Goal: Task Accomplishment & Management: Manage account settings

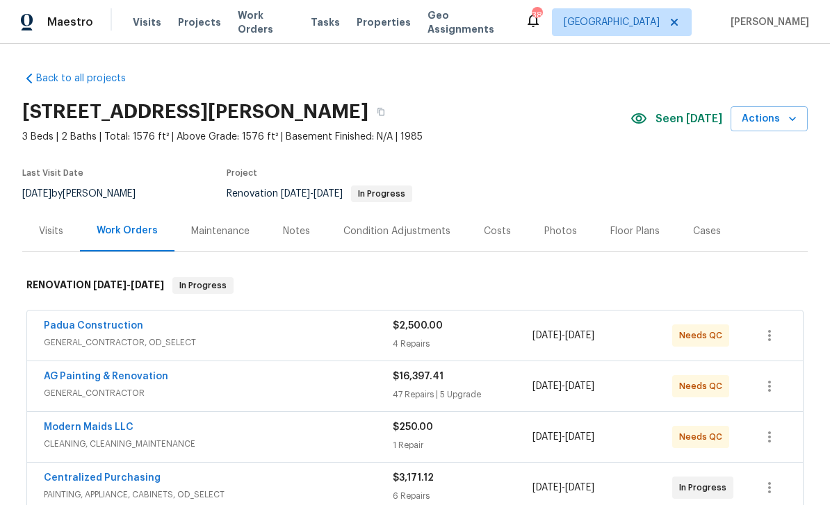
click at [548, 233] on div "Photos" at bounding box center [560, 231] width 33 height 14
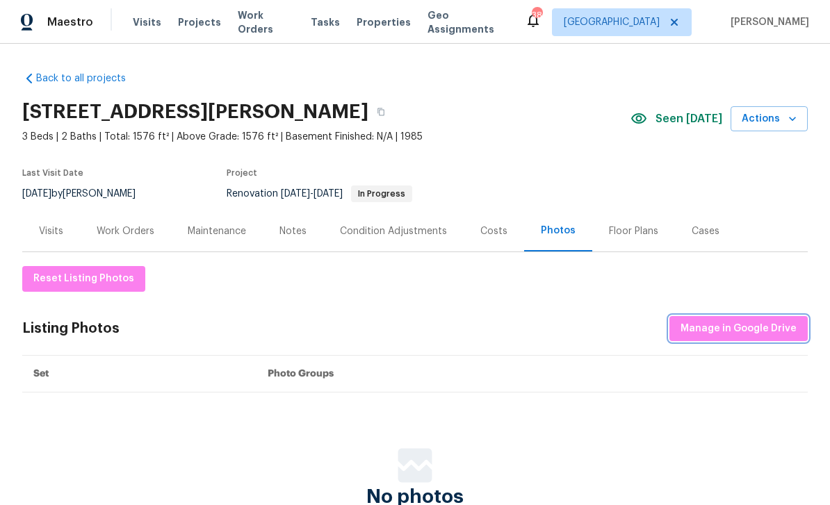
click at [724, 323] on span "Manage in Google Drive" at bounding box center [738, 328] width 116 height 17
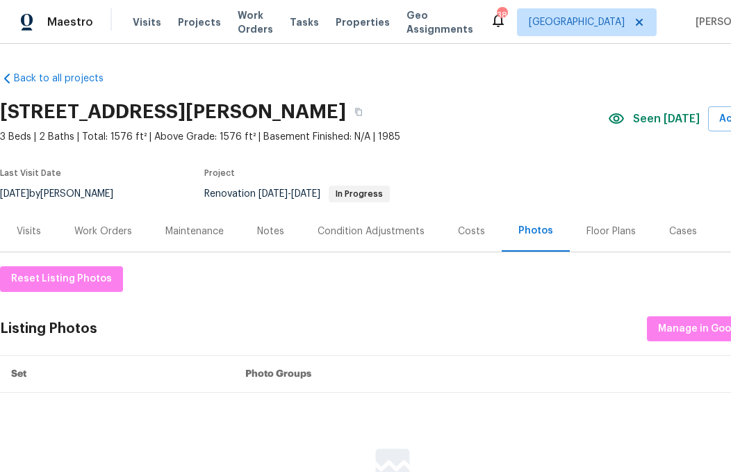
click at [106, 232] on div "Work Orders" at bounding box center [103, 231] width 58 height 14
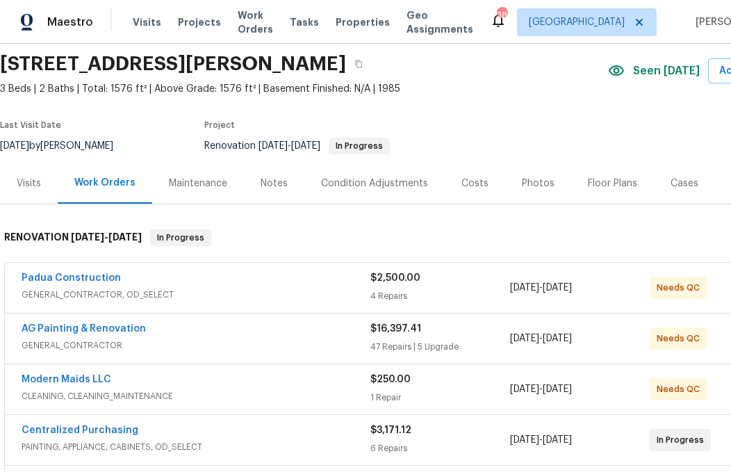
scroll to position [48, 0]
click at [76, 281] on link "Padua Construction" at bounding box center [71, 278] width 99 height 10
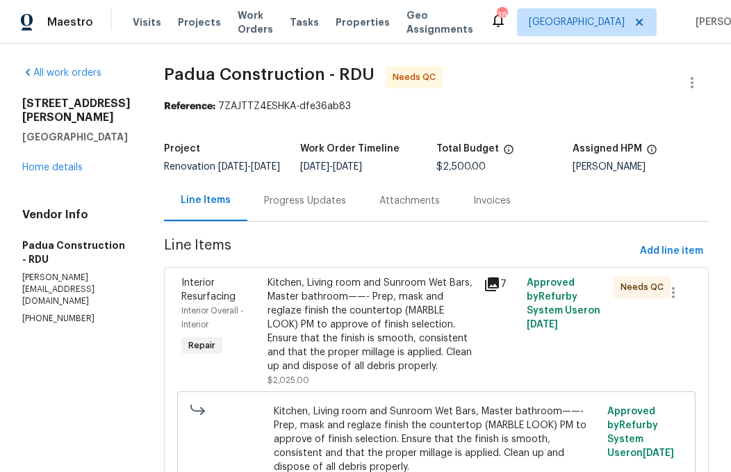
click at [365, 337] on div "Kitchen, Living room and Sunroom Wet Bars, Master bathroom——- Prep, mask and re…" at bounding box center [371, 324] width 208 height 97
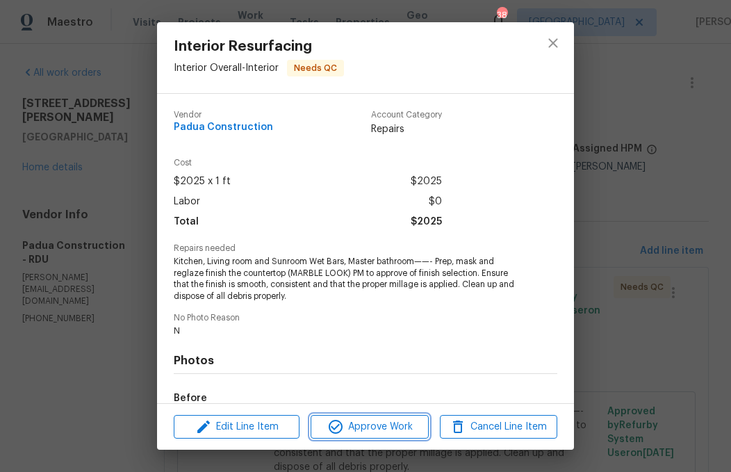
click at [361, 427] on span "Approve Work" at bounding box center [369, 426] width 109 height 17
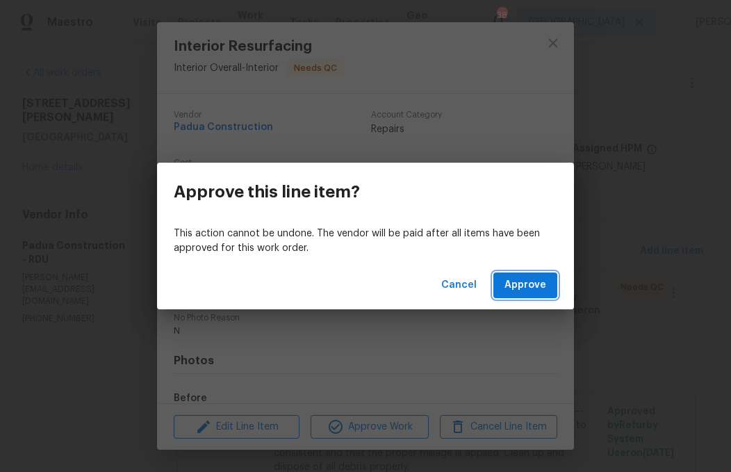
click at [529, 283] on span "Approve" at bounding box center [525, 285] width 42 height 17
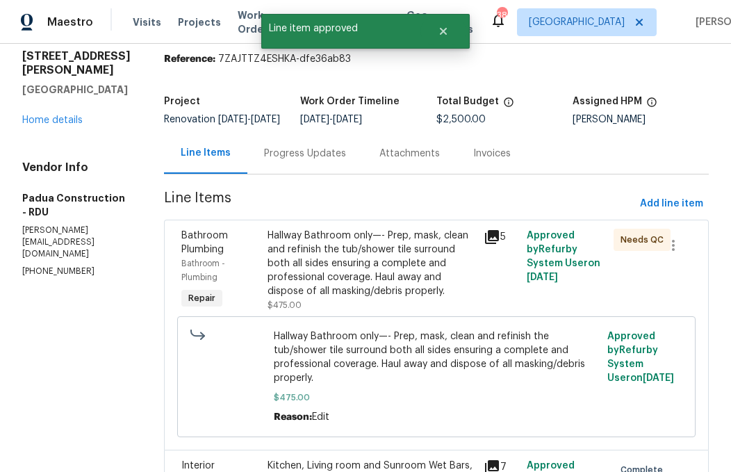
scroll to position [65, 0]
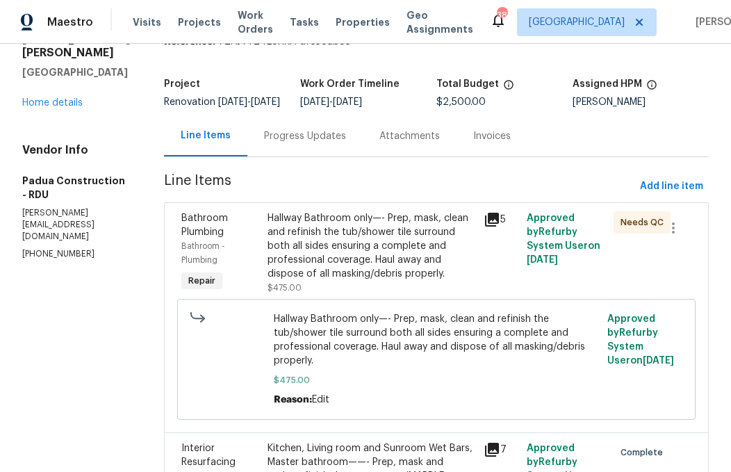
click at [350, 257] on div "Hallway Bathroom only—- Prep, mask, clean and refinish the tub/shower tile surr…" at bounding box center [371, 245] width 208 height 69
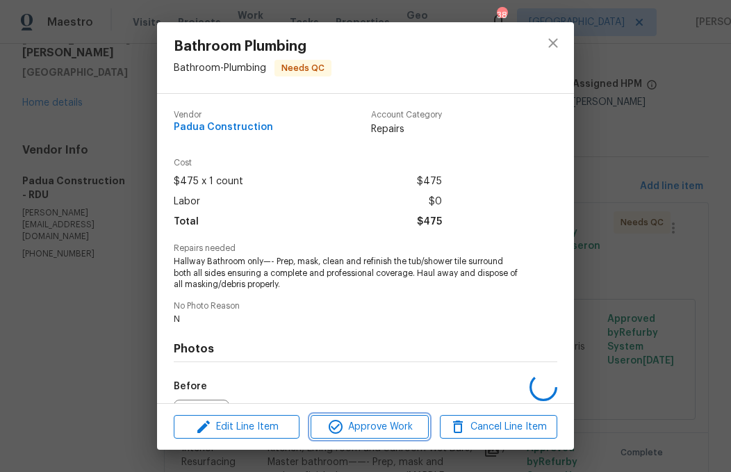
click at [380, 420] on span "Approve Work" at bounding box center [369, 426] width 109 height 17
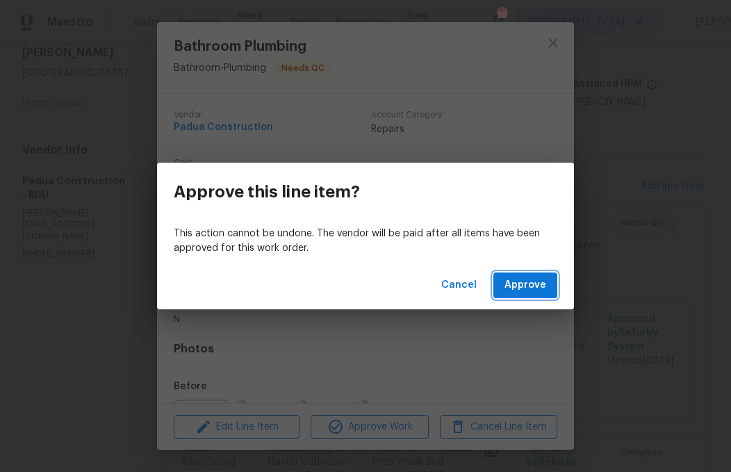
click at [545, 293] on span "Approve" at bounding box center [525, 285] width 42 height 17
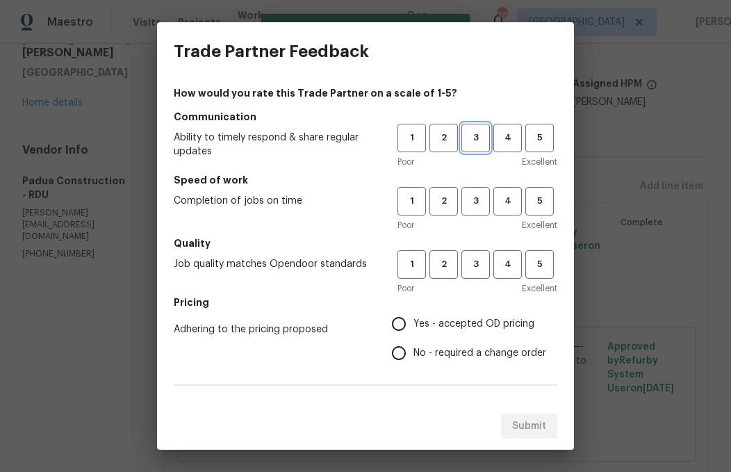
click at [483, 142] on span "3" at bounding box center [476, 138] width 26 height 16
click at [476, 213] on button "3" at bounding box center [475, 201] width 28 height 28
click at [482, 256] on button "3" at bounding box center [475, 264] width 28 height 28
click at [420, 322] on span "Yes - accepted OD pricing" at bounding box center [473, 324] width 121 height 15
click at [413, 322] on input "Yes - accepted OD pricing" at bounding box center [398, 323] width 29 height 29
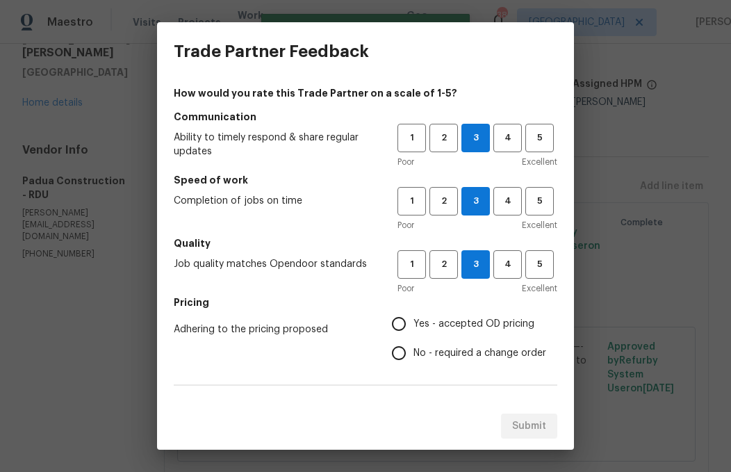
radio input "true"
click at [439, 350] on span "No - required a change order" at bounding box center [479, 353] width 133 height 15
click at [413, 350] on input "No - required a change order" at bounding box center [398, 352] width 29 height 29
radio input "true"
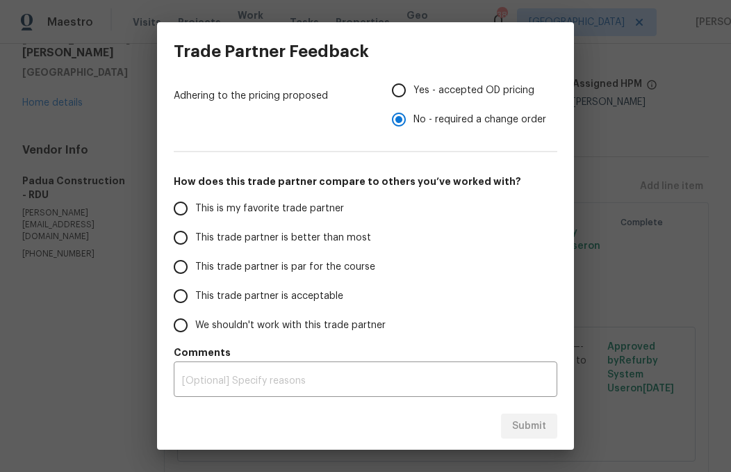
scroll to position [233, 0]
click at [199, 290] on span "This trade partner is acceptable" at bounding box center [269, 296] width 148 height 15
click at [195, 290] on input "This trade partner is acceptable" at bounding box center [180, 295] width 29 height 29
click at [532, 422] on span "Submit" at bounding box center [529, 426] width 34 height 17
radio input "true"
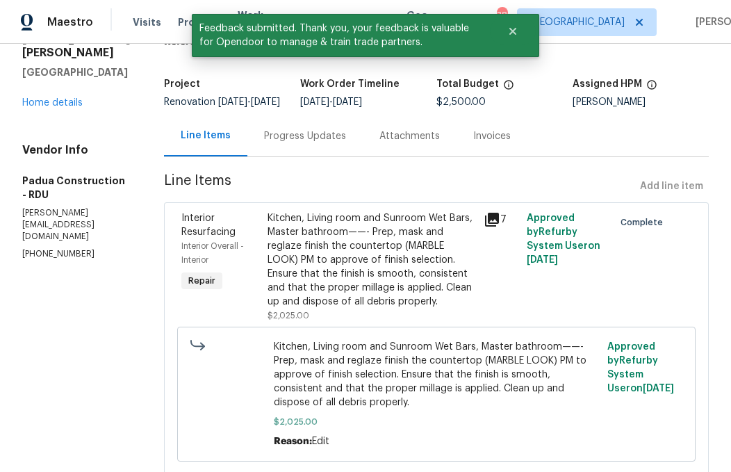
click at [60, 108] on link "Home details" at bounding box center [52, 103] width 60 height 10
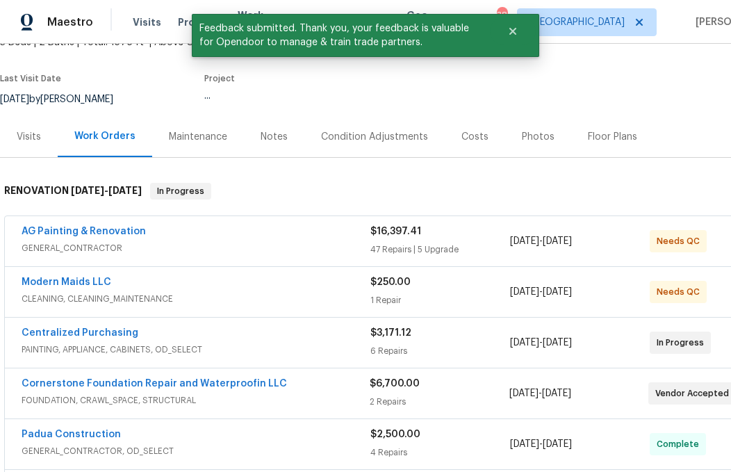
scroll to position [97, 0]
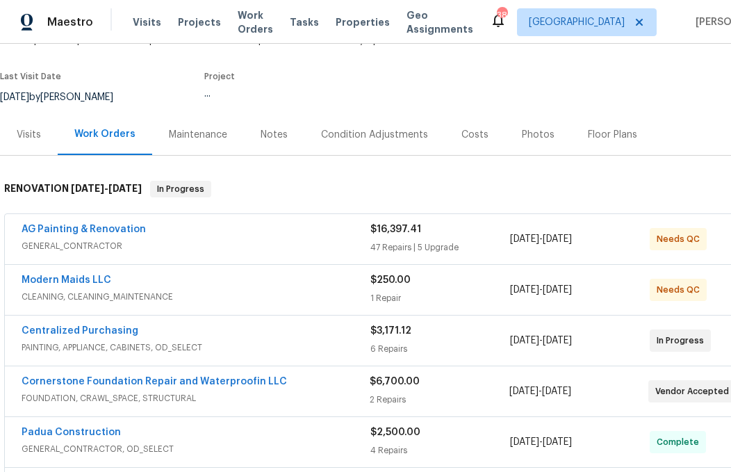
click at [76, 283] on link "Modern Maids LLC" at bounding box center [67, 280] width 90 height 10
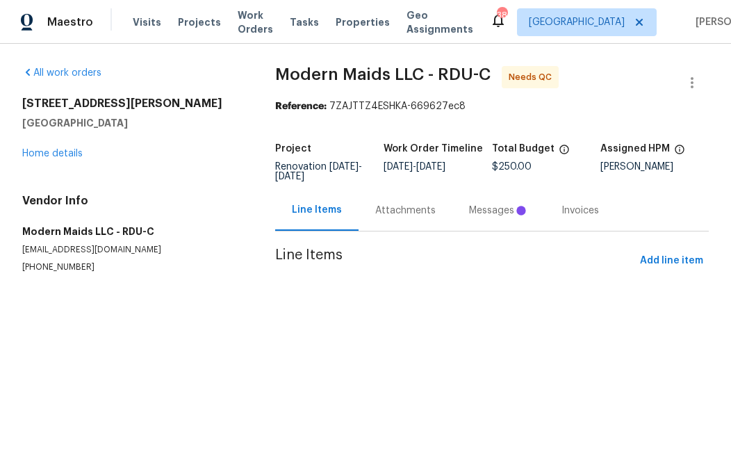
click at [499, 207] on div "Messages" at bounding box center [498, 211] width 59 height 14
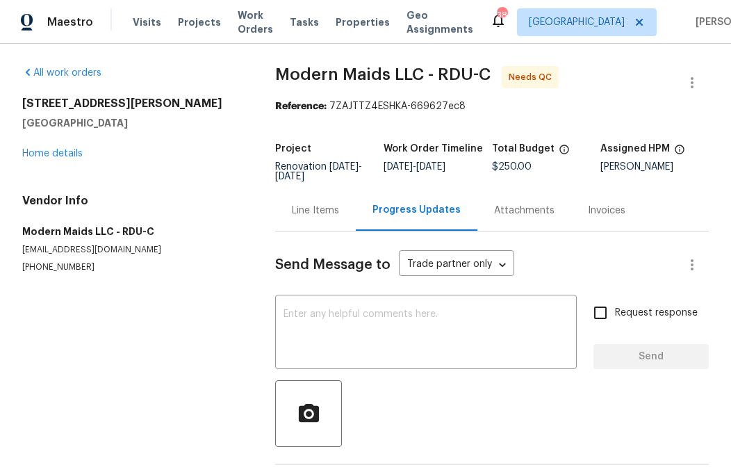
click at [319, 203] on div "Line Items" at bounding box center [315, 210] width 81 height 41
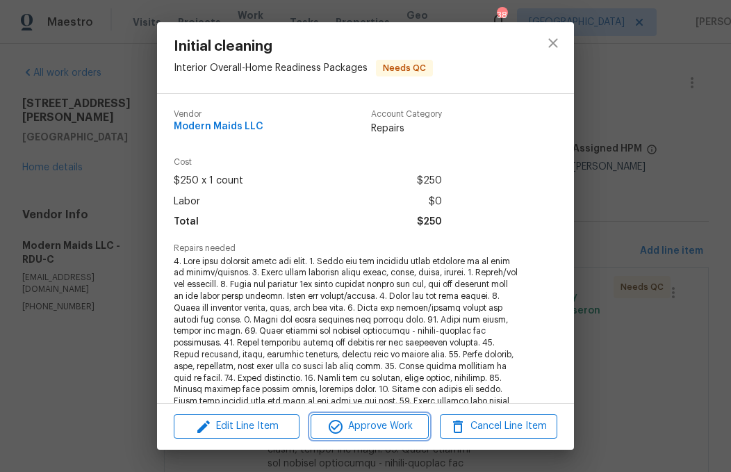
click at [395, 423] on span "Approve Work" at bounding box center [369, 426] width 109 height 17
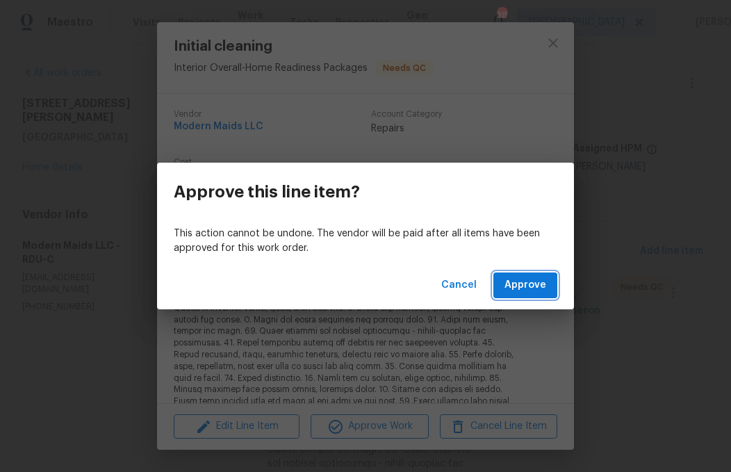
click at [521, 281] on span "Approve" at bounding box center [525, 285] width 42 height 17
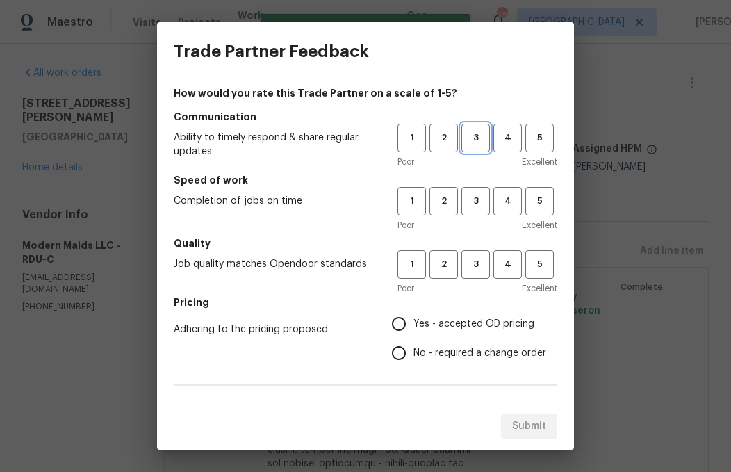
click at [475, 130] on span "3" at bounding box center [476, 138] width 26 height 16
click at [479, 192] on button "3" at bounding box center [475, 201] width 28 height 28
click at [469, 266] on span "3" at bounding box center [476, 264] width 26 height 16
click at [404, 353] on input "No - required a change order" at bounding box center [398, 352] width 29 height 29
radio input "true"
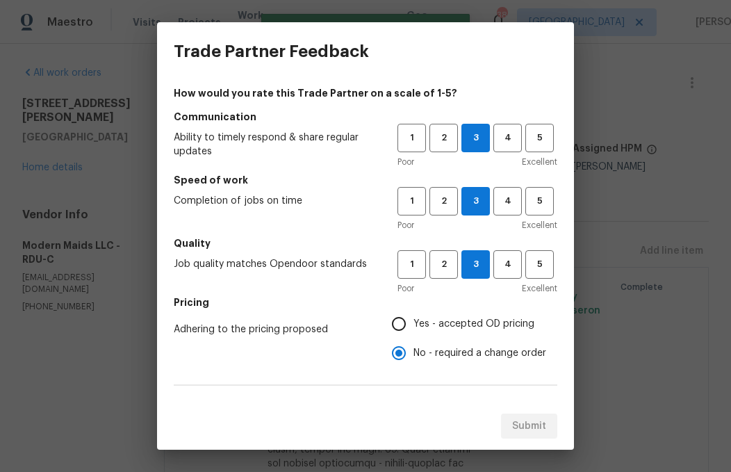
click at [413, 313] on label "Yes - accepted OD pricing" at bounding box center [465, 323] width 162 height 29
click at [413, 313] on input "Yes - accepted OD pricing" at bounding box center [398, 323] width 29 height 29
radio input "true"
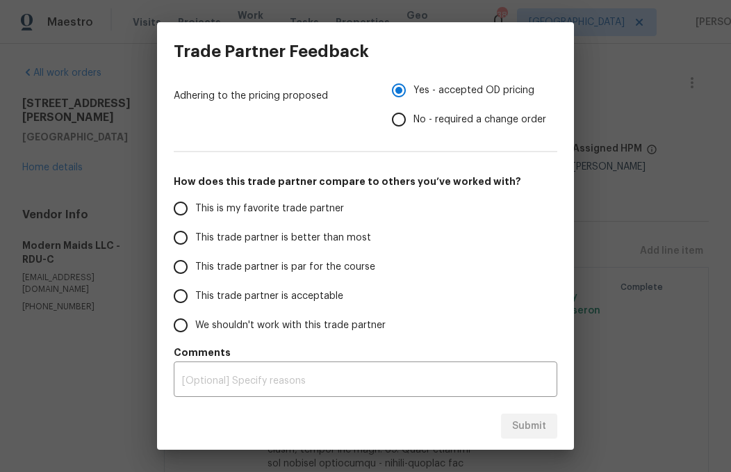
scroll to position [233, 0]
click at [190, 297] on input "This trade partner is acceptable" at bounding box center [180, 295] width 29 height 29
click at [547, 434] on button "Submit" at bounding box center [529, 426] width 56 height 26
radio input "true"
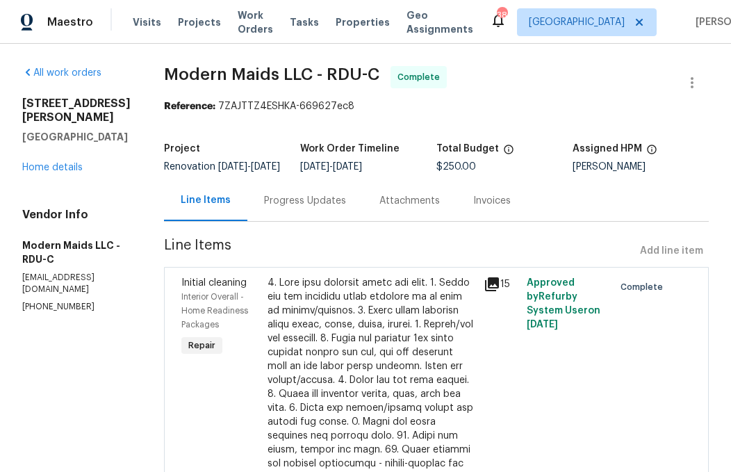
click at [79, 163] on link "Home details" at bounding box center [52, 168] width 60 height 10
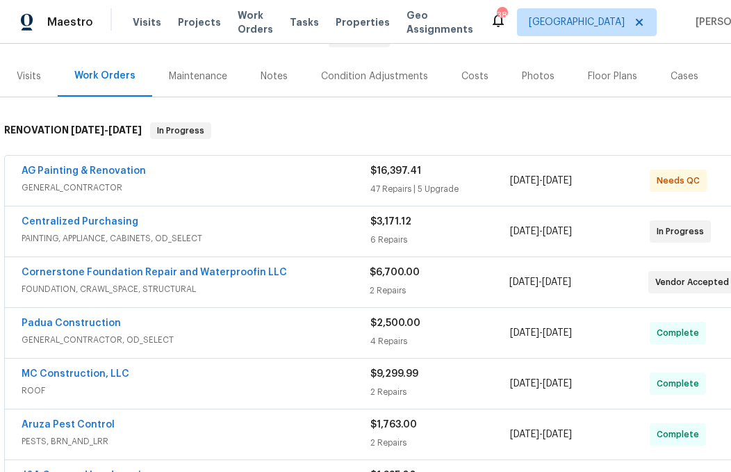
scroll to position [156, 0]
click at [92, 217] on link "Centralized Purchasing" at bounding box center [80, 221] width 117 height 10
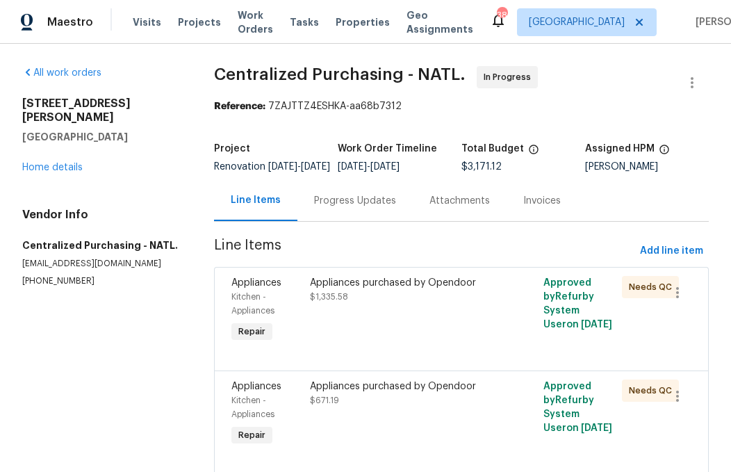
click at [394, 304] on div "Appliances purchased by Opendoor $1,335.58" at bounding box center [403, 290] width 187 height 28
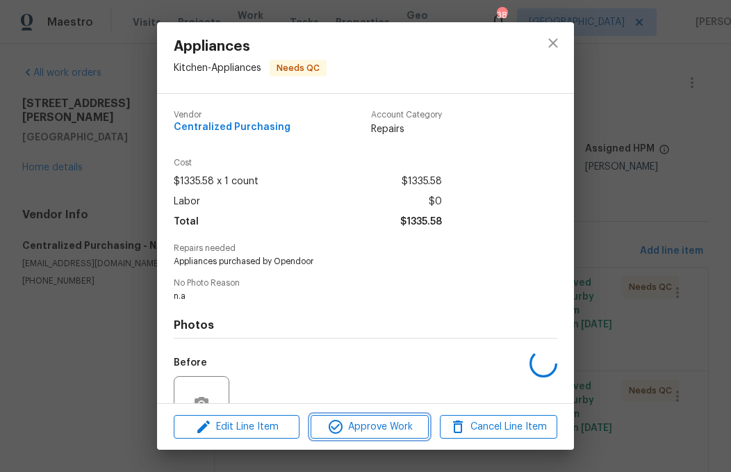
click at [384, 429] on span "Approve Work" at bounding box center [369, 426] width 109 height 17
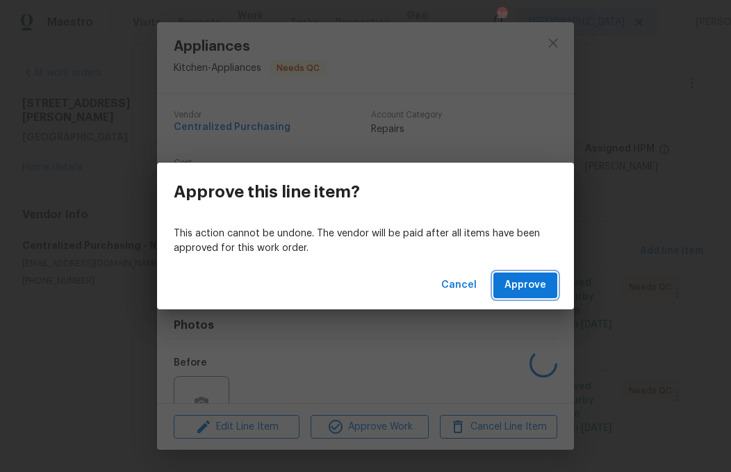
click at [541, 290] on span "Approve" at bounding box center [525, 285] width 42 height 17
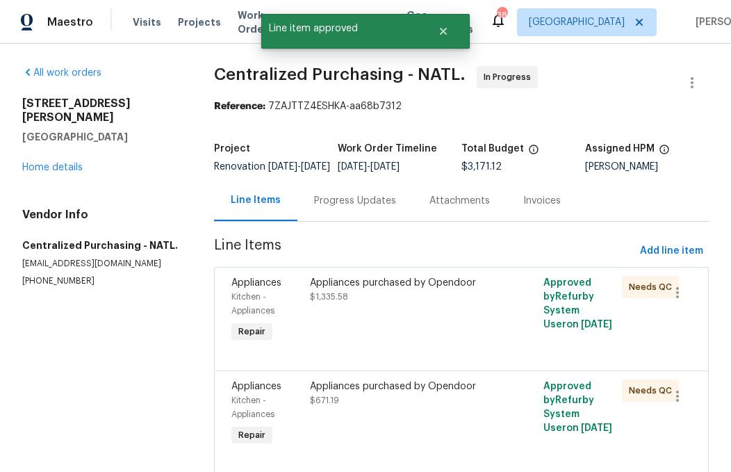
click at [412, 322] on div "Appliances purchased by Opendoor $1,335.58" at bounding box center [403, 311] width 195 height 78
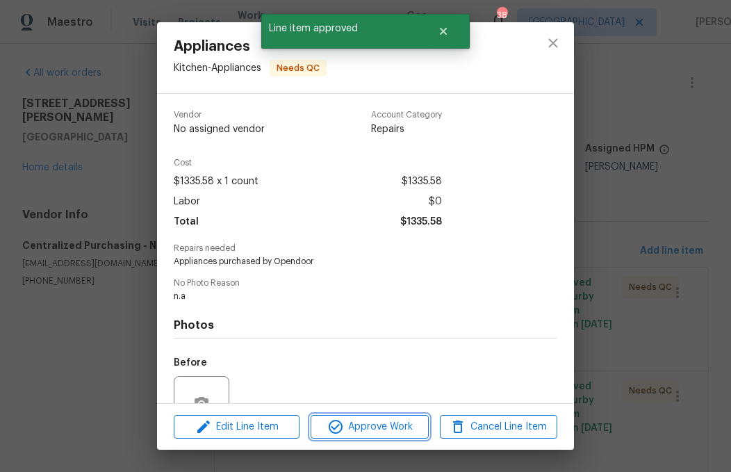
click at [407, 430] on span "Approve Work" at bounding box center [369, 426] width 109 height 17
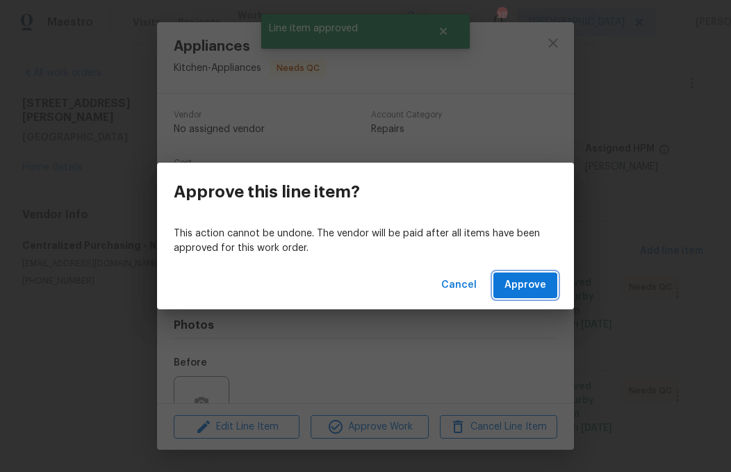
click at [532, 297] on button "Approve" at bounding box center [525, 285] width 64 height 26
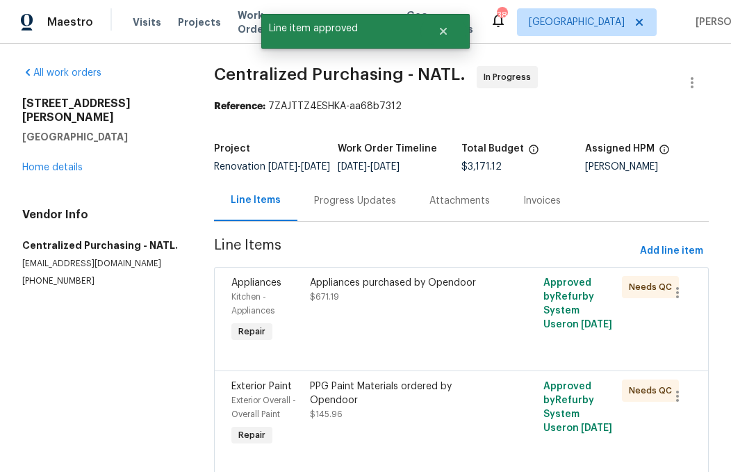
click at [400, 304] on div "Appliances purchased by Opendoor $671.19" at bounding box center [403, 290] width 187 height 28
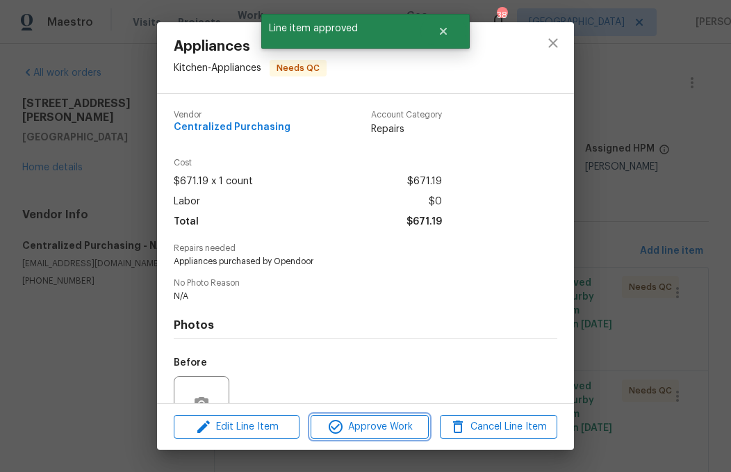
click at [387, 430] on span "Approve Work" at bounding box center [369, 426] width 109 height 17
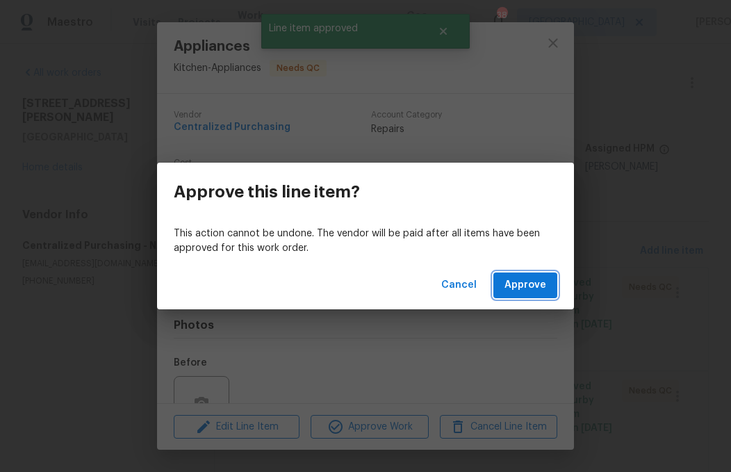
click at [528, 283] on span "Approve" at bounding box center [525, 285] width 42 height 17
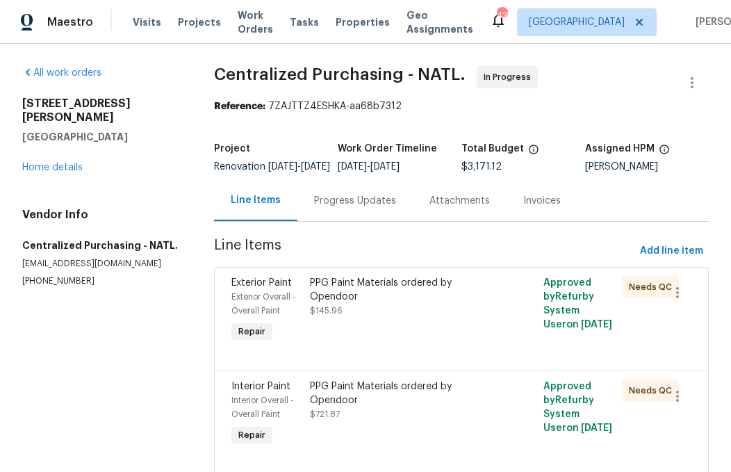
click at [420, 299] on div "PPG Paint Materials ordered by Opendoor" at bounding box center [403, 290] width 187 height 28
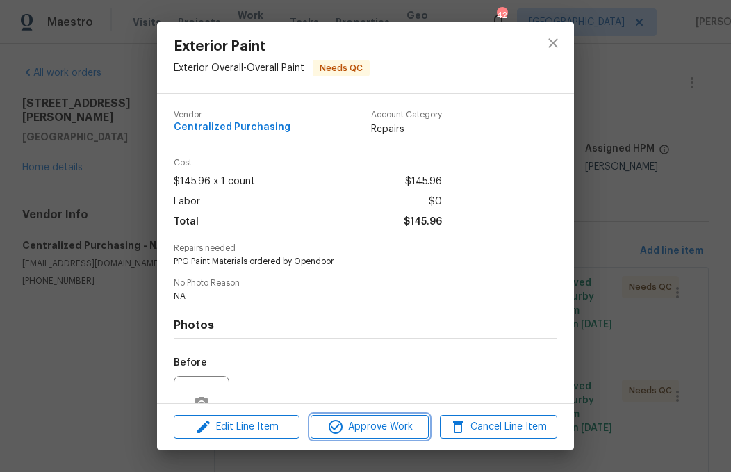
click at [401, 422] on span "Approve Work" at bounding box center [369, 426] width 109 height 17
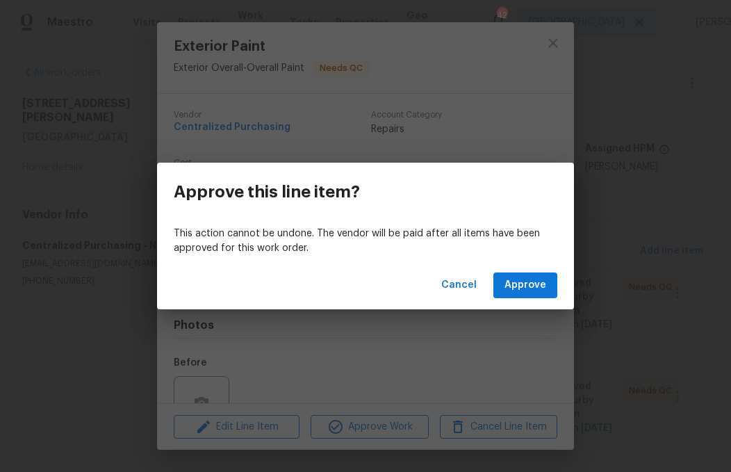
click at [529, 283] on span "Approve" at bounding box center [525, 285] width 42 height 17
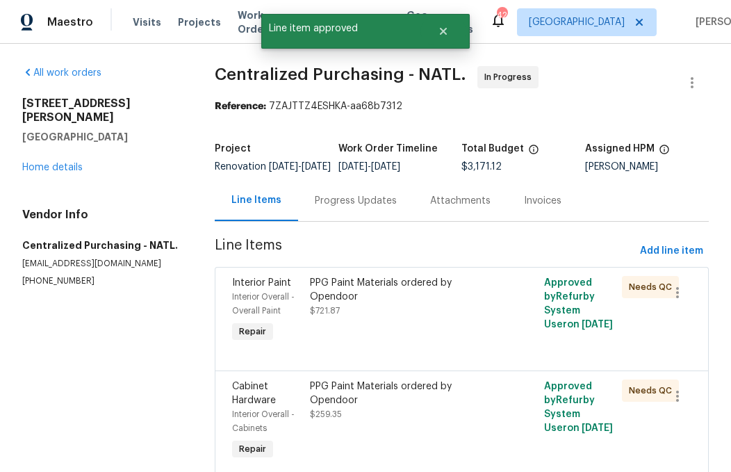
click at [425, 299] on div "PPG Paint Materials ordered by Opendoor" at bounding box center [403, 290] width 186 height 28
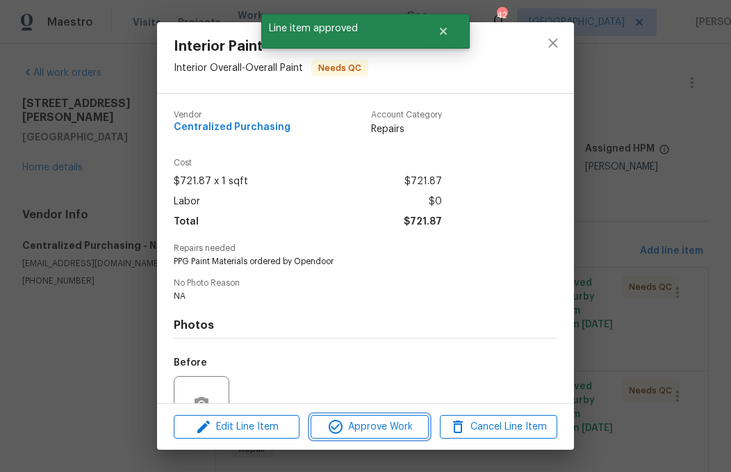
click at [386, 429] on span "Approve Work" at bounding box center [369, 426] width 109 height 17
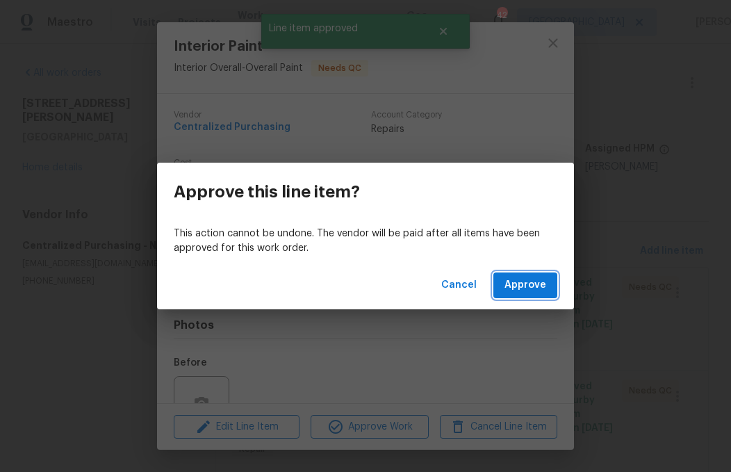
click at [524, 288] on span "Approve" at bounding box center [525, 285] width 42 height 17
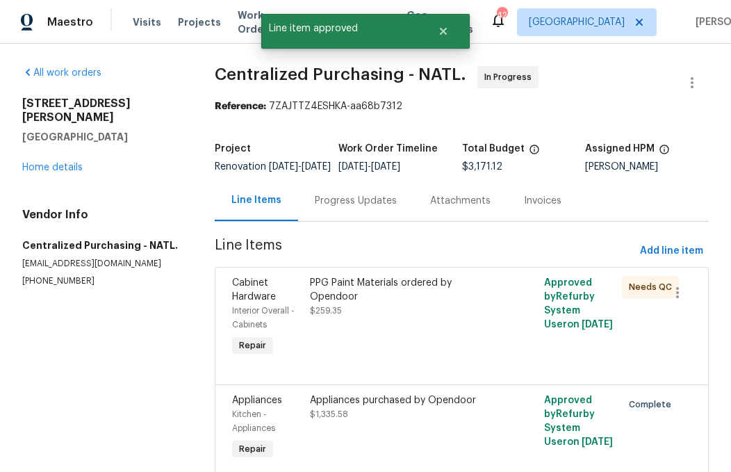
click at [398, 317] on div "PPG Paint Materials ordered by Opendoor $259.35" at bounding box center [403, 297] width 186 height 42
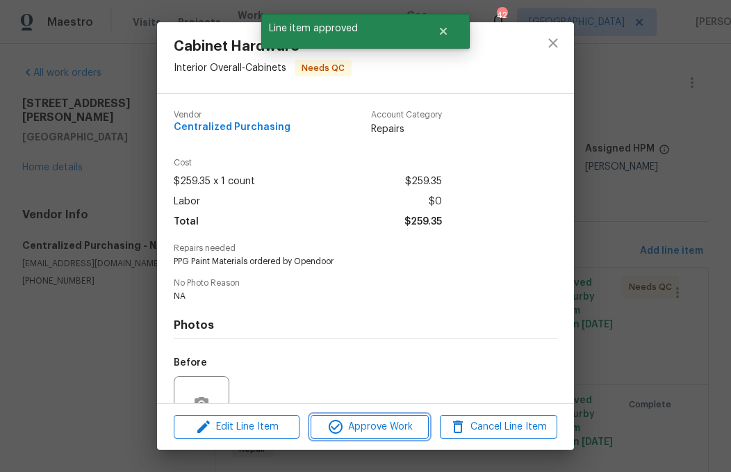
click at [376, 430] on span "Approve Work" at bounding box center [369, 426] width 109 height 17
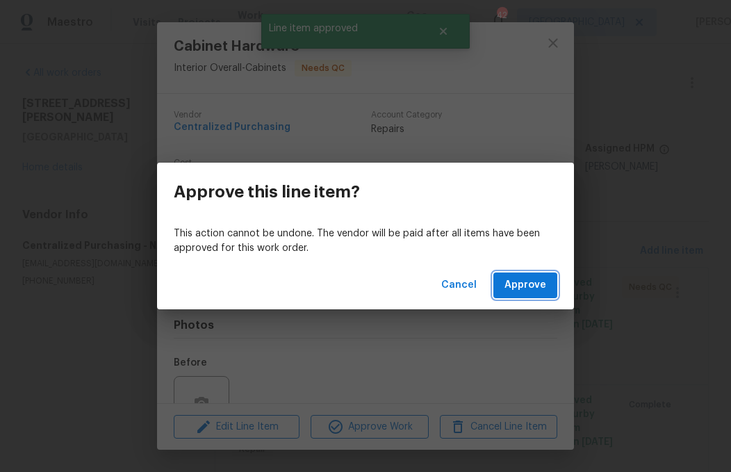
click at [520, 281] on span "Approve" at bounding box center [525, 285] width 42 height 17
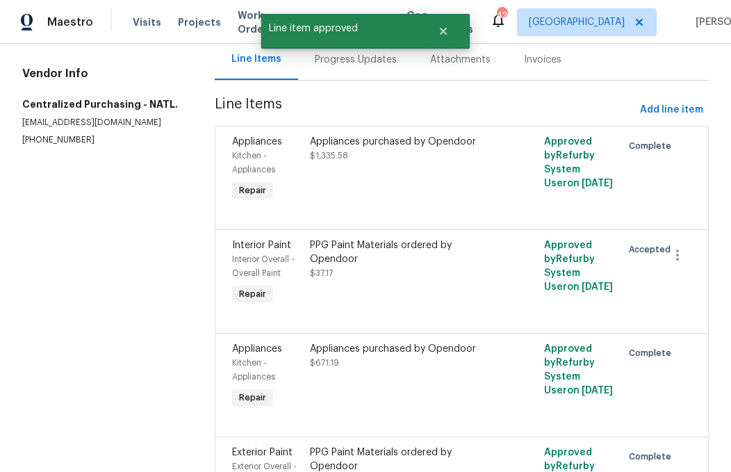
scroll to position [147, 0]
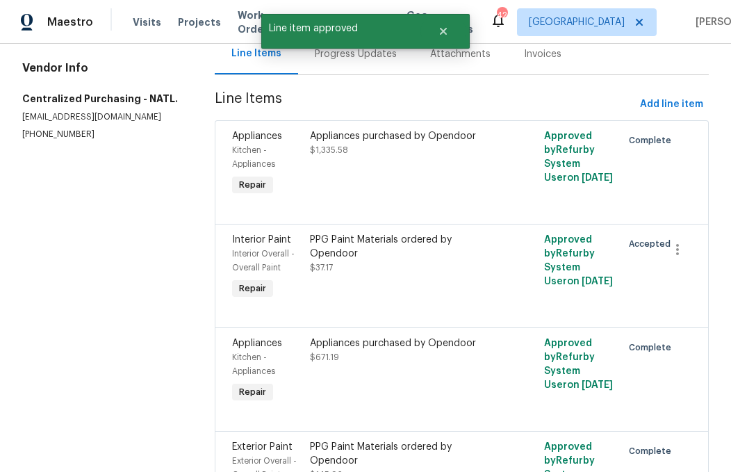
click at [431, 274] on div "PPG Paint Materials ordered by Opendoor $37.17" at bounding box center [403, 254] width 186 height 42
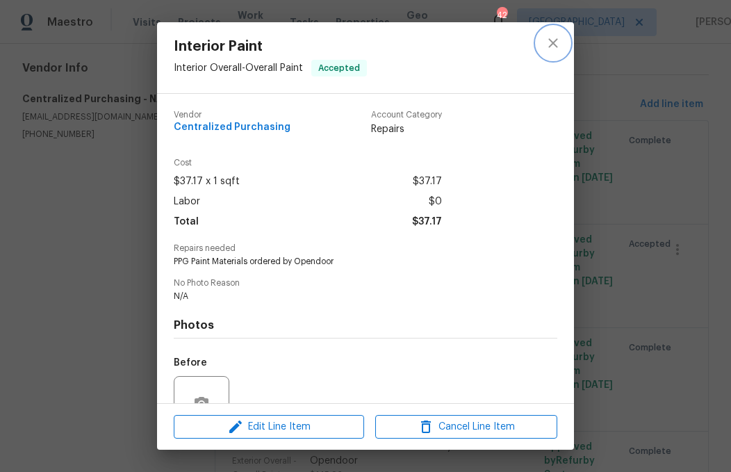
click at [555, 38] on icon "close" at bounding box center [553, 43] width 17 height 17
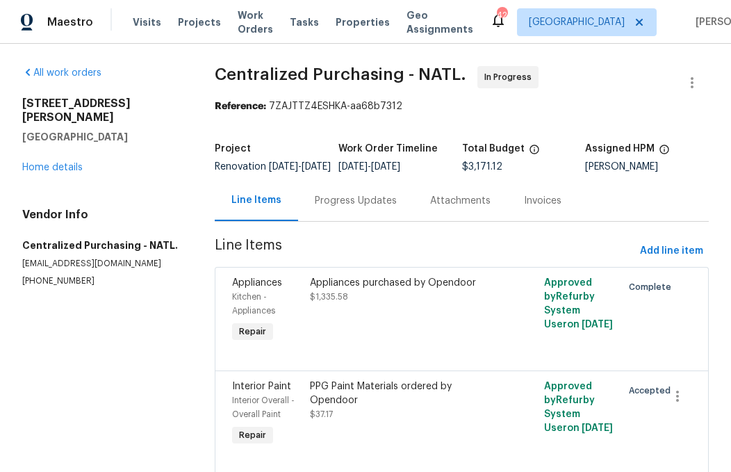
scroll to position [0, 0]
click at [46, 163] on link "Home details" at bounding box center [52, 168] width 60 height 10
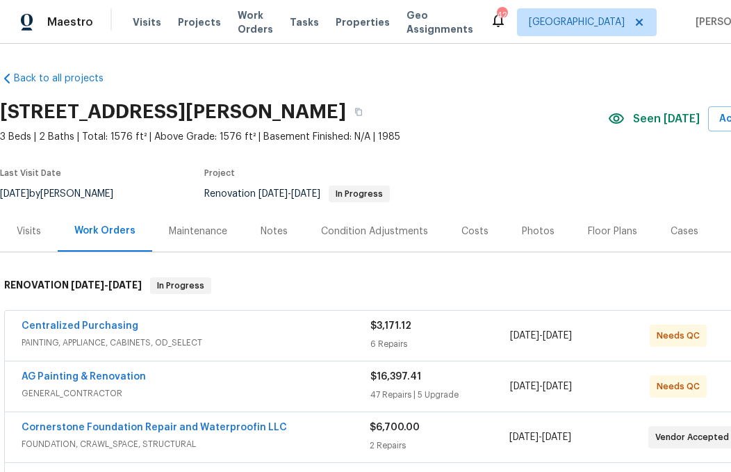
click at [107, 329] on link "Centralized Purchasing" at bounding box center [80, 326] width 117 height 10
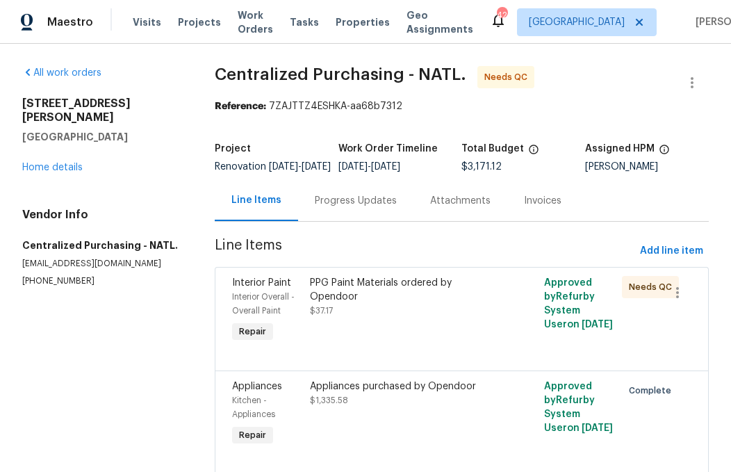
click at [420, 318] on div "PPG Paint Materials ordered by Opendoor $37.17" at bounding box center [403, 297] width 186 height 42
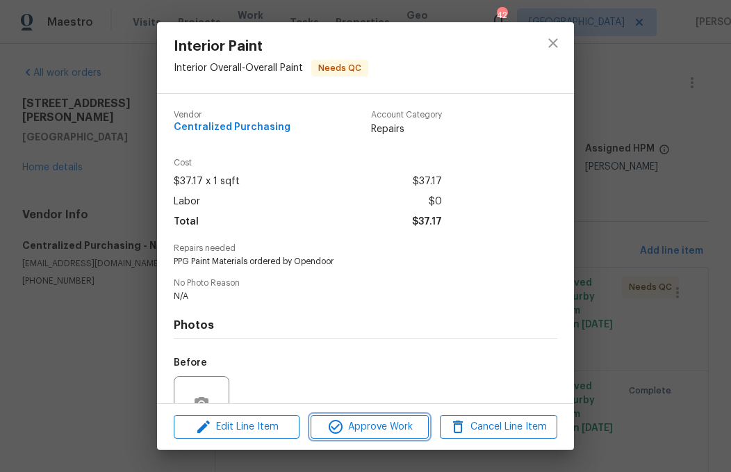
click at [376, 422] on span "Approve Work" at bounding box center [369, 426] width 109 height 17
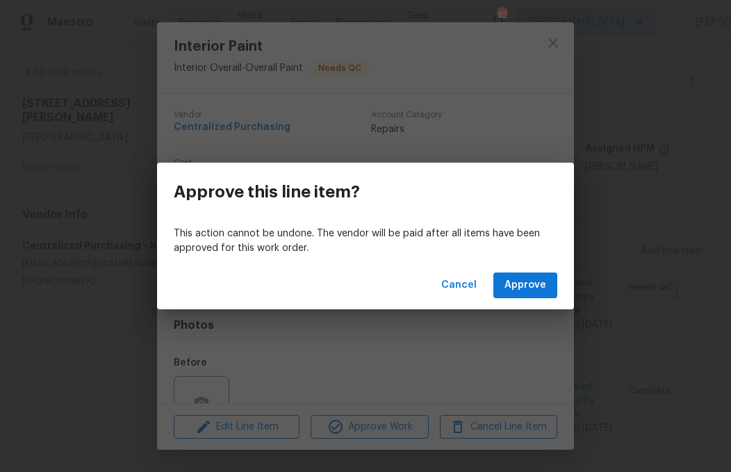
click at [538, 280] on span "Approve" at bounding box center [525, 285] width 42 height 17
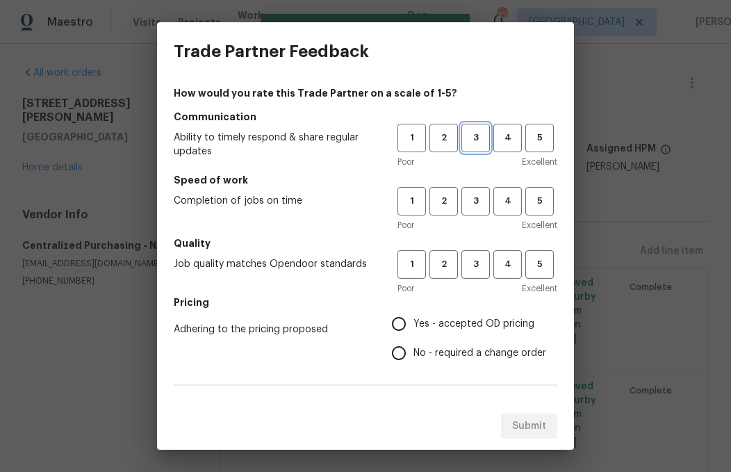
click at [480, 142] on span "3" at bounding box center [476, 138] width 26 height 16
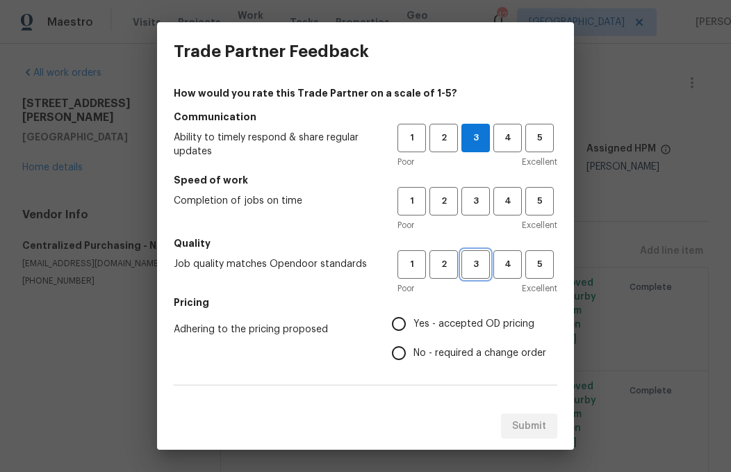
click at [470, 267] on span "3" at bounding box center [476, 264] width 26 height 16
click at [473, 199] on span "3" at bounding box center [476, 201] width 26 height 16
click at [398, 329] on input "Yes - accepted OD pricing" at bounding box center [398, 323] width 29 height 29
radio input "true"
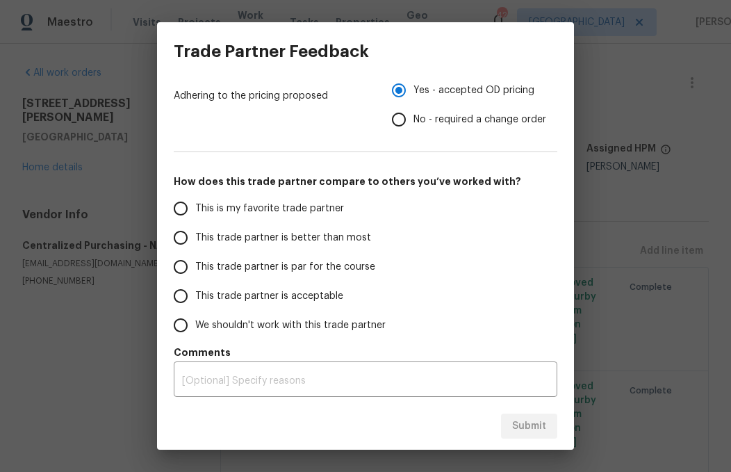
scroll to position [233, 0]
click at [180, 300] on input "This trade partner is acceptable" at bounding box center [180, 295] width 29 height 29
click at [531, 427] on span "Submit" at bounding box center [529, 426] width 34 height 17
radio input "true"
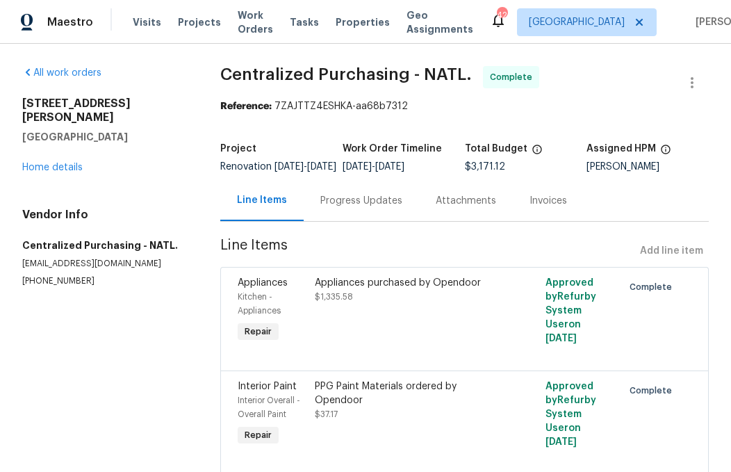
click at [54, 163] on link "Home details" at bounding box center [52, 168] width 60 height 10
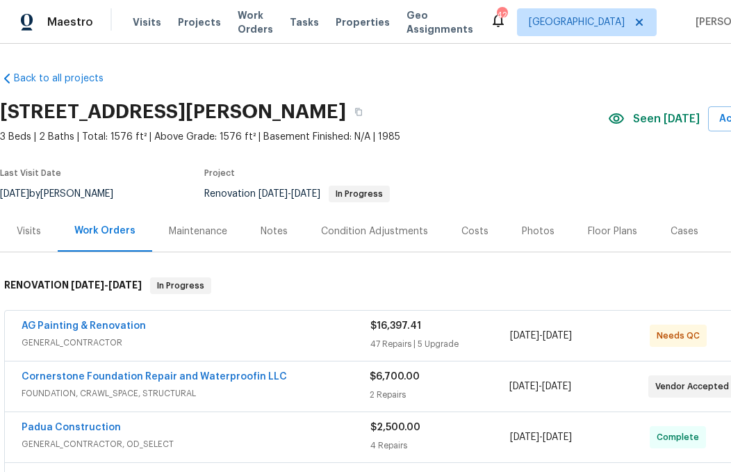
click at [96, 330] on link "AG Painting & Renovation" at bounding box center [84, 326] width 124 height 10
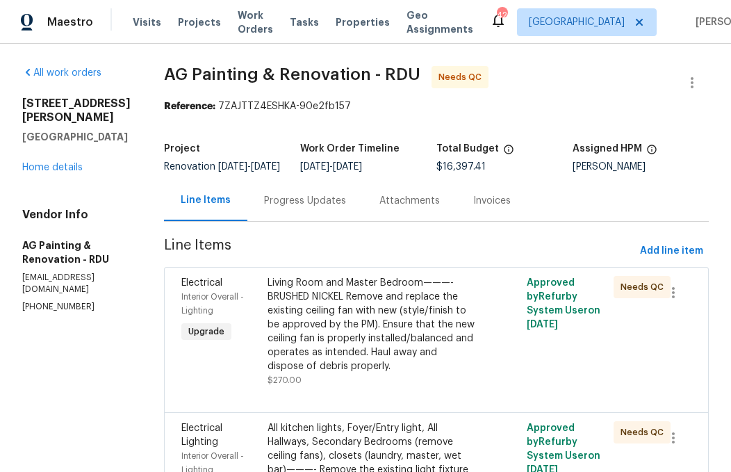
click at [406, 342] on div "Living Room and Master Bedroom———-BRUSHED NICKEL Remove and replace the existin…" at bounding box center [371, 324] width 208 height 97
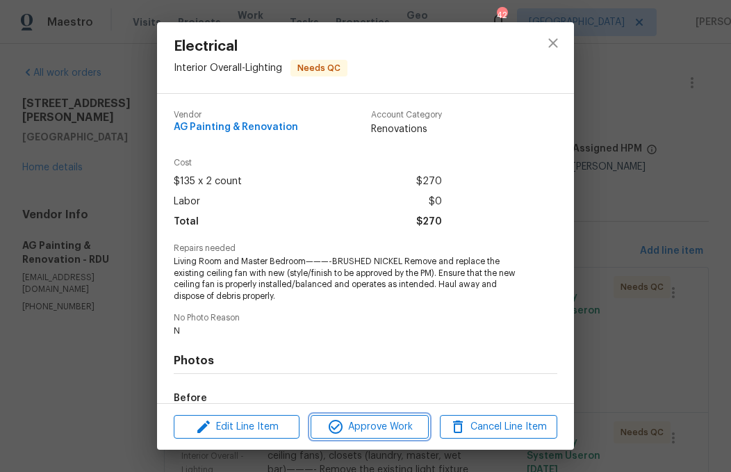
click at [400, 421] on span "Approve Work" at bounding box center [369, 426] width 109 height 17
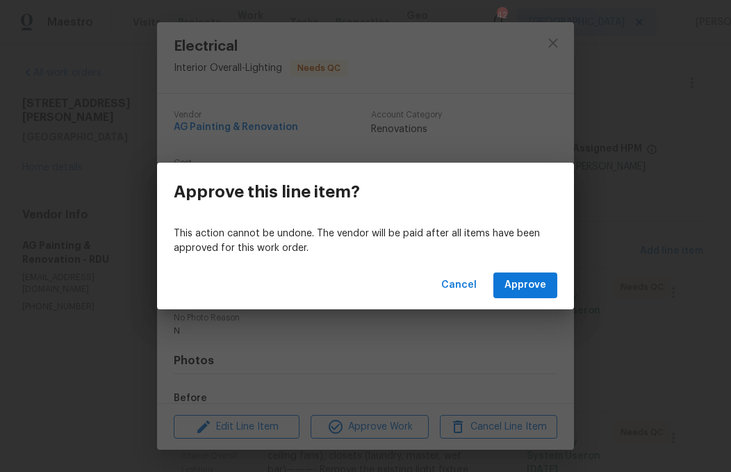
click at [532, 270] on div "Cancel Approve" at bounding box center [365, 285] width 417 height 48
click at [529, 283] on span "Approve" at bounding box center [525, 285] width 42 height 17
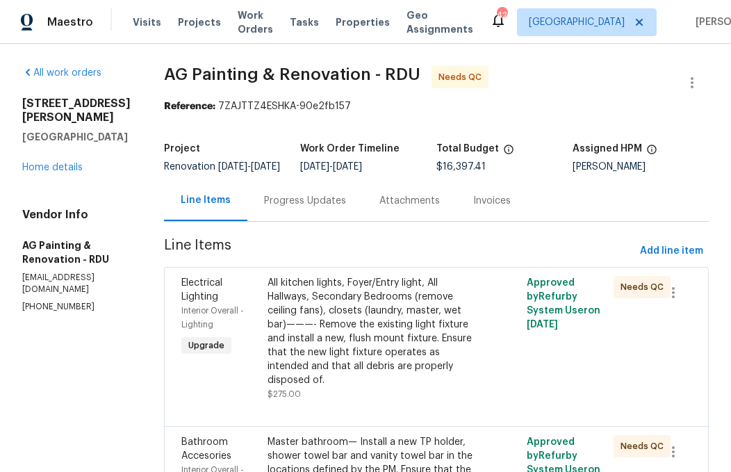
click at [407, 351] on div "All kitchen lights, Foyer/Entry light, All Hallways, Secondary Bedrooms (remove…" at bounding box center [371, 331] width 208 height 111
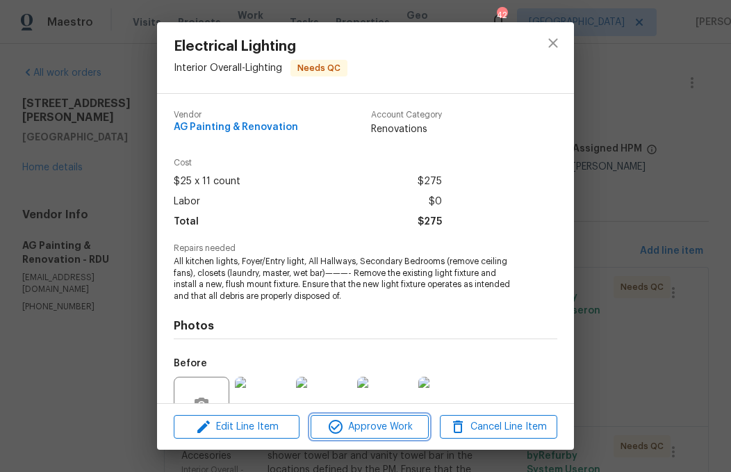
click at [374, 420] on span "Approve Work" at bounding box center [369, 426] width 109 height 17
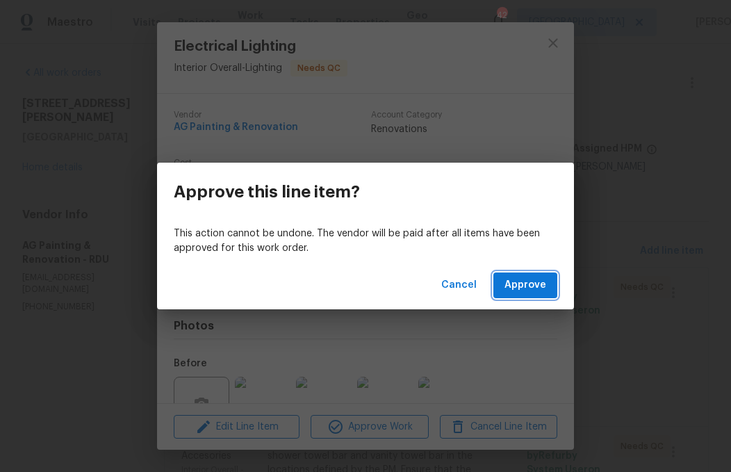
click at [519, 282] on span "Approve" at bounding box center [525, 285] width 42 height 17
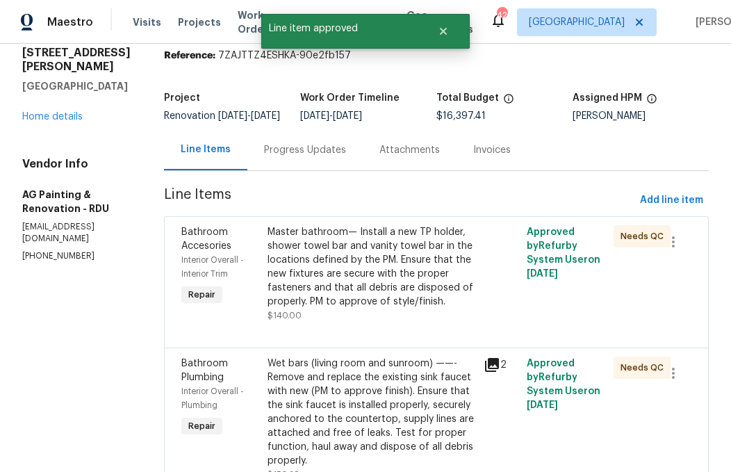
scroll to position [51, 0]
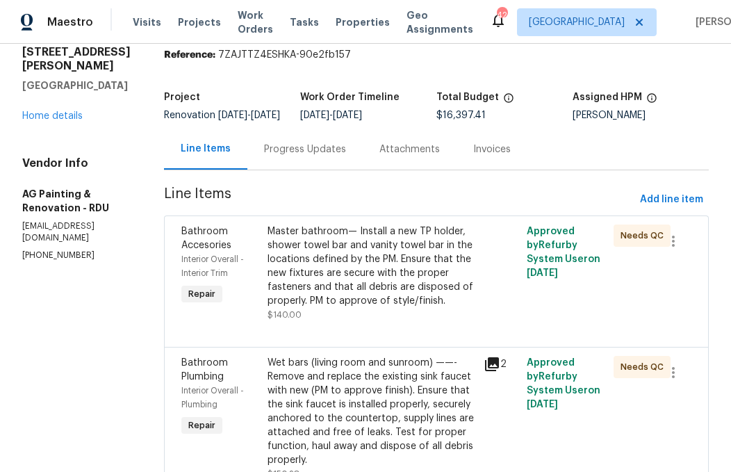
click at [392, 284] on div "Master bathroom— Install a new TP holder, shower towel bar and vanity towel bar…" at bounding box center [371, 265] width 208 height 83
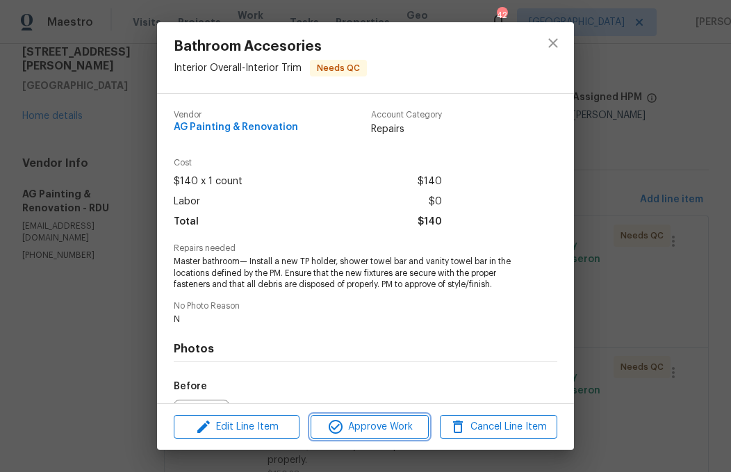
click at [387, 434] on span "Approve Work" at bounding box center [369, 426] width 109 height 17
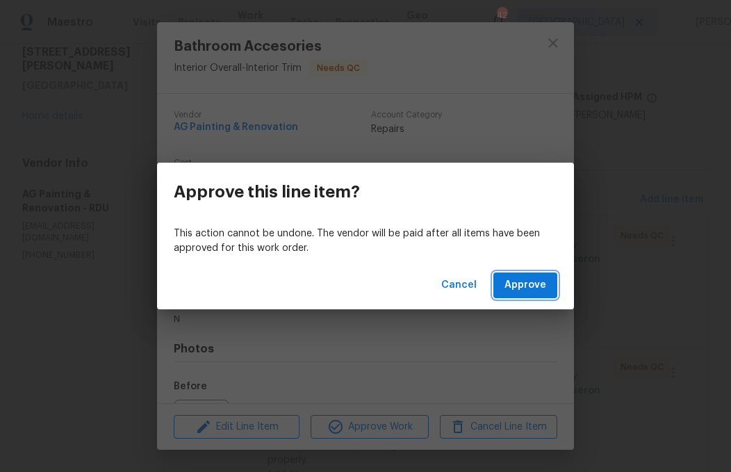
click at [516, 285] on span "Approve" at bounding box center [525, 285] width 42 height 17
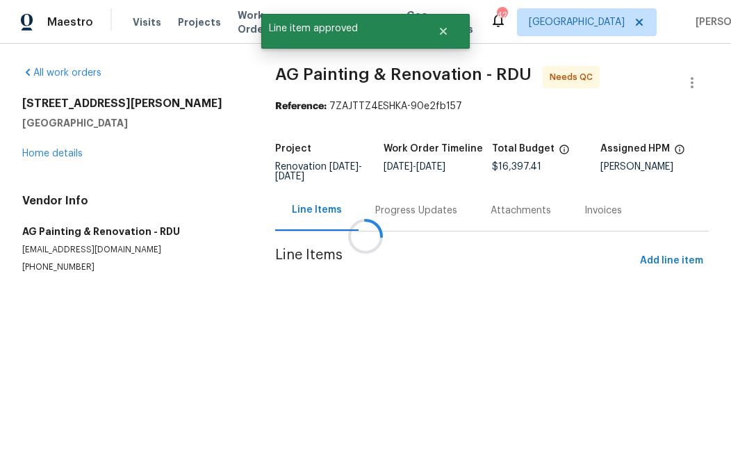
scroll to position [0, 0]
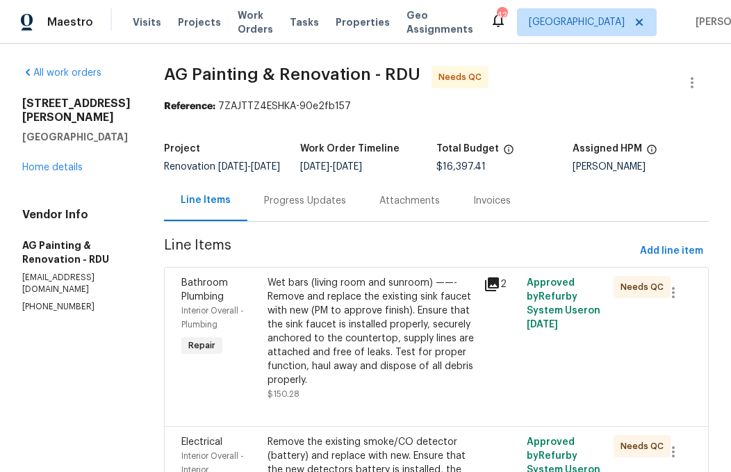
click at [402, 362] on div "Wet bars (living room and sunroom) ——- Remove and replace the existing sink fau…" at bounding box center [371, 331] width 208 height 111
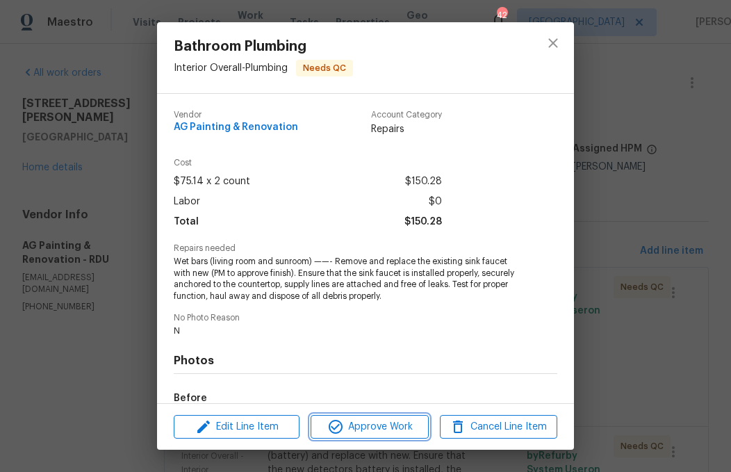
click at [386, 428] on span "Approve Work" at bounding box center [369, 426] width 109 height 17
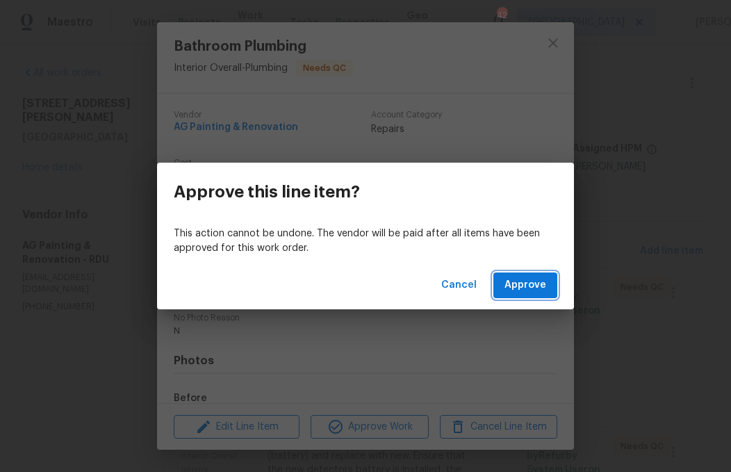
click at [528, 283] on span "Approve" at bounding box center [525, 285] width 42 height 17
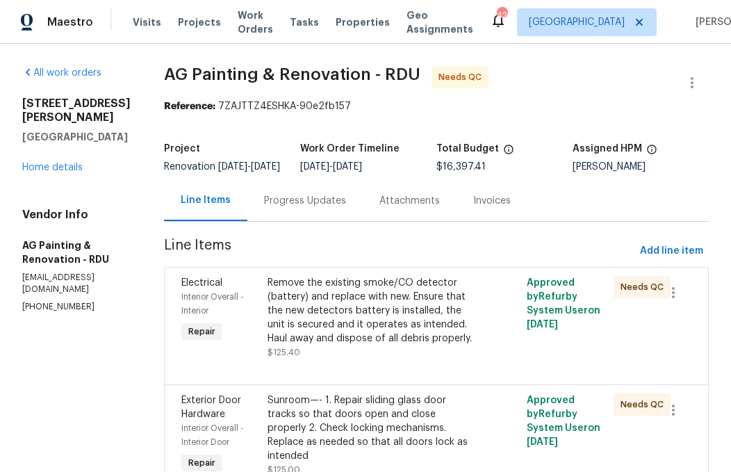
click at [386, 338] on div "Remove the existing smoke/CO detector (battery) and replace with new. Ensure th…" at bounding box center [371, 310] width 208 height 69
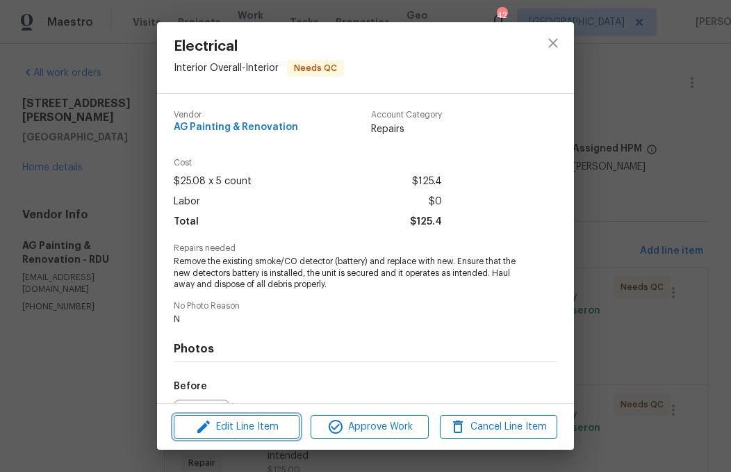
click at [254, 432] on span "Edit Line Item" at bounding box center [236, 426] width 117 height 17
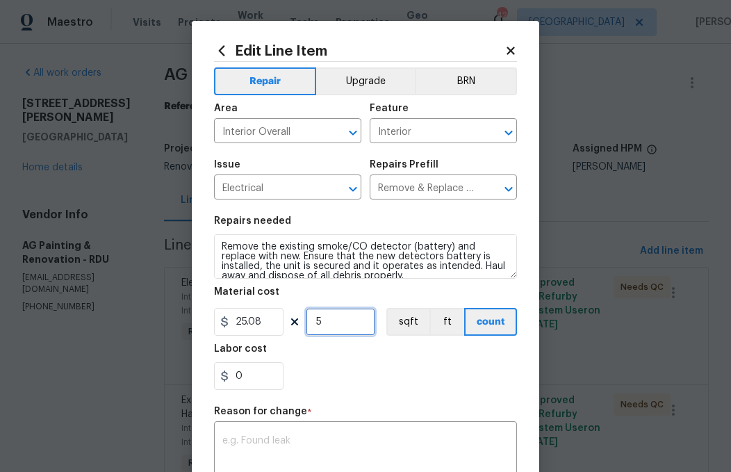
click at [349, 335] on input "5" at bounding box center [340, 322] width 69 height 28
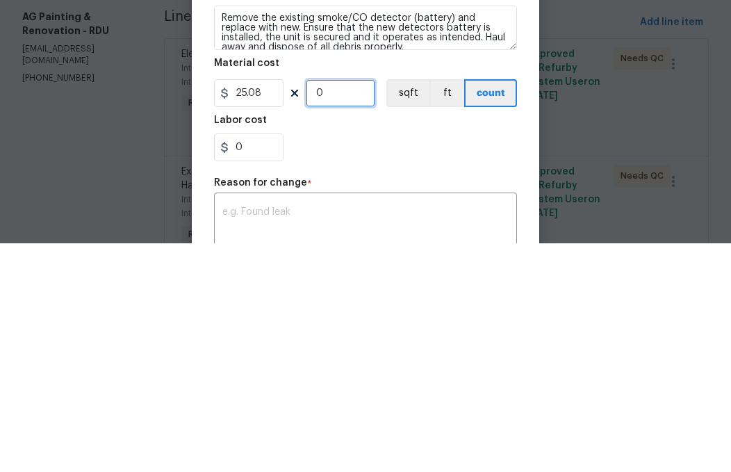
type input "2"
click at [416, 362] on div "0" at bounding box center [365, 376] width 303 height 28
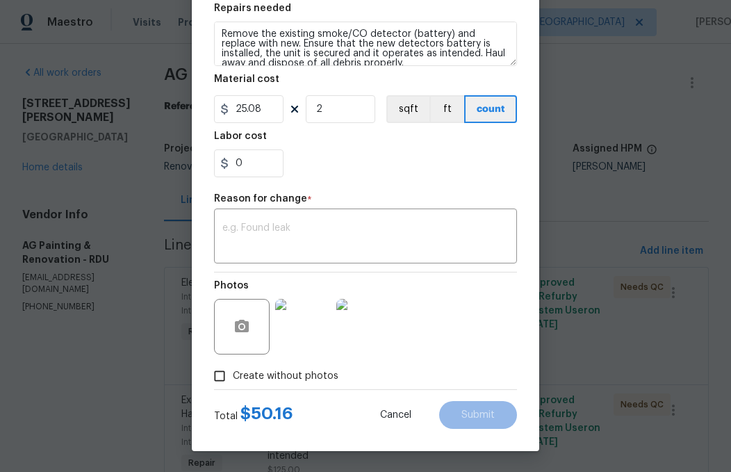
scroll to position [215, 0]
click at [306, 232] on textarea at bounding box center [365, 237] width 286 height 29
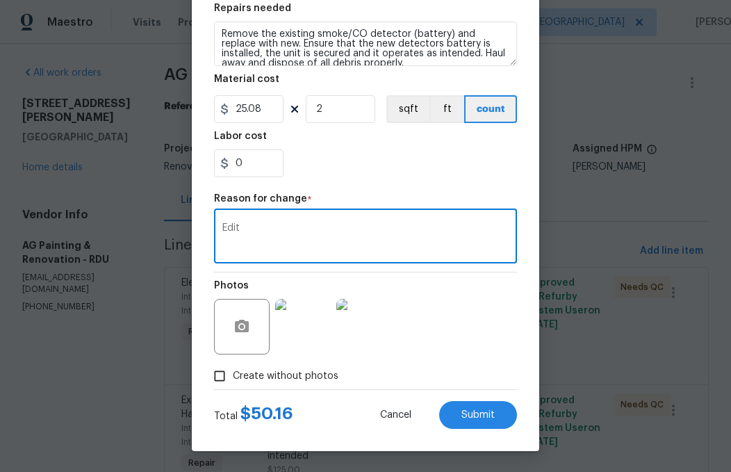
type textarea "Edit"
click at [337, 152] on div "0" at bounding box center [365, 163] width 303 height 28
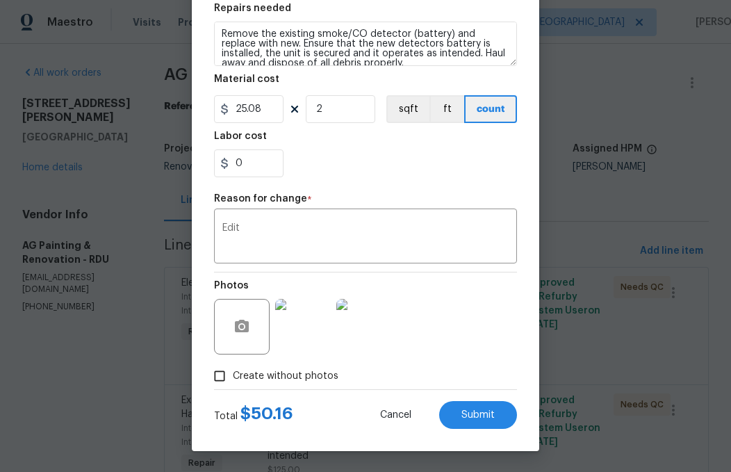
click at [481, 408] on button "Submit" at bounding box center [478, 415] width 78 height 28
type input "5"
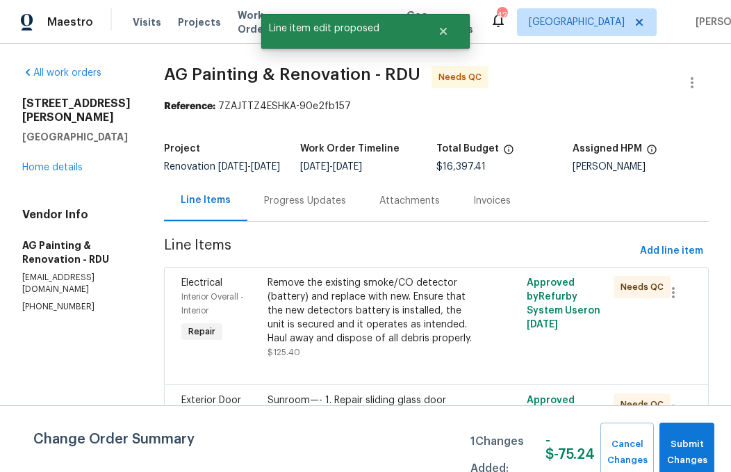
scroll to position [0, 0]
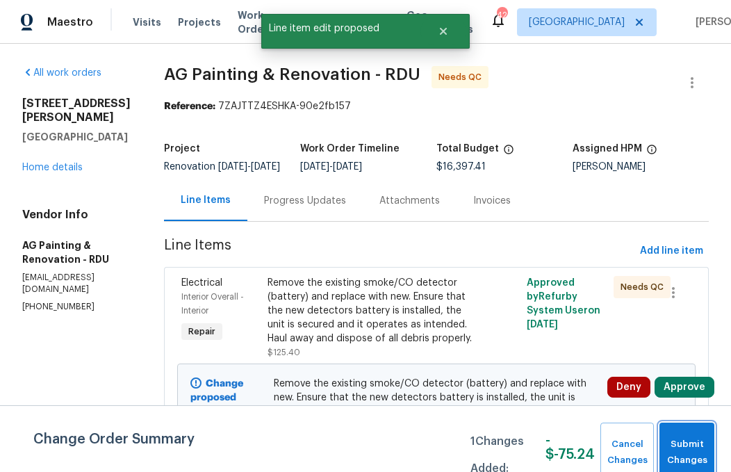
click at [694, 450] on span "Submit Changes" at bounding box center [686, 452] width 41 height 32
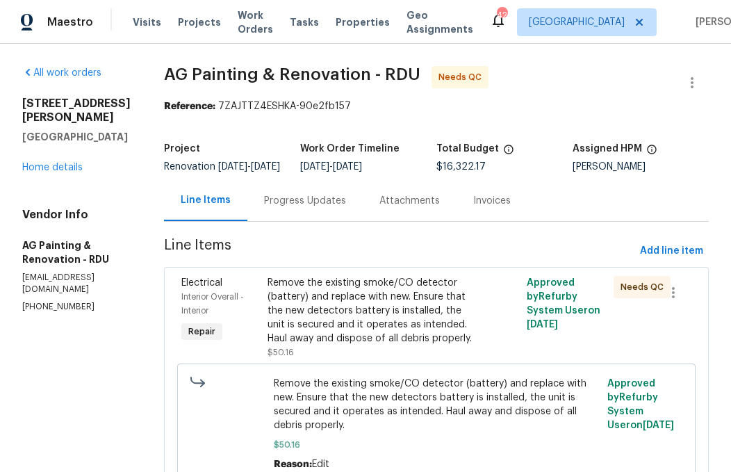
click at [404, 294] on div "Remove the existing smoke/CO detector (battery) and replace with new. Ensure th…" at bounding box center [371, 310] width 208 height 69
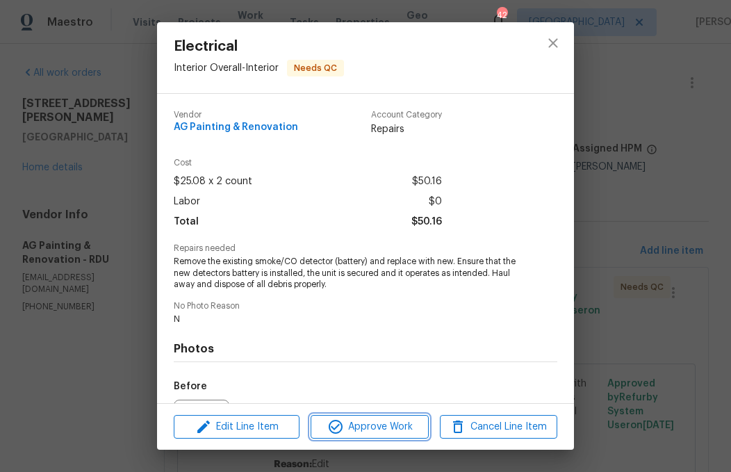
click at [388, 429] on span "Approve Work" at bounding box center [369, 426] width 109 height 17
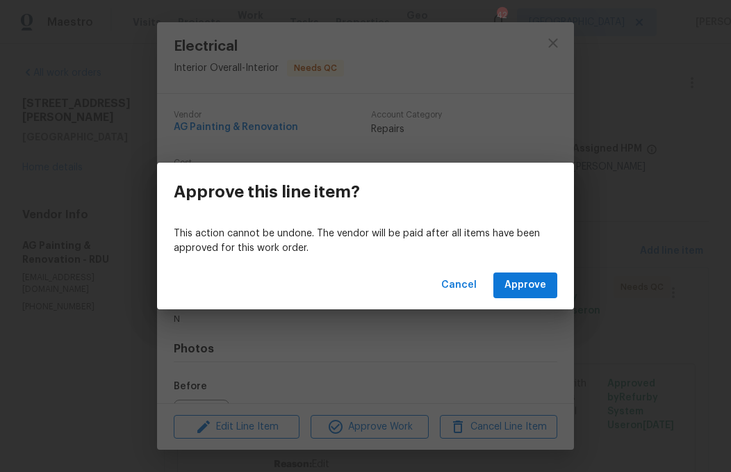
click at [535, 284] on span "Approve" at bounding box center [525, 285] width 42 height 17
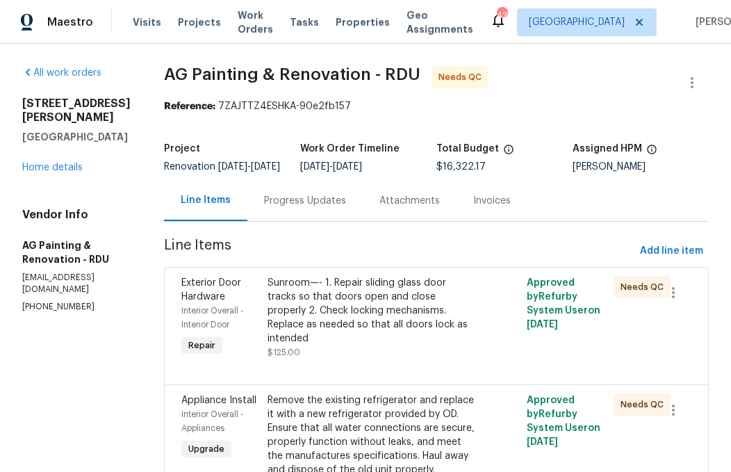
click at [410, 311] on div "Sunroom—- 1. Repair sliding glass door tracks so that doors open and close prop…" at bounding box center [371, 310] width 208 height 69
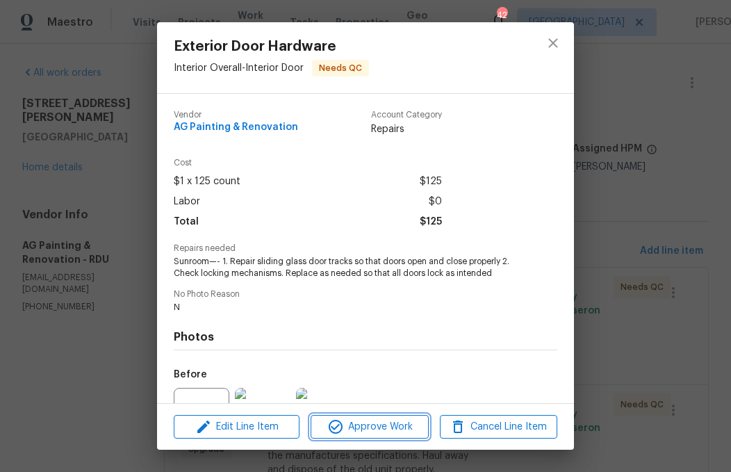
click at [399, 424] on span "Approve Work" at bounding box center [369, 426] width 109 height 17
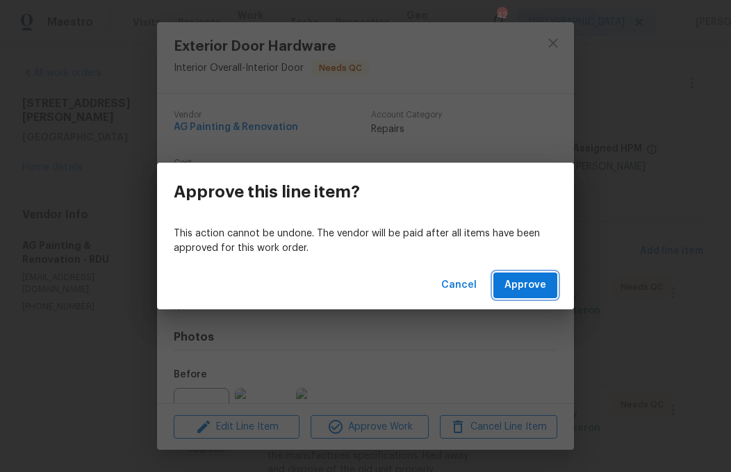
click at [526, 285] on span "Approve" at bounding box center [525, 285] width 42 height 17
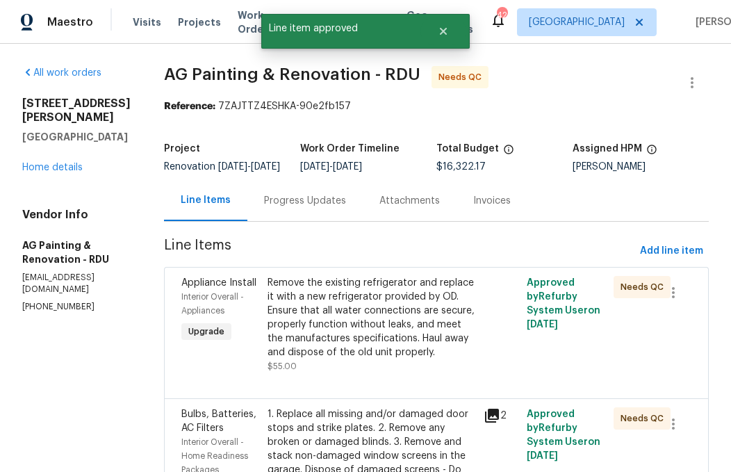
click at [417, 330] on div "Remove the existing refrigerator and replace it with a new refrigerator provide…" at bounding box center [371, 317] width 208 height 83
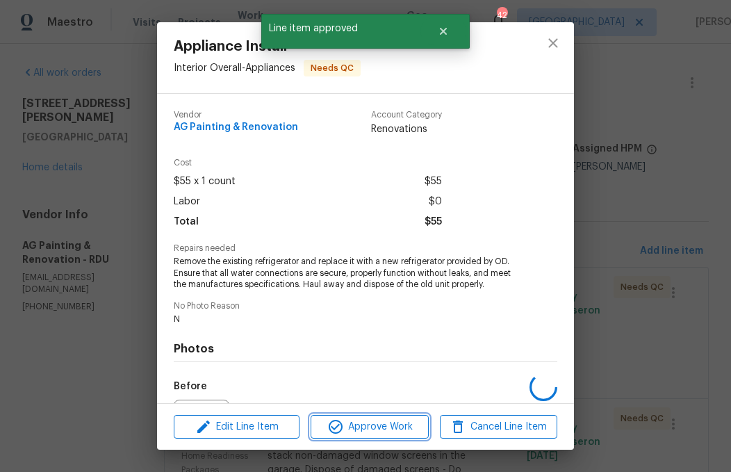
click at [394, 424] on span "Approve Work" at bounding box center [369, 426] width 109 height 17
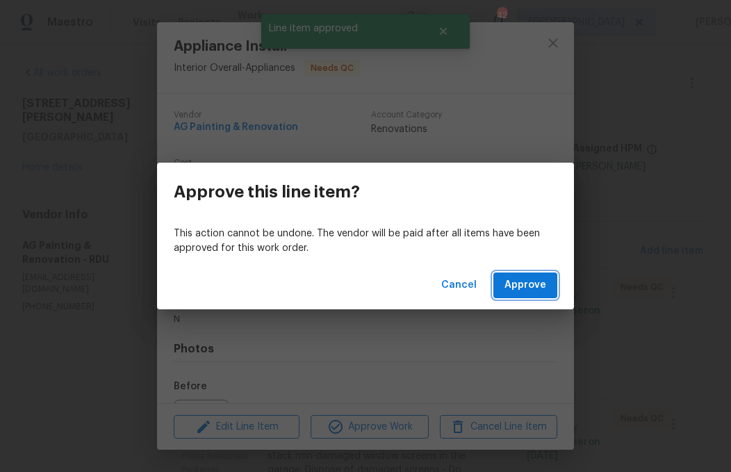
click at [529, 297] on button "Approve" at bounding box center [525, 285] width 64 height 26
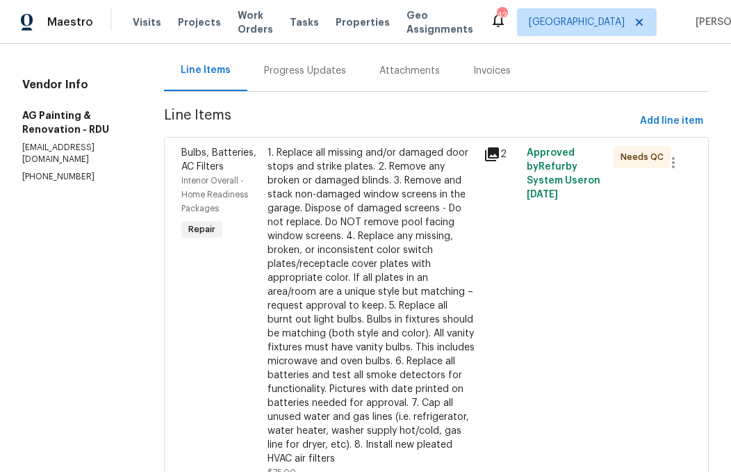
scroll to position [147, 0]
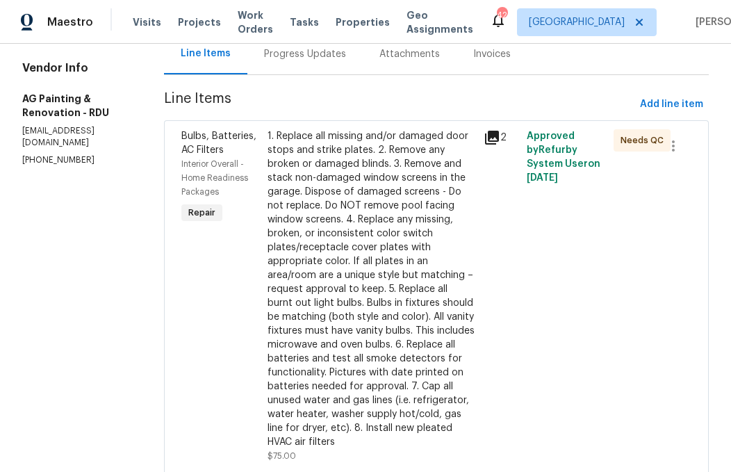
click at [405, 300] on div "1. Replace all missing and/or damaged door stops and strike plates. 2. Remove a…" at bounding box center [371, 289] width 208 height 320
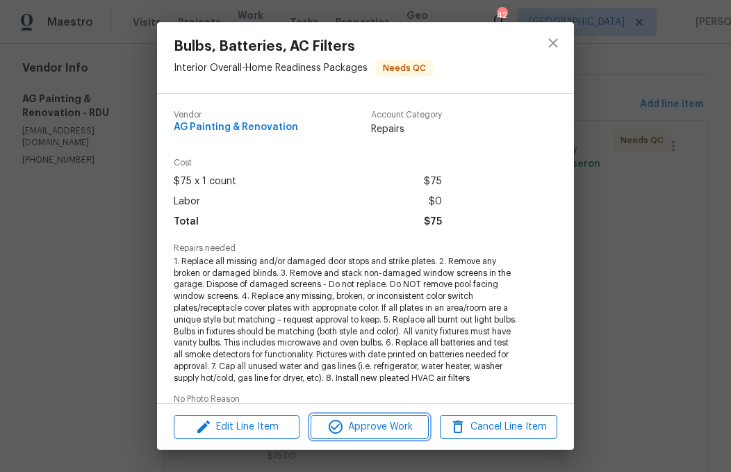
click at [390, 432] on span "Approve Work" at bounding box center [369, 426] width 109 height 17
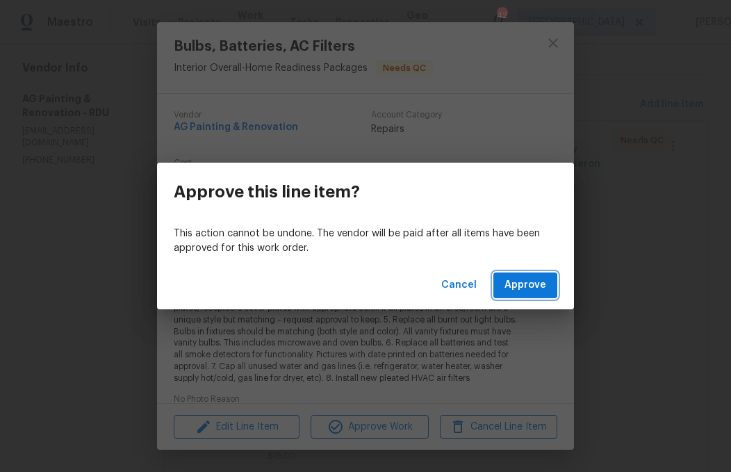
click at [525, 279] on span "Approve" at bounding box center [525, 285] width 42 height 17
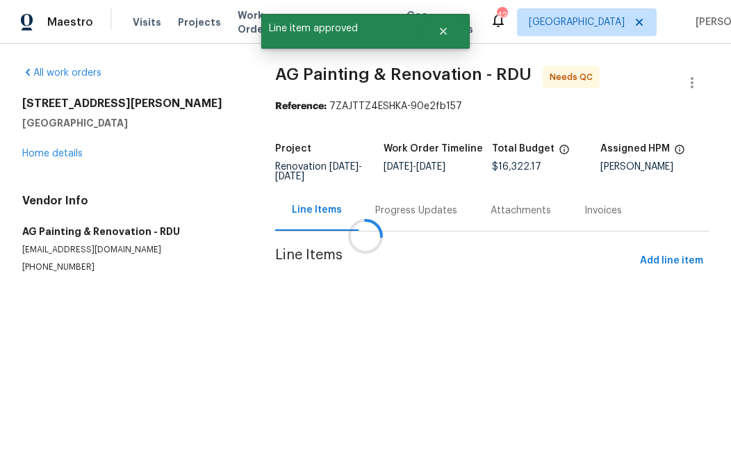
scroll to position [0, 0]
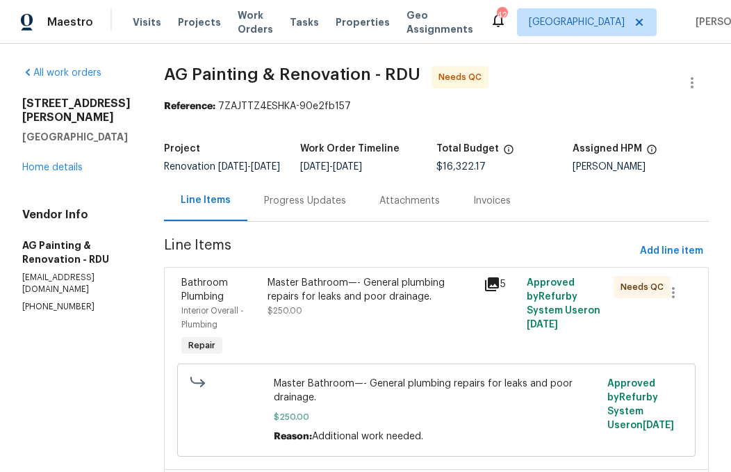
click at [380, 304] on div "Master Bathroom—- General plumbing repairs for leaks and poor drainage." at bounding box center [371, 290] width 208 height 28
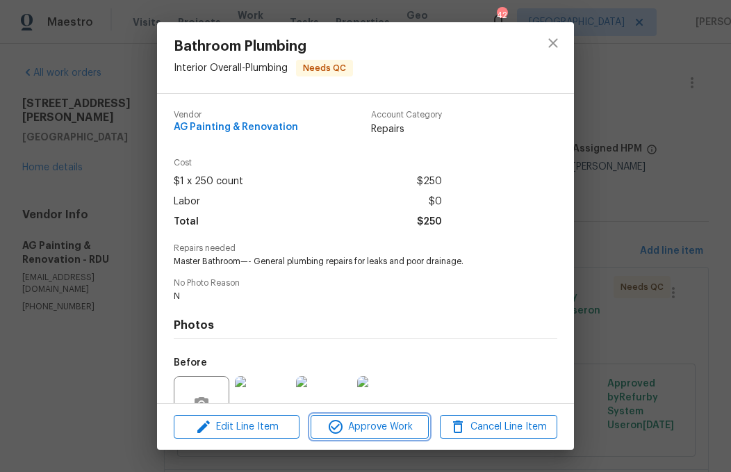
click at [377, 419] on span "Approve Work" at bounding box center [369, 426] width 109 height 17
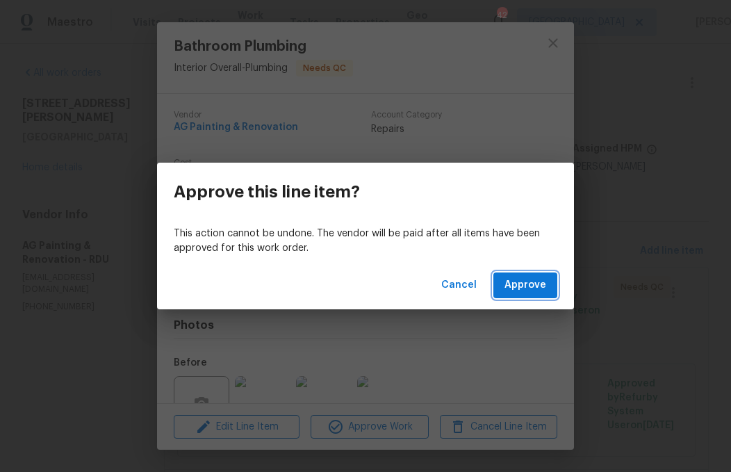
click at [515, 294] on button "Approve" at bounding box center [525, 285] width 64 height 26
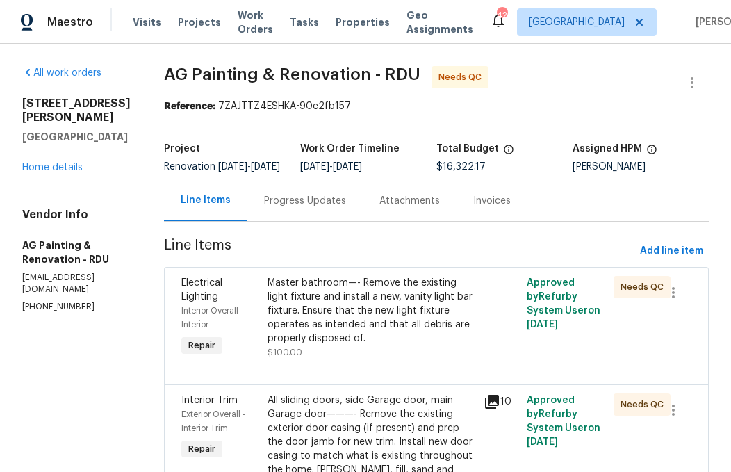
click at [415, 327] on div "Master bathroom—- Remove the existing light fixture and install a new, vanity l…" at bounding box center [371, 310] width 208 height 69
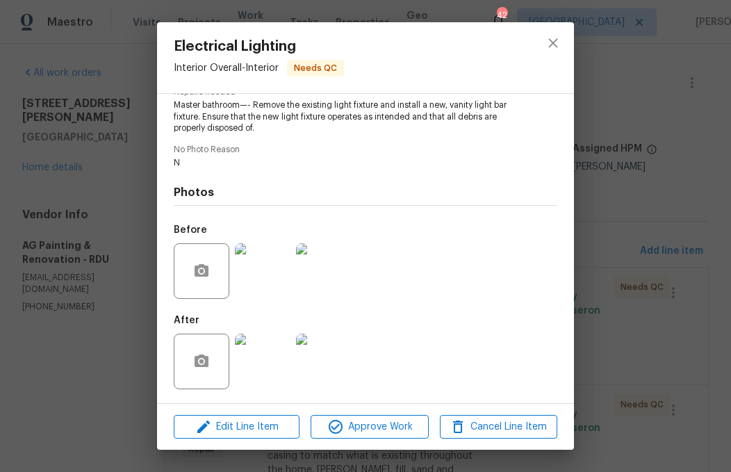
scroll to position [159, 0]
click at [387, 427] on span "Approve Work" at bounding box center [369, 426] width 109 height 17
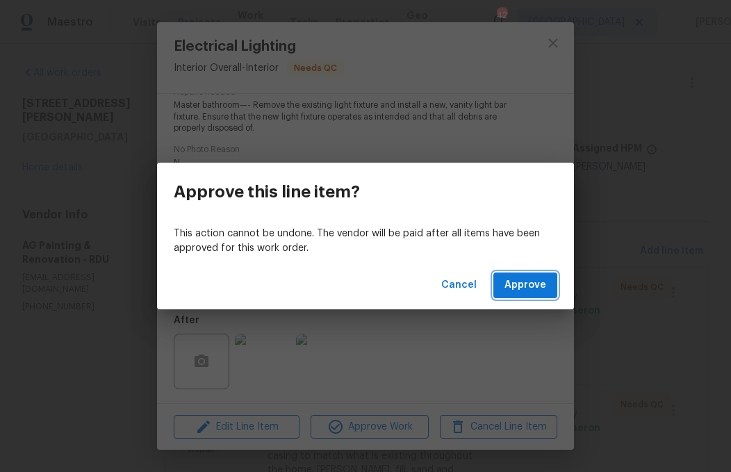
click at [518, 285] on span "Approve" at bounding box center [525, 285] width 42 height 17
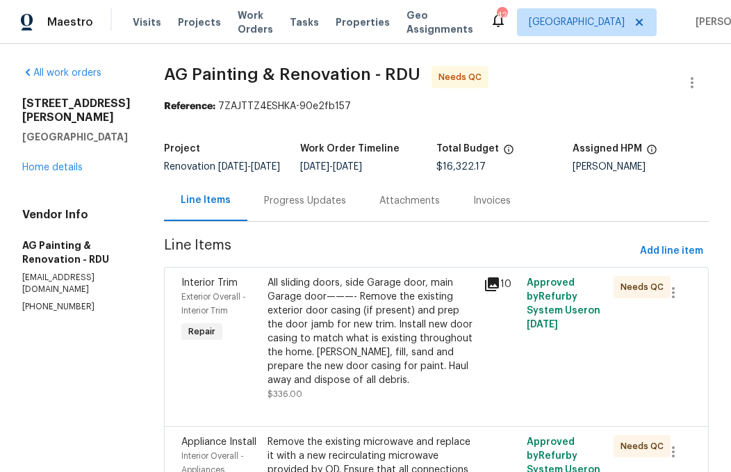
click at [499, 289] on icon at bounding box center [492, 284] width 14 height 14
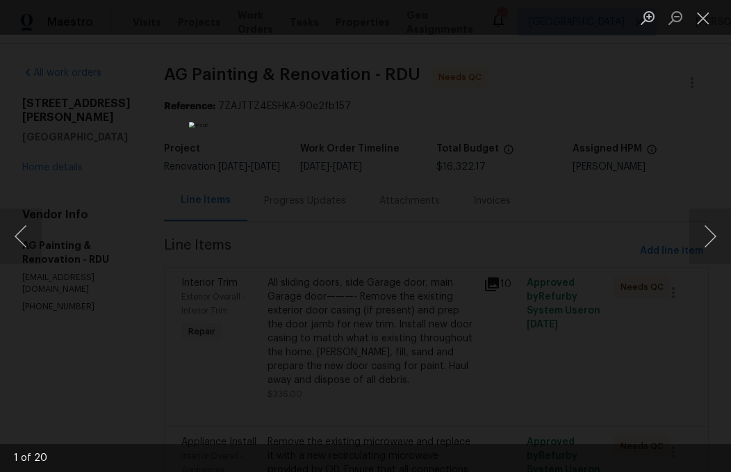
click at [706, 21] on button "Close lightbox" at bounding box center [703, 18] width 28 height 24
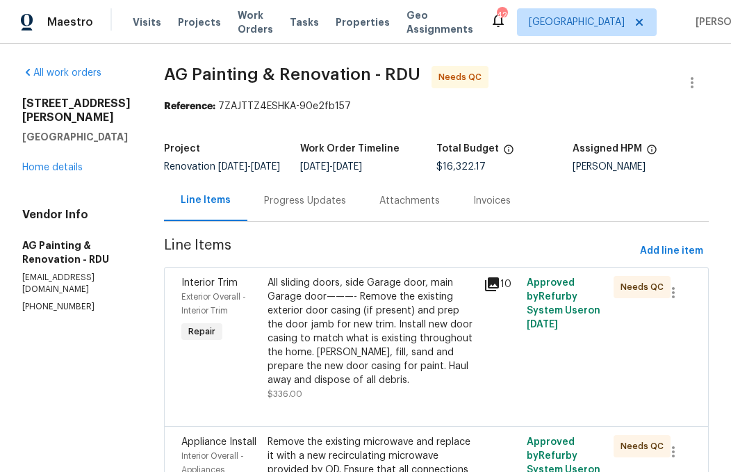
click at [416, 340] on div "All sliding doors, side Garage door, main Garage door———- Remove the existing e…" at bounding box center [371, 331] width 208 height 111
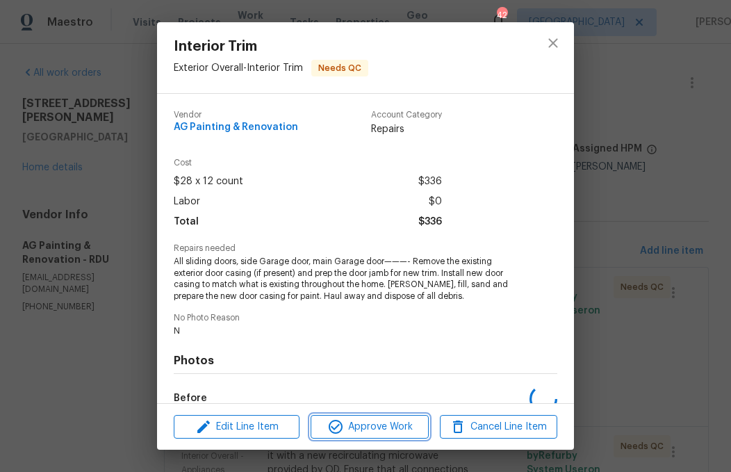
click at [390, 418] on span "Approve Work" at bounding box center [369, 426] width 109 height 17
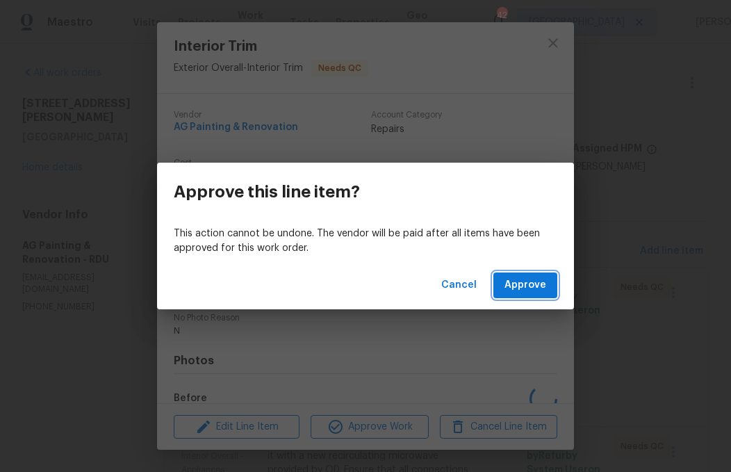
click at [538, 275] on button "Approve" at bounding box center [525, 285] width 64 height 26
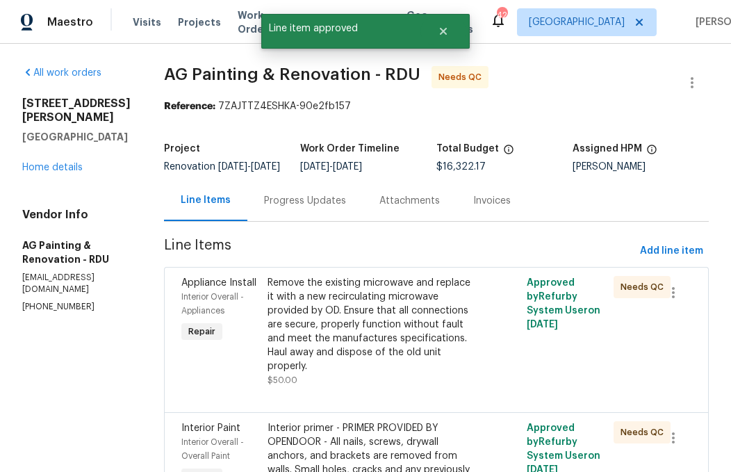
click at [410, 334] on div "Remove the existing microwave and replace it with a new recirculating microwave…" at bounding box center [371, 324] width 208 height 97
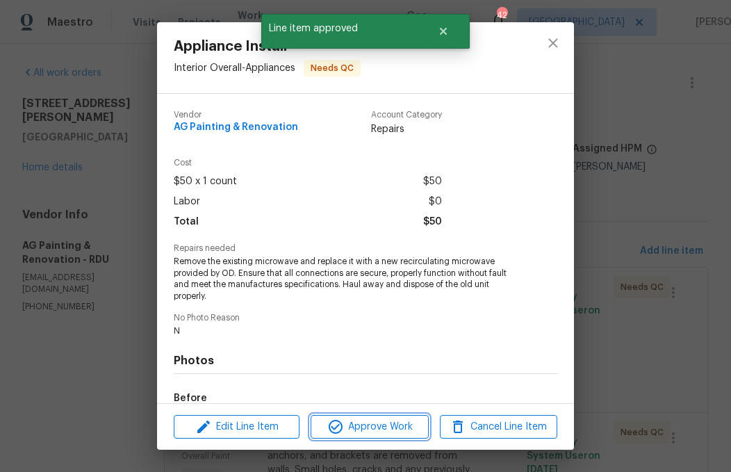
click at [393, 418] on button "Approve Work" at bounding box center [369, 427] width 117 height 24
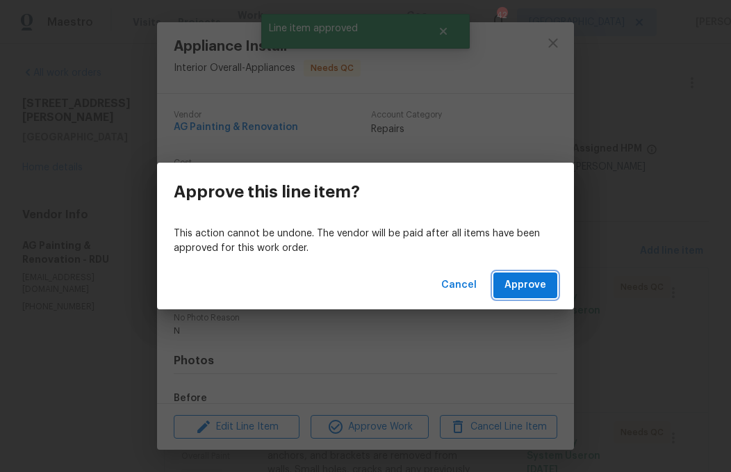
click at [523, 280] on span "Approve" at bounding box center [525, 285] width 42 height 17
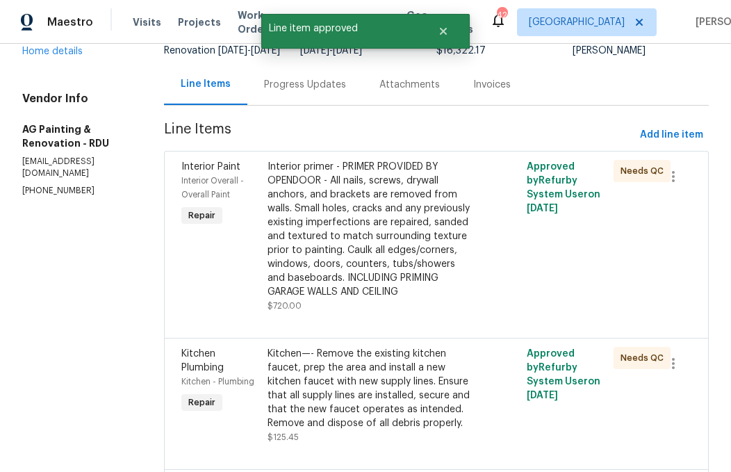
scroll to position [151, 0]
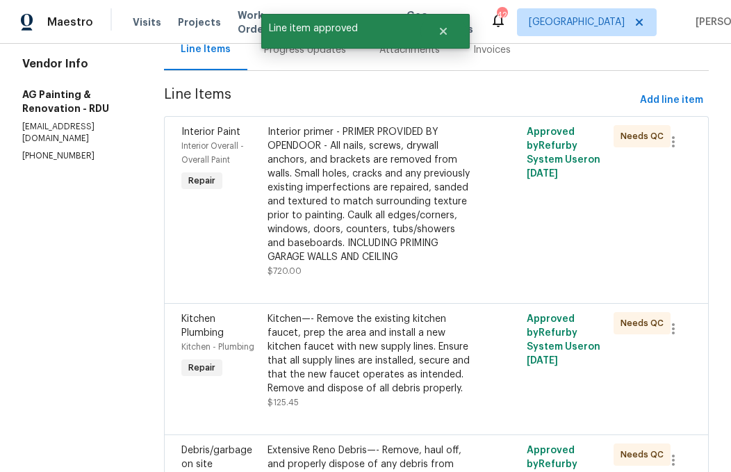
click at [404, 213] on div "Interior primer - PRIMER PROVIDED BY OPENDOOR - All nails, screws, drywall anch…" at bounding box center [371, 194] width 208 height 139
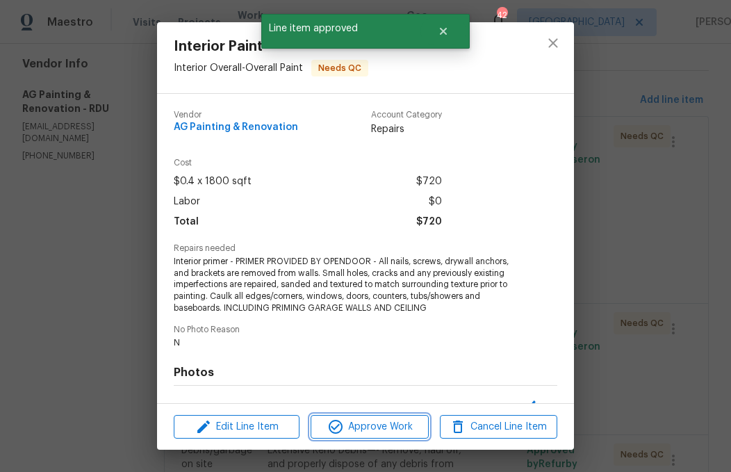
click at [400, 427] on span "Approve Work" at bounding box center [369, 426] width 109 height 17
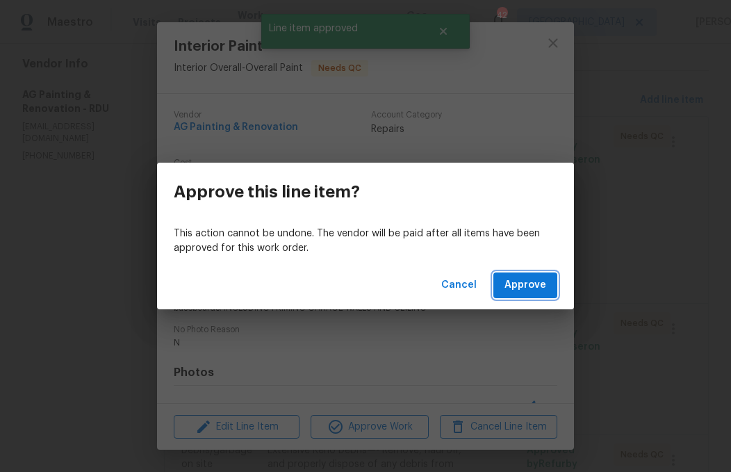
click at [531, 289] on span "Approve" at bounding box center [525, 285] width 42 height 17
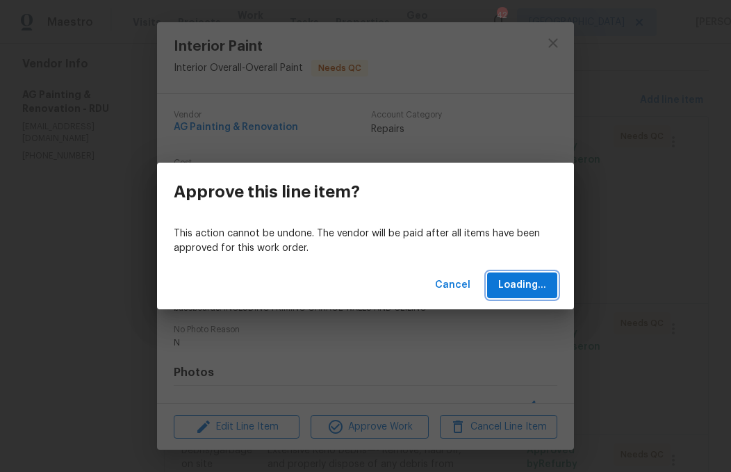
click at [538, 283] on span "Loading..." at bounding box center [522, 285] width 48 height 17
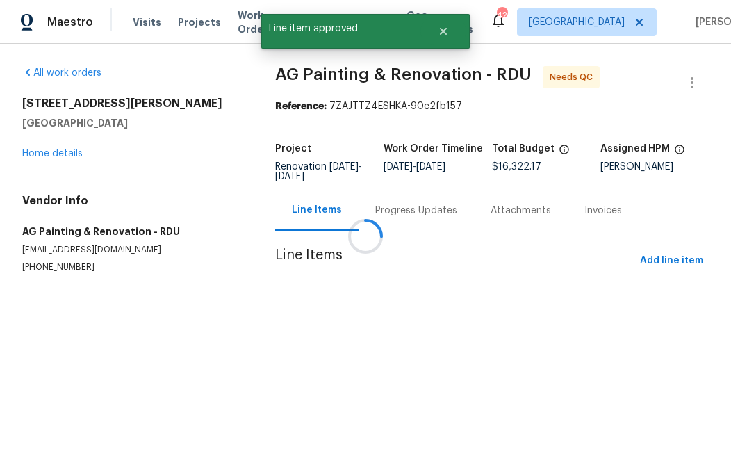
scroll to position [0, 0]
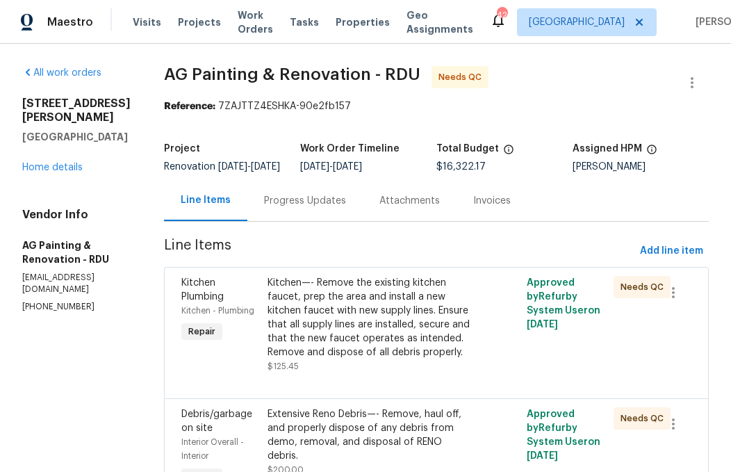
click at [410, 322] on div "Kitchen—- Remove the existing kitchen faucet, prep the area and install a new k…" at bounding box center [371, 317] width 208 height 83
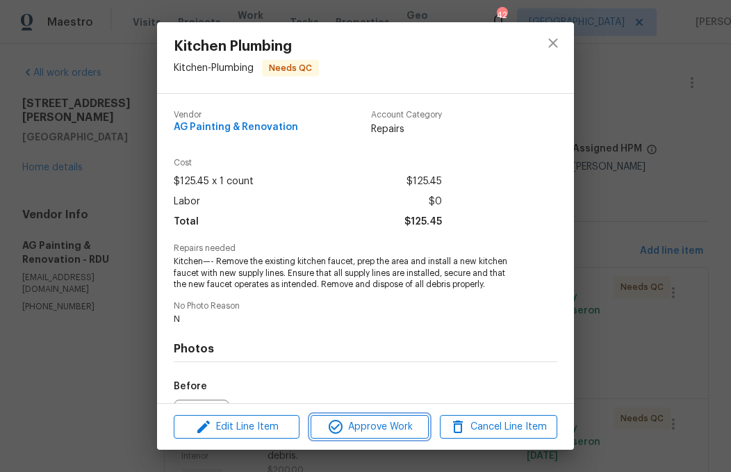
click at [374, 417] on button "Approve Work" at bounding box center [369, 427] width 117 height 24
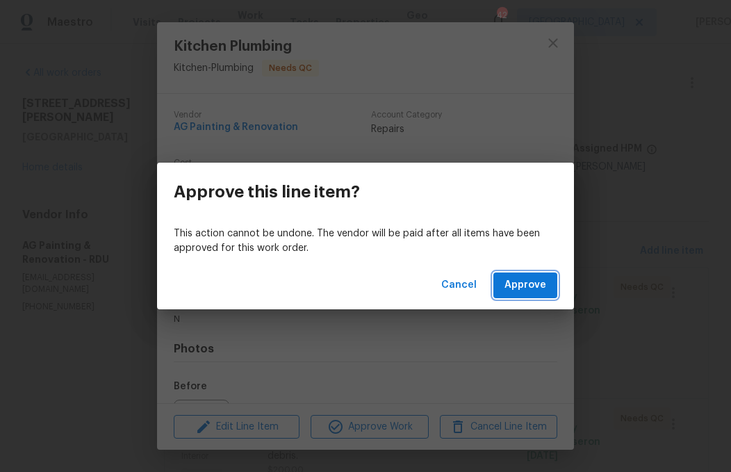
click at [534, 280] on span "Approve" at bounding box center [525, 285] width 42 height 17
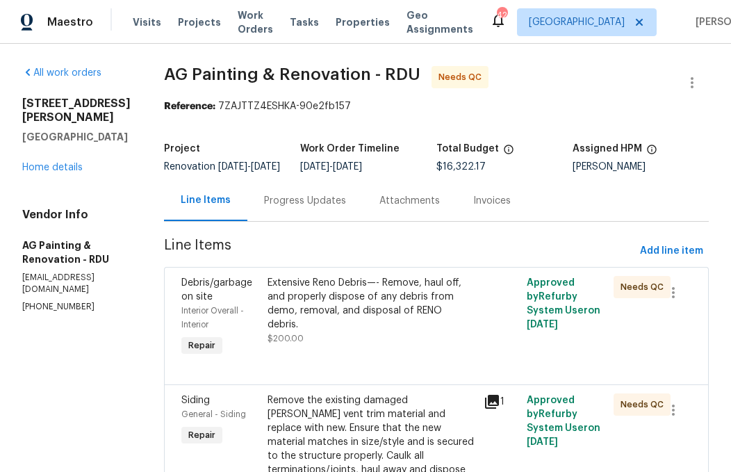
click at [395, 321] on div "Extensive Reno Debris—- Remove, haul off, and properly dispose of any debris fr…" at bounding box center [371, 304] width 208 height 56
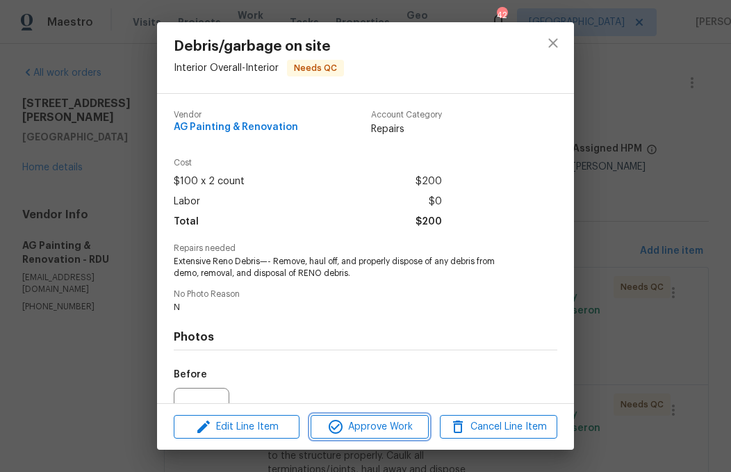
click at [387, 422] on span "Approve Work" at bounding box center [369, 426] width 109 height 17
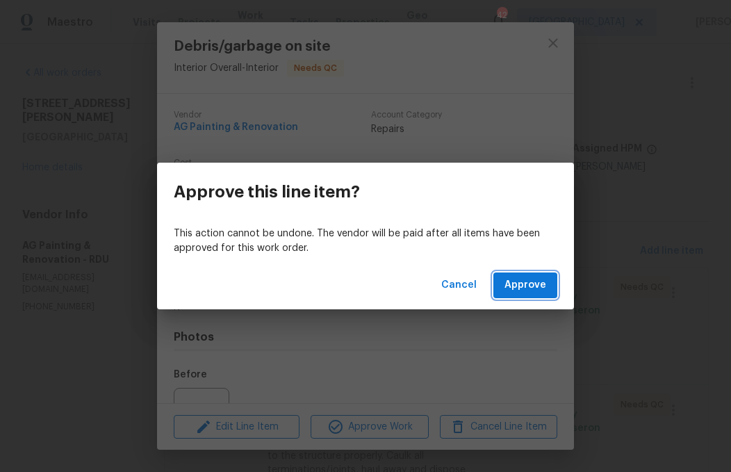
click at [526, 286] on span "Approve" at bounding box center [525, 285] width 42 height 17
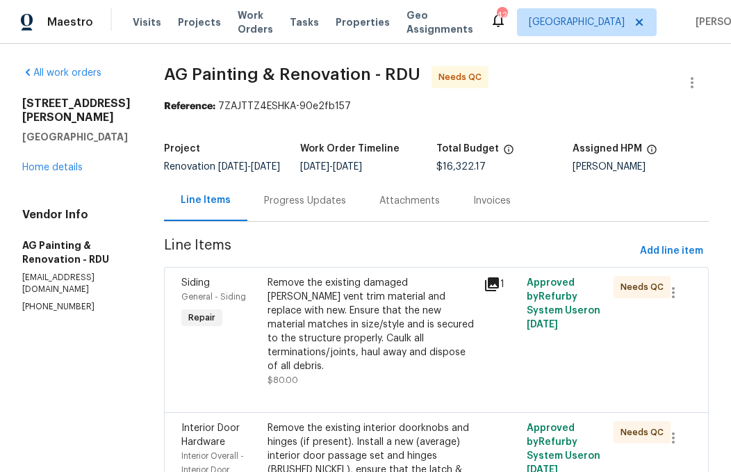
click at [500, 293] on icon at bounding box center [492, 284] width 17 height 17
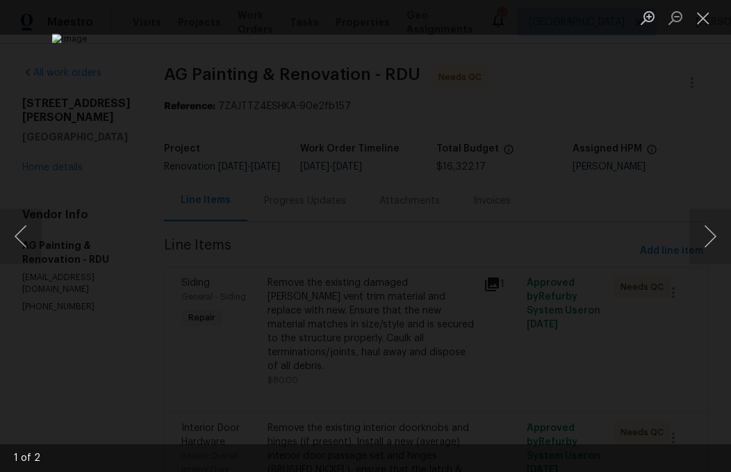
click at [709, 17] on button "Close lightbox" at bounding box center [703, 18] width 28 height 24
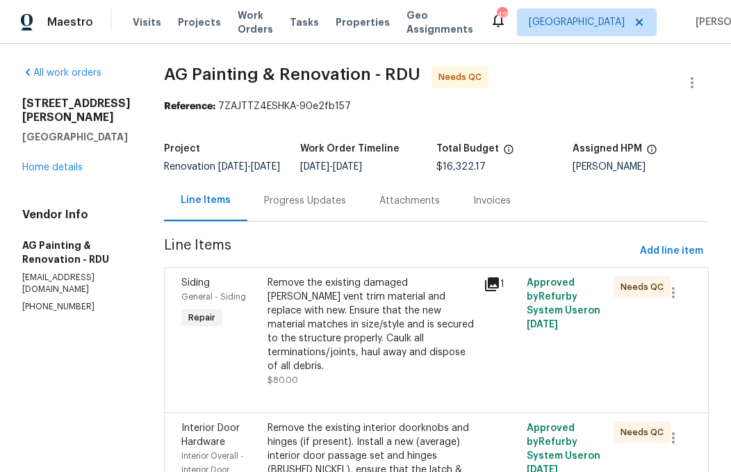
click at [425, 341] on div "Remove the existing damaged [PERSON_NAME] vent trim material and replace with n…" at bounding box center [371, 324] width 208 height 97
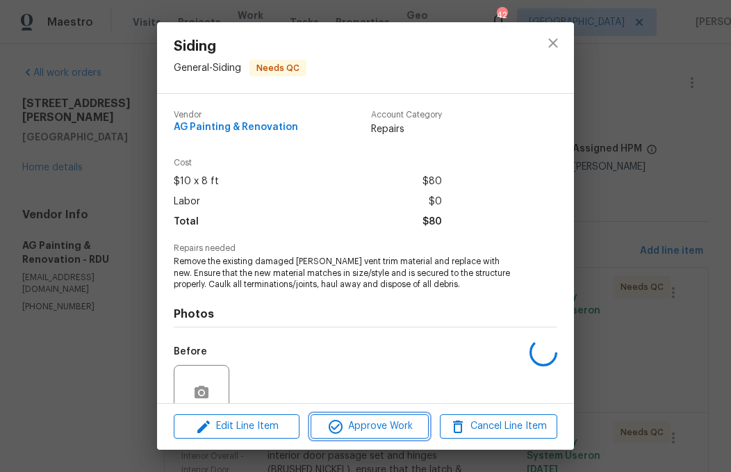
click at [393, 425] on span "Approve Work" at bounding box center [369, 426] width 109 height 17
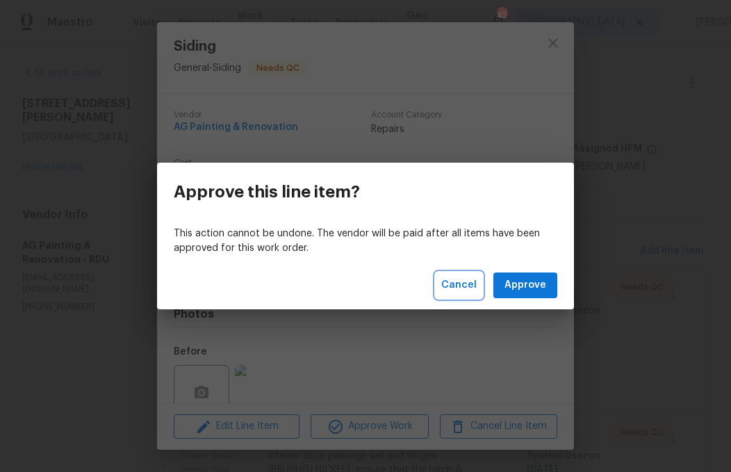
click at [464, 283] on span "Cancel" at bounding box center [458, 285] width 35 height 17
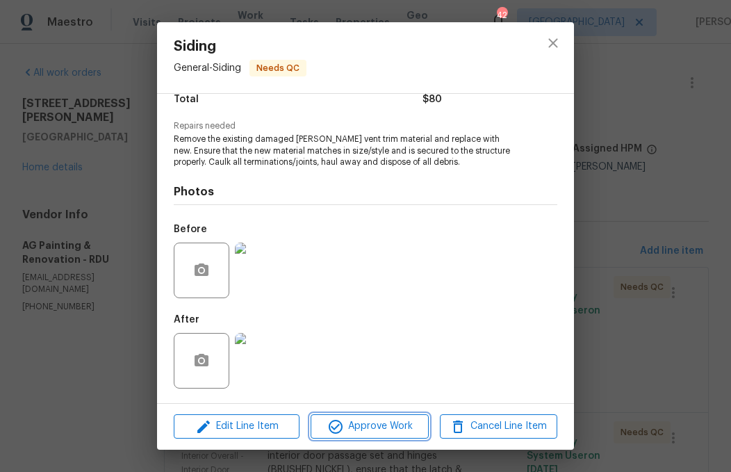
click at [370, 431] on span "Approve Work" at bounding box center [369, 426] width 109 height 17
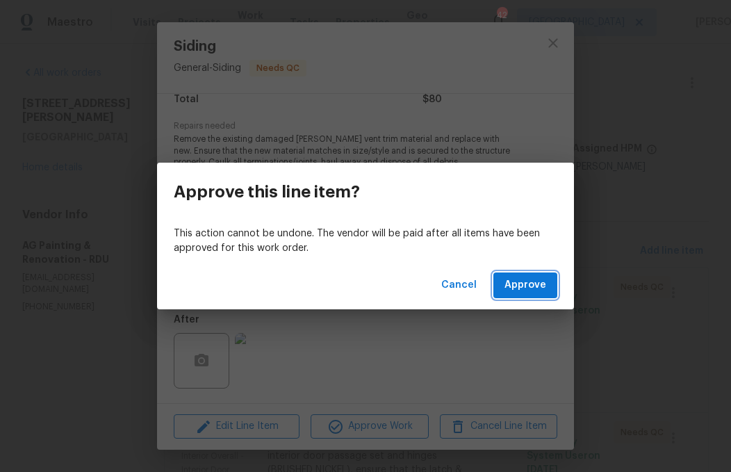
click at [536, 288] on span "Approve" at bounding box center [525, 285] width 42 height 17
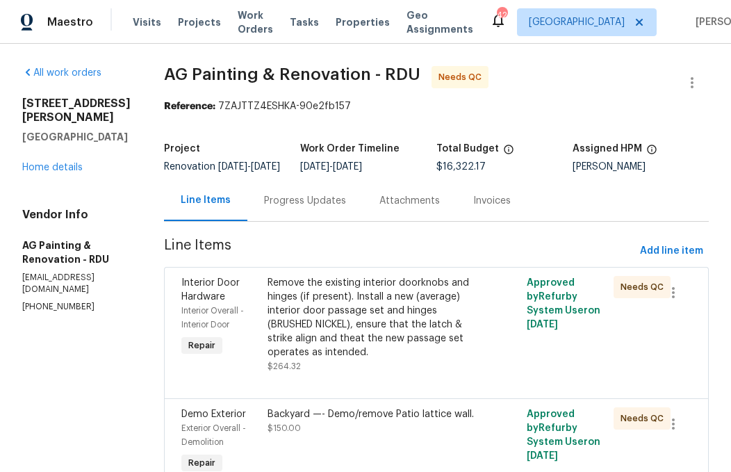
click at [370, 352] on div "Remove the existing interior doorknobs and hinges (if present). Install a new (…" at bounding box center [371, 317] width 208 height 83
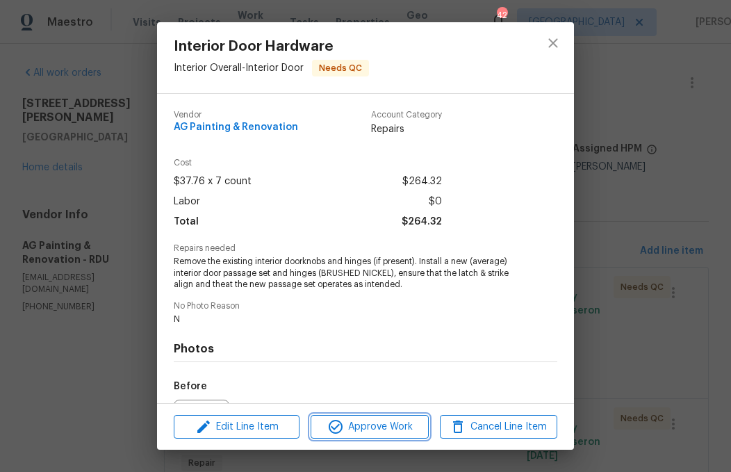
click at [374, 419] on span "Approve Work" at bounding box center [369, 426] width 109 height 17
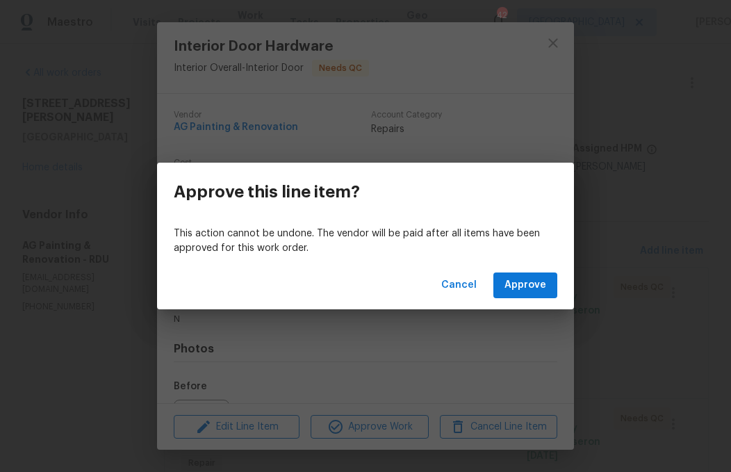
click at [534, 282] on span "Approve" at bounding box center [525, 285] width 42 height 17
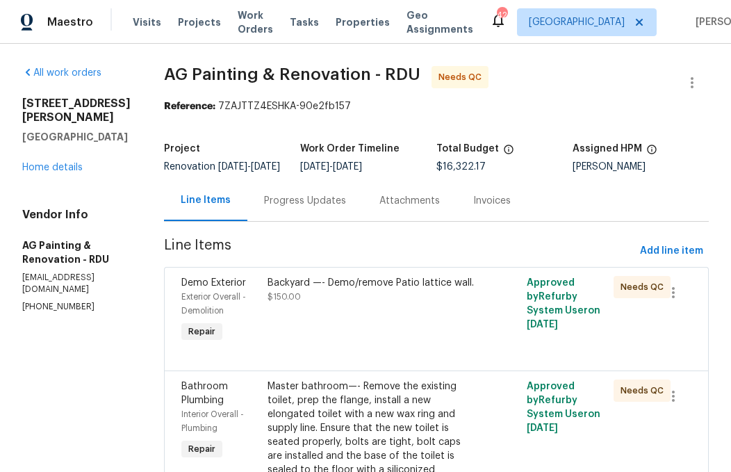
click at [398, 290] on div "Backyard —- Demo/remove Patio lattice wall." at bounding box center [371, 283] width 208 height 14
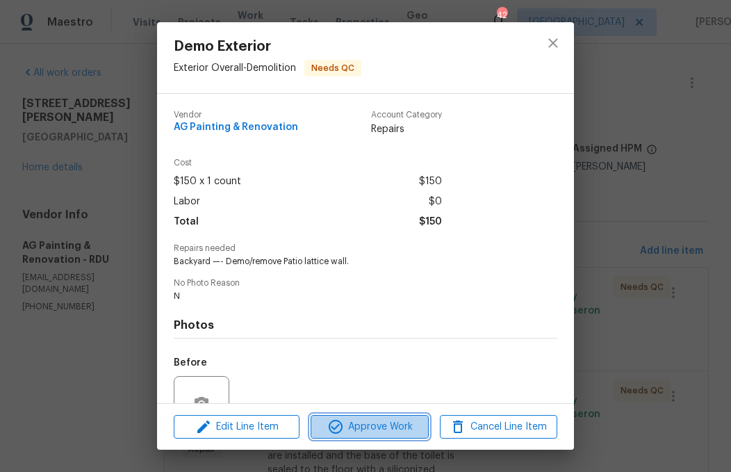
click at [400, 427] on span "Approve Work" at bounding box center [369, 426] width 109 height 17
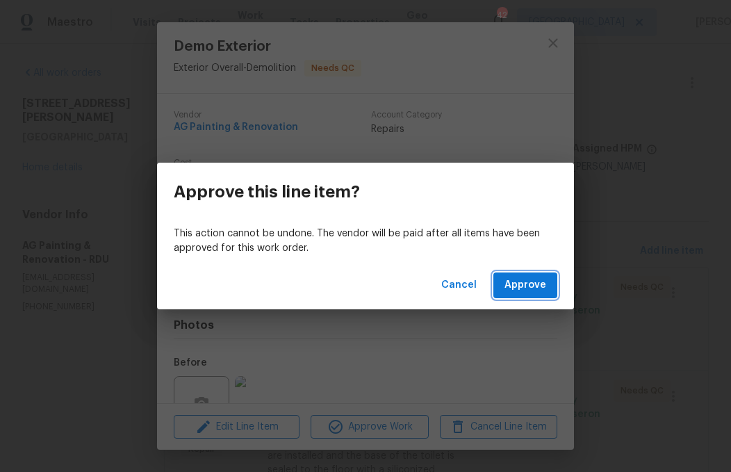
click at [529, 284] on span "Approve" at bounding box center [525, 285] width 42 height 17
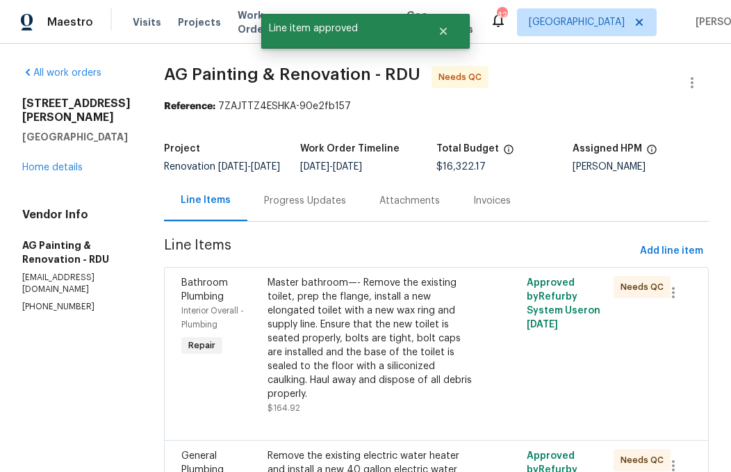
click at [416, 353] on div "Master bathroom—- Remove the existing toilet, prep the flange, install a new el…" at bounding box center [371, 338] width 208 height 125
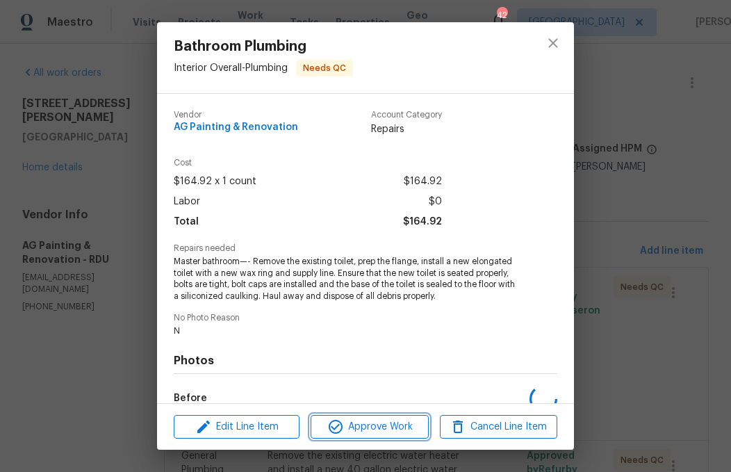
click at [399, 424] on span "Approve Work" at bounding box center [369, 426] width 109 height 17
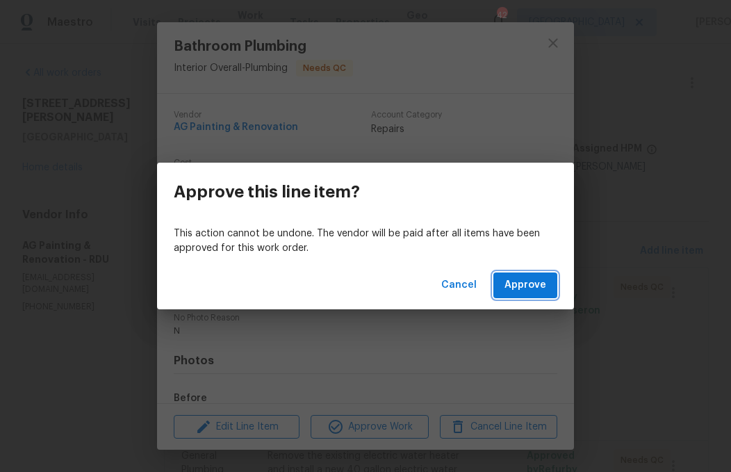
click at [538, 283] on span "Approve" at bounding box center [525, 285] width 42 height 17
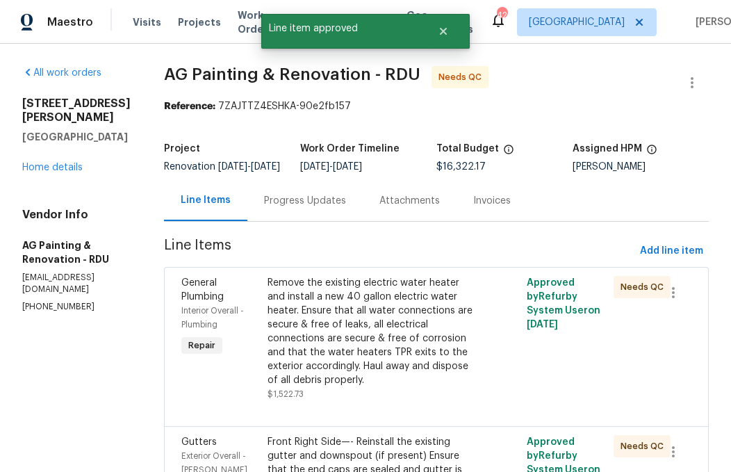
click at [421, 362] on div "Remove the existing electric water heater and install a new 40 gallon electric …" at bounding box center [371, 331] width 208 height 111
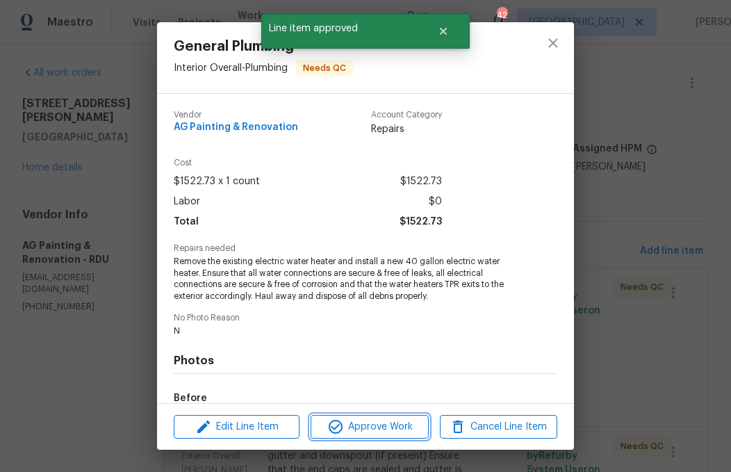
click at [391, 422] on span "Approve Work" at bounding box center [369, 426] width 109 height 17
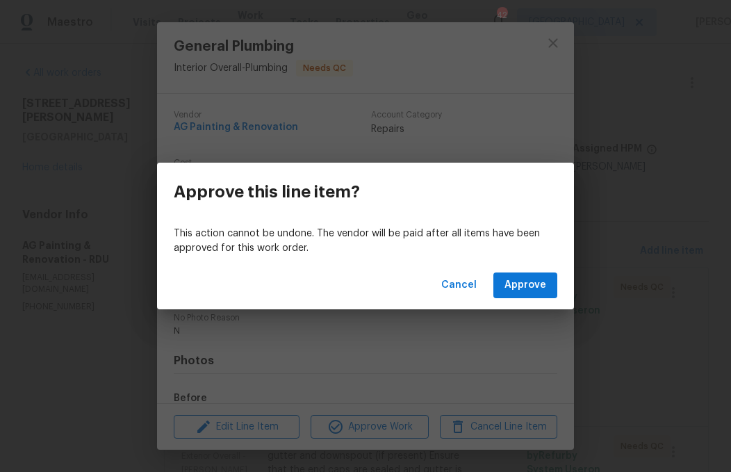
click at [521, 283] on span "Approve" at bounding box center [525, 285] width 42 height 17
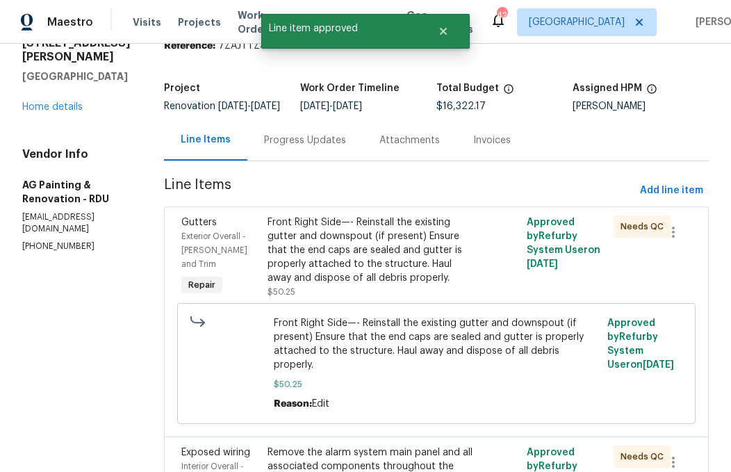
scroll to position [61, 0]
click at [386, 279] on div "Front Right Side—- Reinstall the existing gutter and downspout (if present) Ens…" at bounding box center [371, 249] width 208 height 69
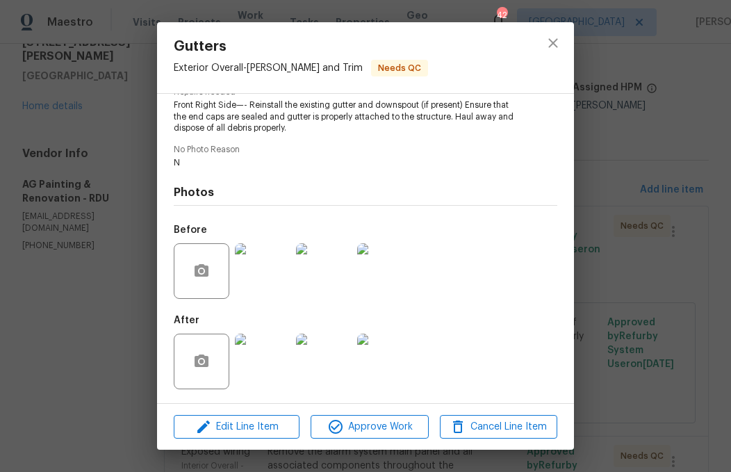
scroll to position [159, 0]
click at [377, 425] on span "Approve Work" at bounding box center [369, 426] width 109 height 17
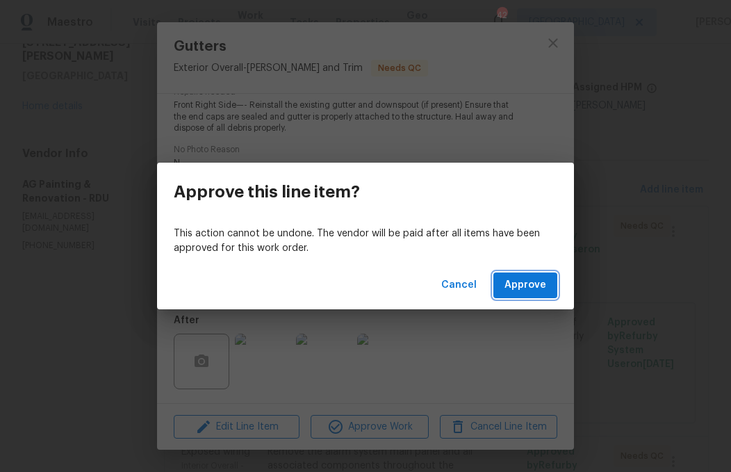
click at [532, 285] on span "Approve" at bounding box center [525, 285] width 42 height 17
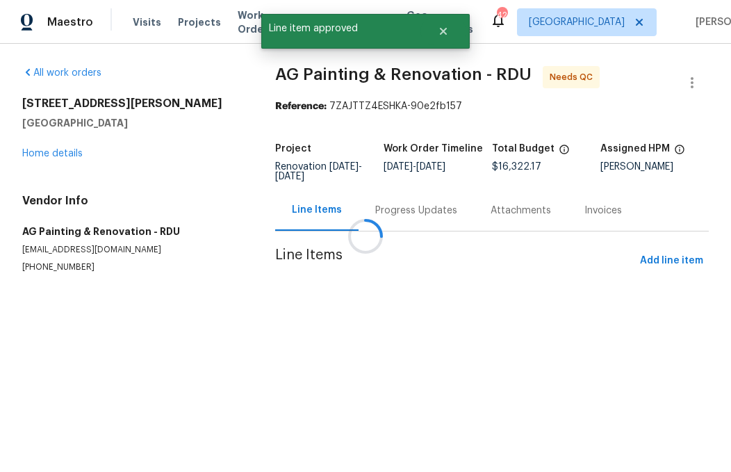
scroll to position [0, 0]
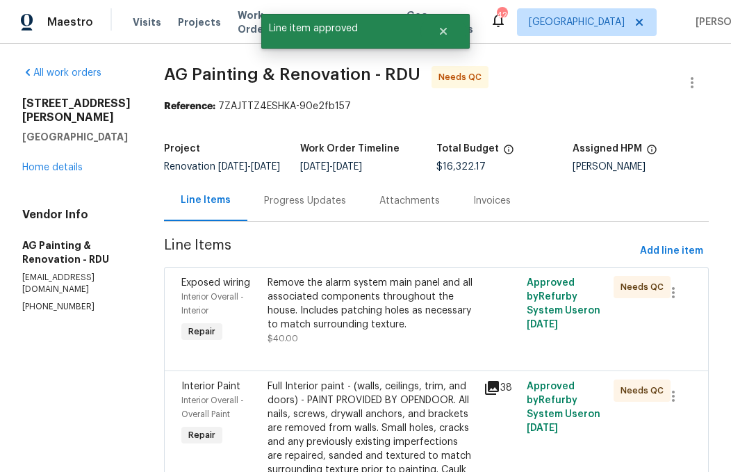
click at [423, 331] on div "Remove the alarm system main panel and all associated components throughout the…" at bounding box center [371, 304] width 208 height 56
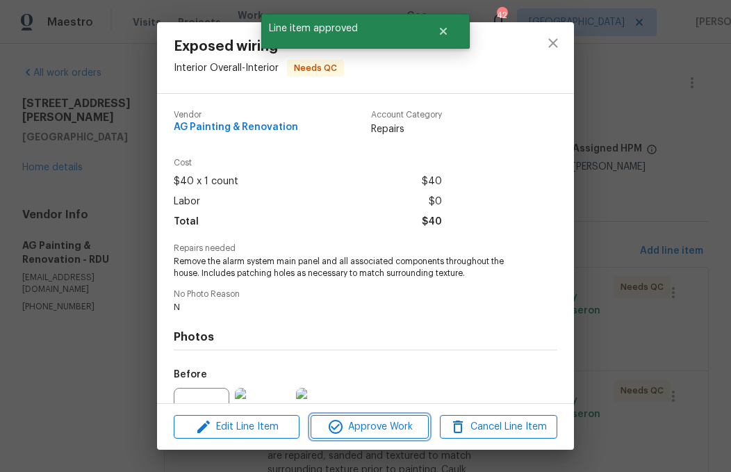
click at [402, 427] on span "Approve Work" at bounding box center [369, 426] width 109 height 17
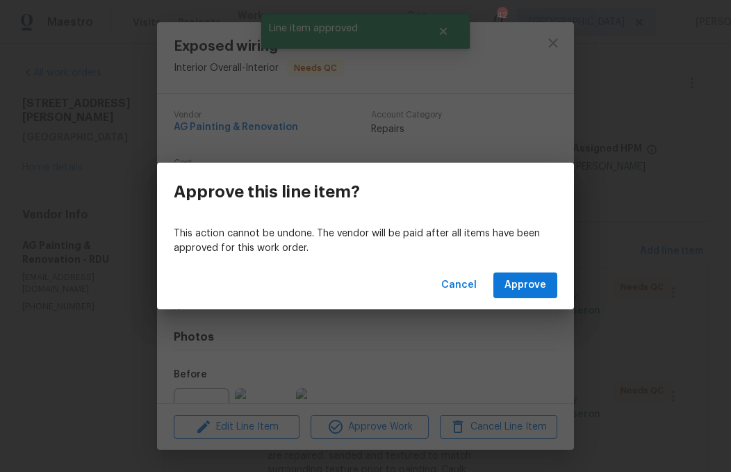
click at [526, 288] on span "Approve" at bounding box center [525, 285] width 42 height 17
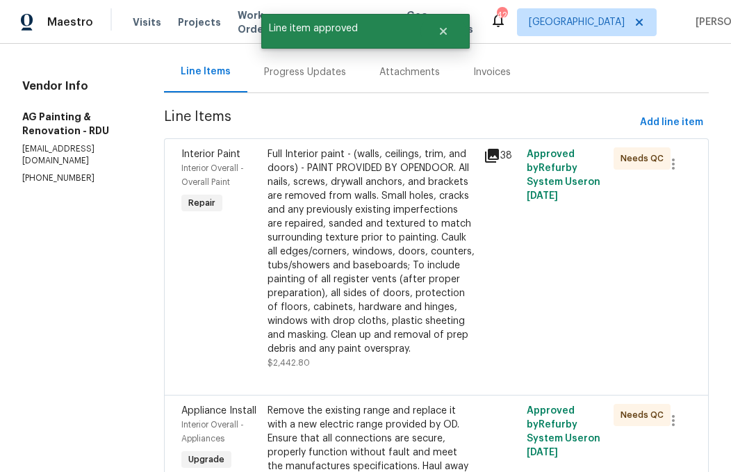
scroll to position [152, 0]
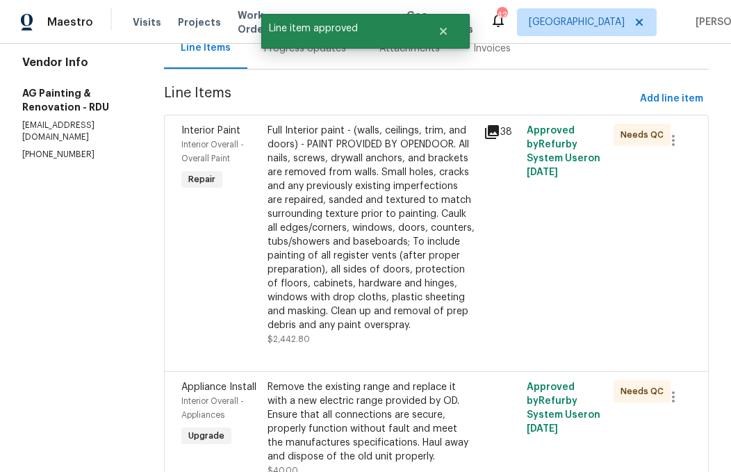
click at [402, 277] on div "Full Interior paint - (walls, ceilings, trim, and doors) - PAINT PROVIDED BY OP…" at bounding box center [371, 228] width 208 height 208
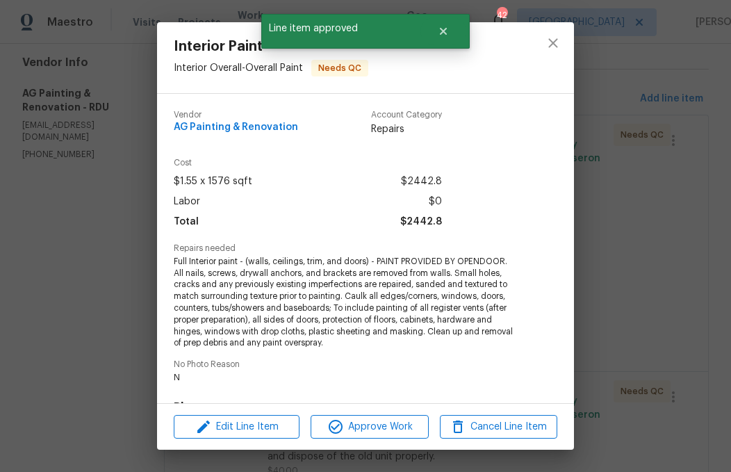
click at [388, 424] on span "Approve Work" at bounding box center [369, 426] width 109 height 17
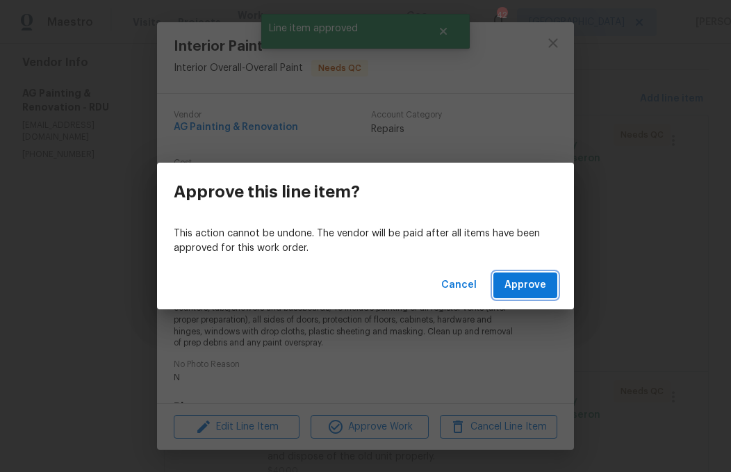
click at [529, 287] on span "Approve" at bounding box center [525, 285] width 42 height 17
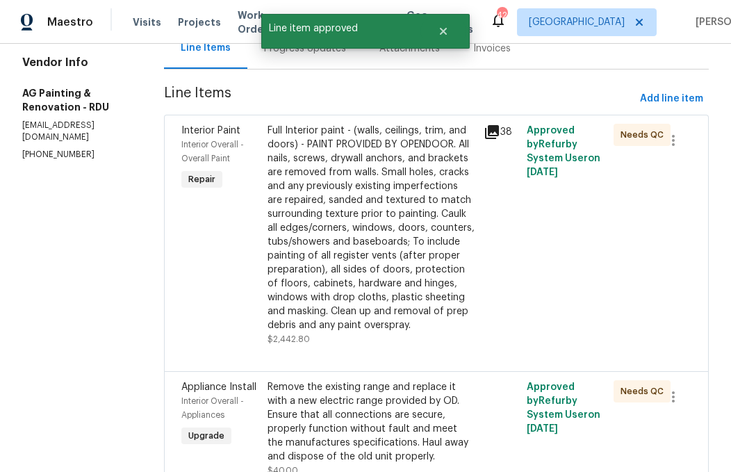
scroll to position [0, 0]
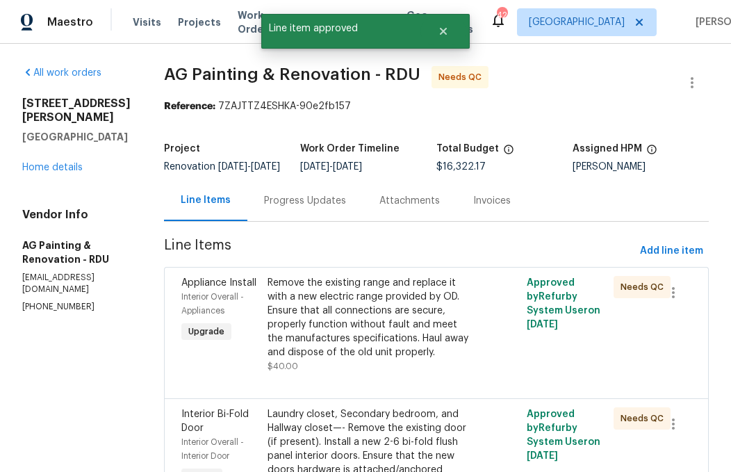
click at [422, 340] on div "Remove the existing range and replace it with a new electric range provided by …" at bounding box center [371, 317] width 208 height 83
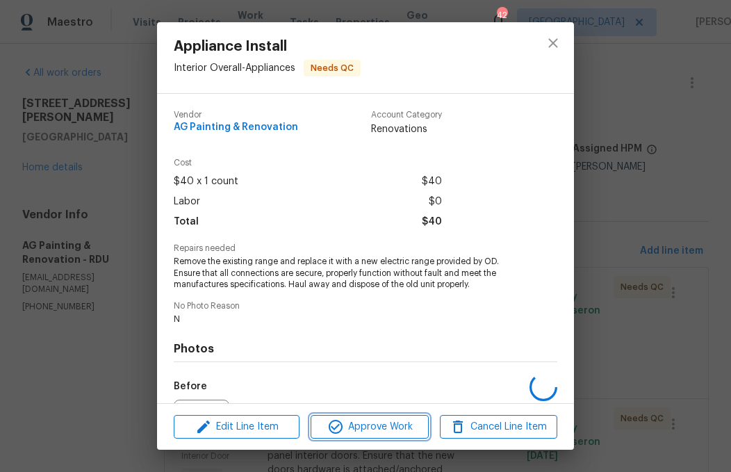
click at [392, 422] on span "Approve Work" at bounding box center [369, 426] width 109 height 17
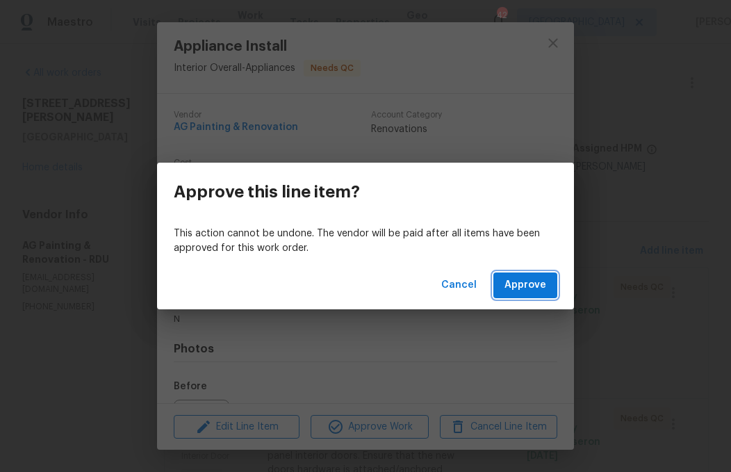
click at [533, 287] on span "Approve" at bounding box center [525, 285] width 42 height 17
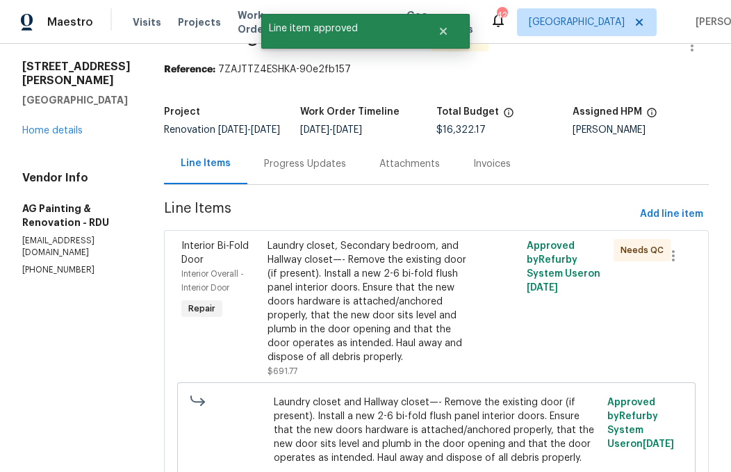
scroll to position [38, 0]
click at [358, 318] on div "Laundry closet, Secondary bedroom, and Hallway closet—- Remove the existing doo…" at bounding box center [371, 300] width 208 height 125
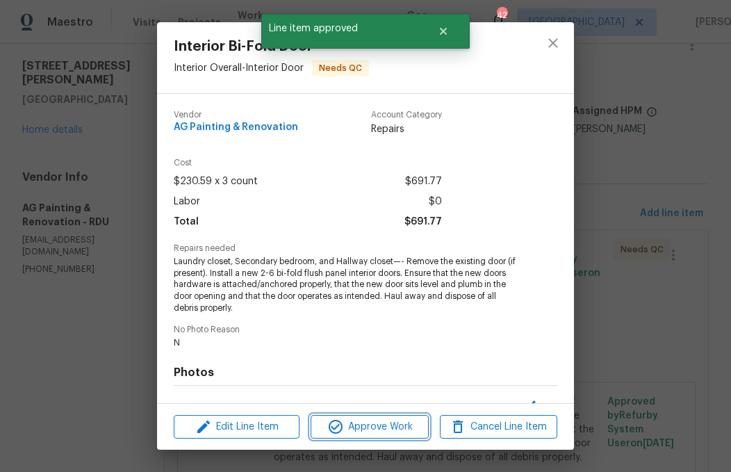
click at [381, 425] on span "Approve Work" at bounding box center [369, 426] width 109 height 17
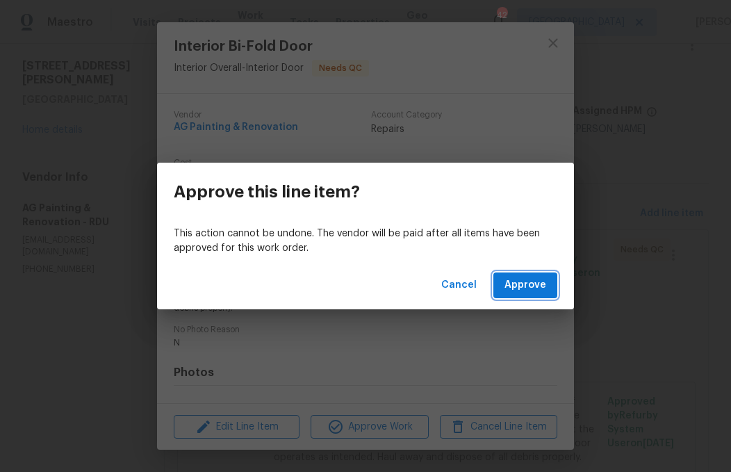
click at [518, 275] on button "Approve" at bounding box center [525, 285] width 64 height 26
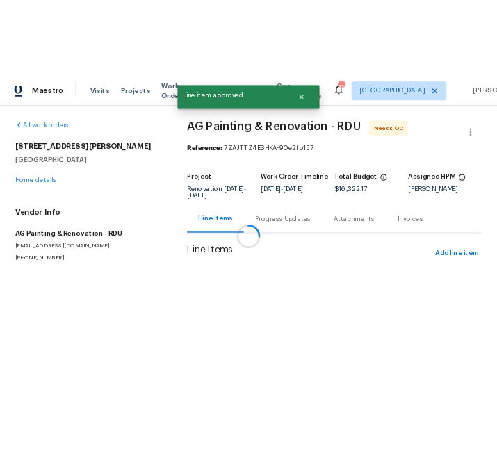
scroll to position [0, 0]
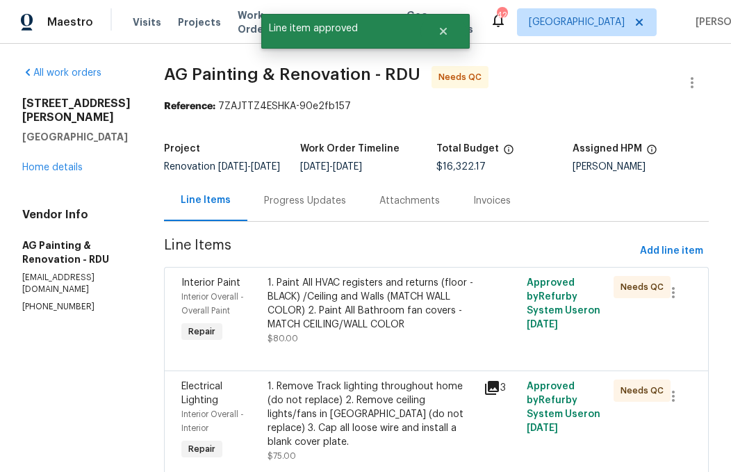
click at [423, 324] on div "1. Paint All HVAC registers and returns (floor -BLACK) /Ceiling and Walls (MATC…" at bounding box center [371, 304] width 208 height 56
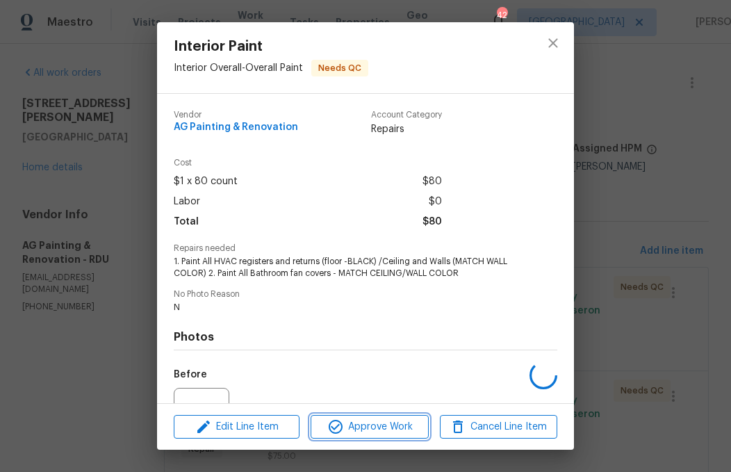
click at [389, 427] on span "Approve Work" at bounding box center [369, 426] width 109 height 17
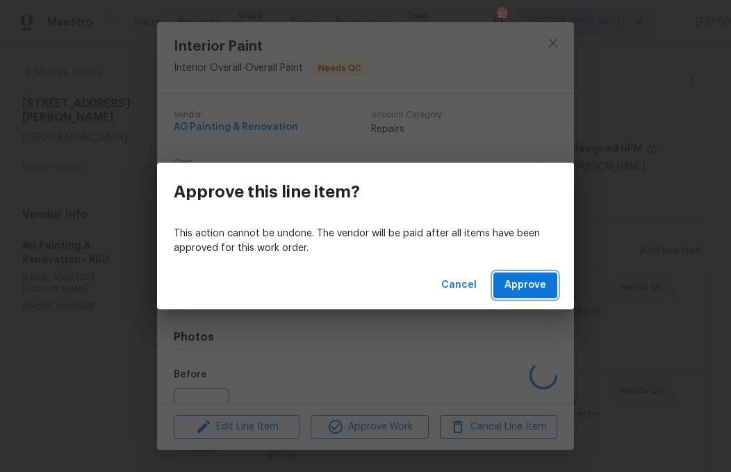
click at [549, 291] on button "Approve" at bounding box center [525, 285] width 64 height 26
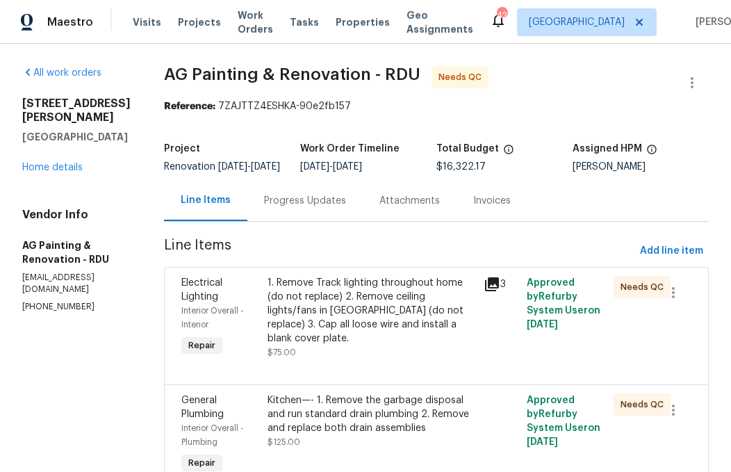
click at [394, 320] on div "1. Remove Track lighting throughout home (do not replace) 2. Remove ceiling lig…" at bounding box center [371, 310] width 208 height 69
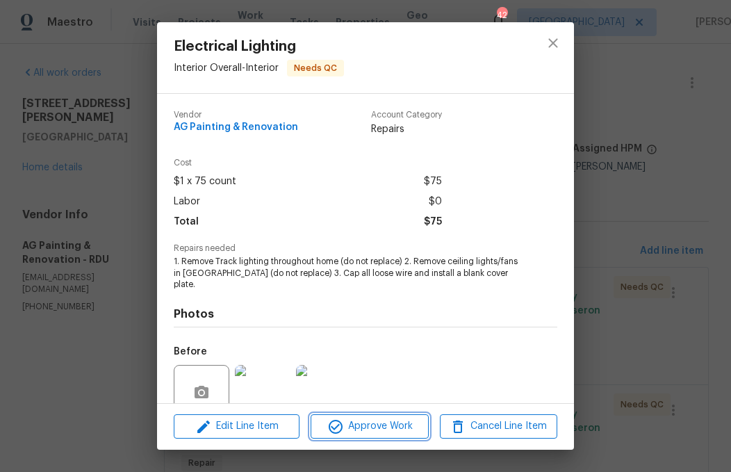
click at [384, 421] on span "Approve Work" at bounding box center [369, 426] width 109 height 17
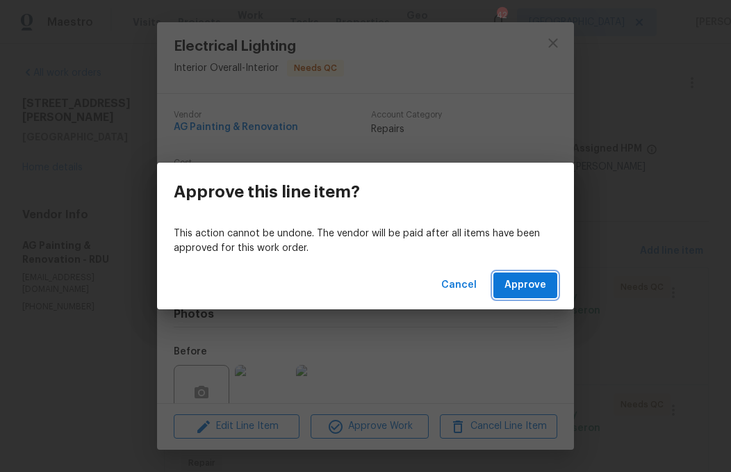
click at [521, 280] on span "Approve" at bounding box center [525, 285] width 42 height 17
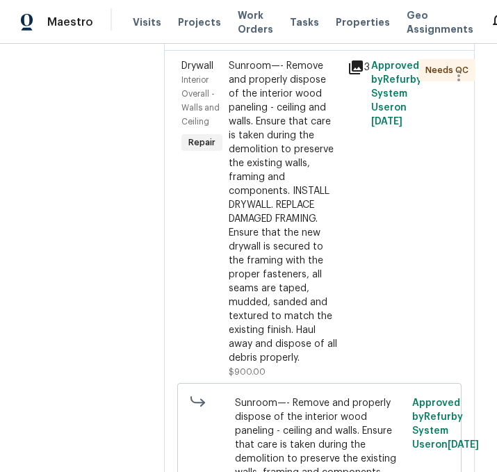
scroll to position [365, 0]
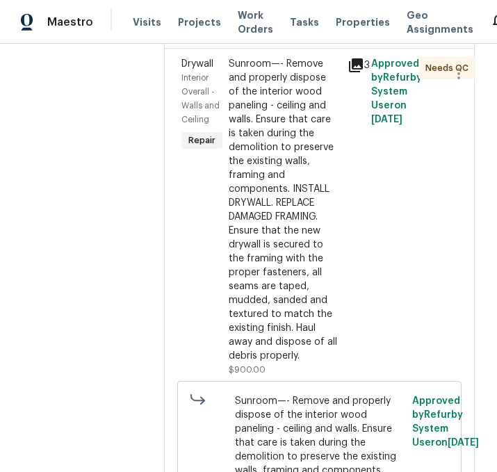
click at [319, 315] on div "Sunroom—- Remove and properly dispose of the interior wood paneling - ceiling a…" at bounding box center [284, 210] width 110 height 306
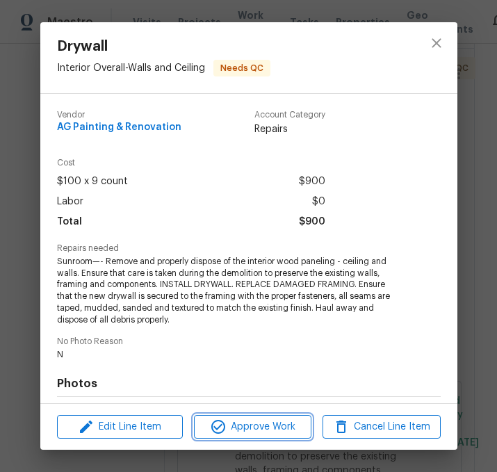
click at [283, 427] on span "Approve Work" at bounding box center [252, 426] width 109 height 17
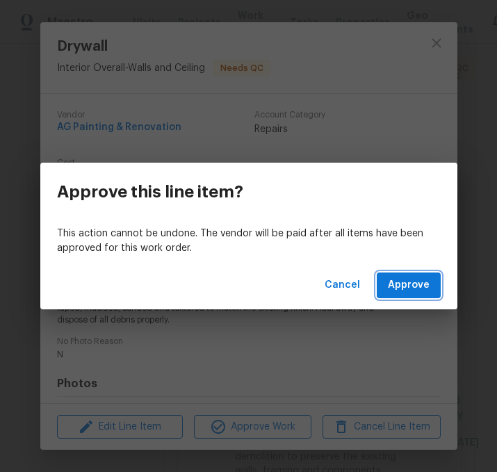
click at [414, 284] on span "Approve" at bounding box center [409, 285] width 42 height 17
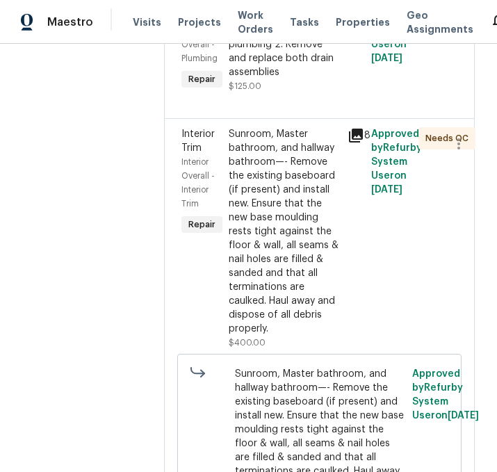
scroll to position [295, 1]
click at [311, 317] on div "Sunroom, Master bathroom, and hallway bathroom—- Remove the existing baseboard …" at bounding box center [284, 231] width 110 height 208
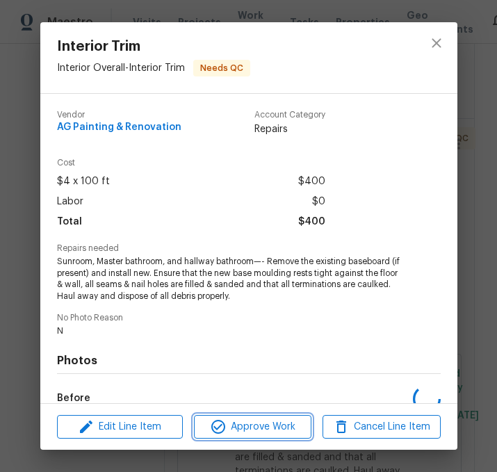
click at [283, 429] on span "Approve Work" at bounding box center [252, 426] width 109 height 17
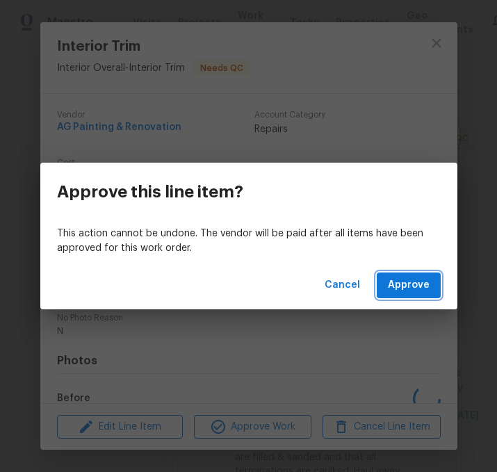
click at [411, 280] on span "Approve" at bounding box center [409, 285] width 42 height 17
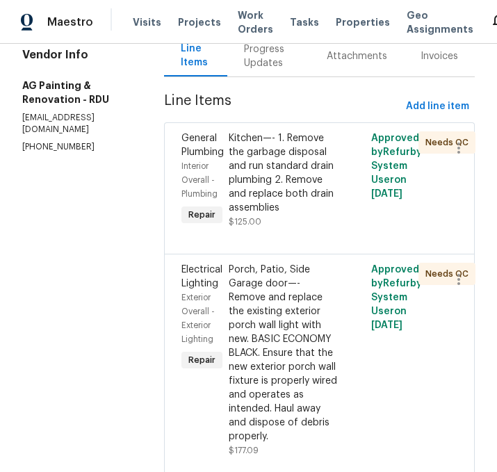
scroll to position [160, 1]
click at [309, 390] on div "Porch, Patio, Side Garage door—- Remove and replace the existing exterior porch…" at bounding box center [284, 353] width 110 height 181
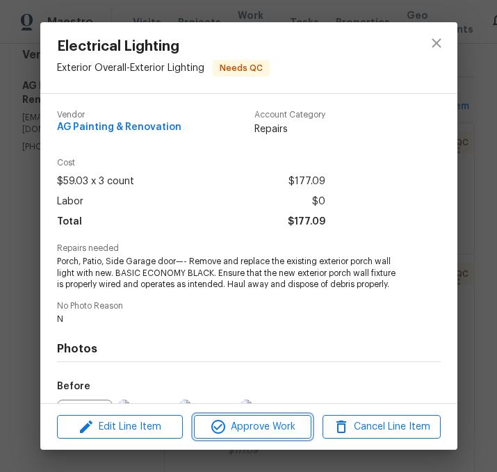
click at [279, 419] on span "Approve Work" at bounding box center [252, 426] width 109 height 17
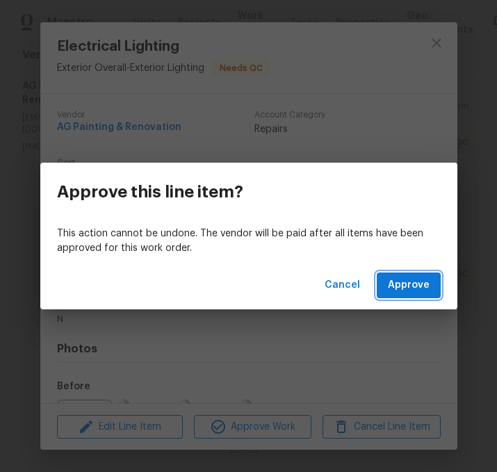
click at [404, 291] on span "Approve" at bounding box center [409, 285] width 42 height 17
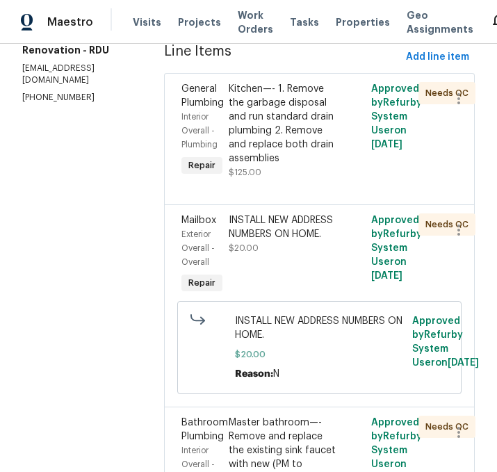
scroll to position [209, 1]
click at [311, 301] on div "INSTALL NEW ADDRESS NUMBERS ON HOME. $20.00" at bounding box center [283, 255] width 118 height 92
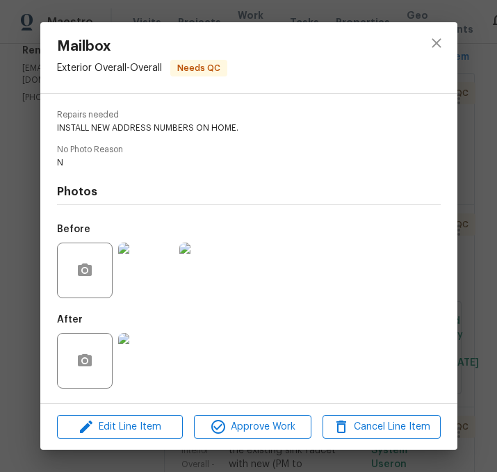
scroll to position [137, 0]
click at [150, 359] on img at bounding box center [146, 361] width 56 height 56
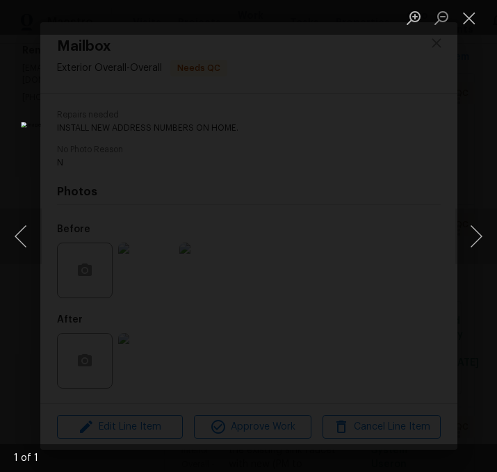
click at [469, 19] on button "Close lightbox" at bounding box center [469, 18] width 28 height 24
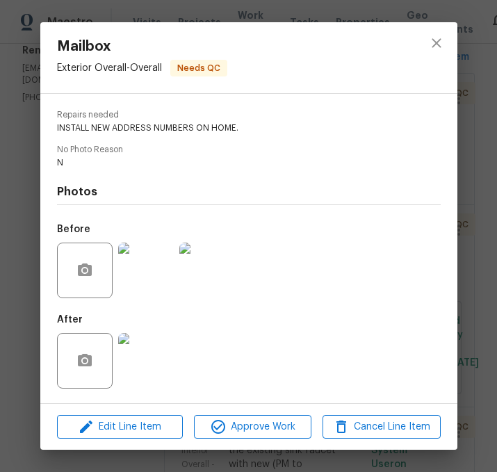
click at [267, 425] on span "Approve Work" at bounding box center [252, 426] width 109 height 17
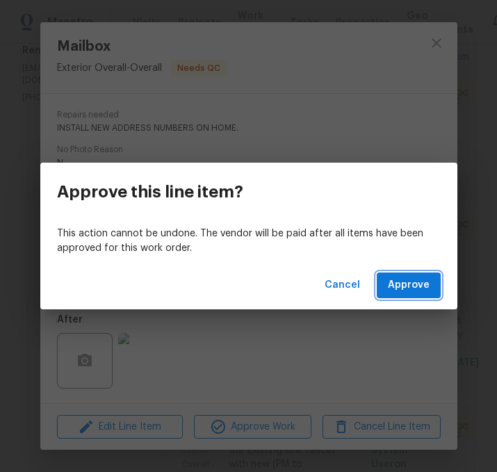
click at [415, 285] on span "Approve" at bounding box center [409, 285] width 42 height 17
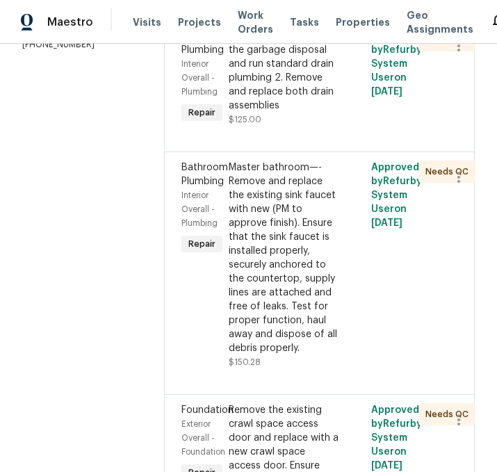
scroll to position [262, 1]
click at [316, 313] on div "Master bathroom—- Remove and replace the existing sink faucet with new (PM to a…" at bounding box center [284, 257] width 110 height 195
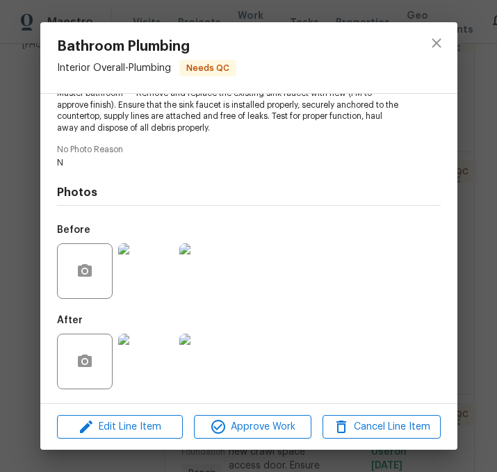
scroll to position [262, 0]
click at [267, 422] on span "Approve Work" at bounding box center [252, 426] width 109 height 17
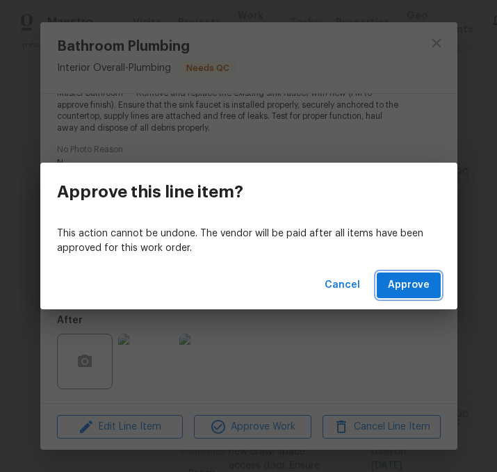
click at [406, 283] on span "Approve" at bounding box center [409, 285] width 42 height 17
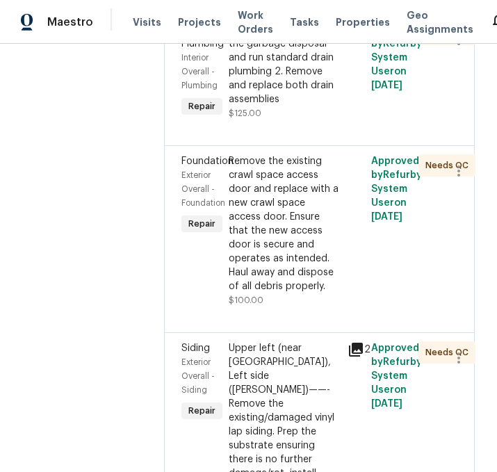
scroll to position [269, 0]
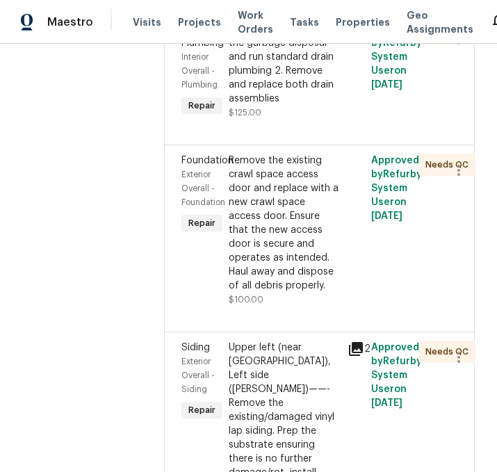
click at [313, 280] on div "Remove the existing crawl space access door and replace with a new crawl space …" at bounding box center [284, 223] width 110 height 139
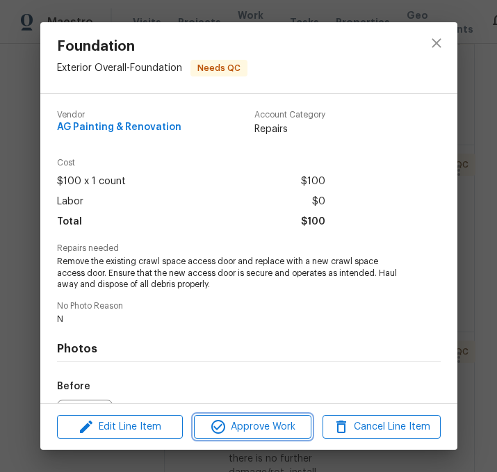
click at [276, 430] on span "Approve Work" at bounding box center [252, 426] width 109 height 17
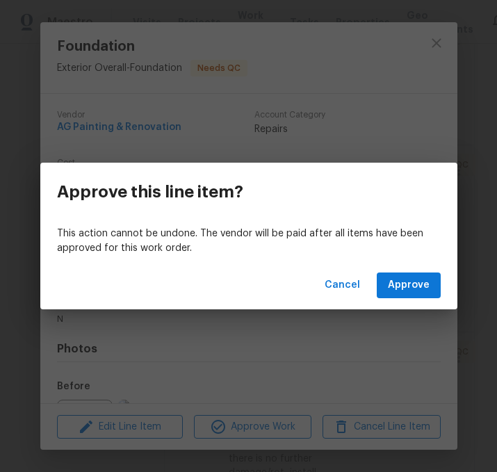
click at [416, 285] on span "Approve" at bounding box center [409, 285] width 42 height 17
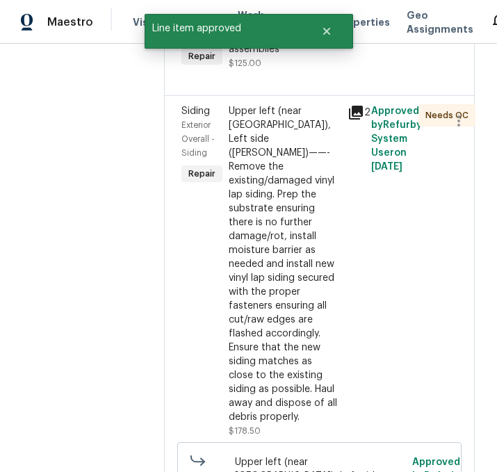
scroll to position [319, 0]
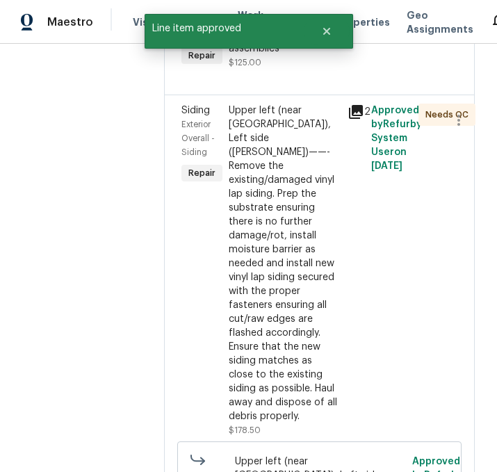
click at [319, 322] on div "Upper left (near [GEOGRAPHIC_DATA]), Left side ([PERSON_NAME])——- Remove the ex…" at bounding box center [284, 264] width 110 height 320
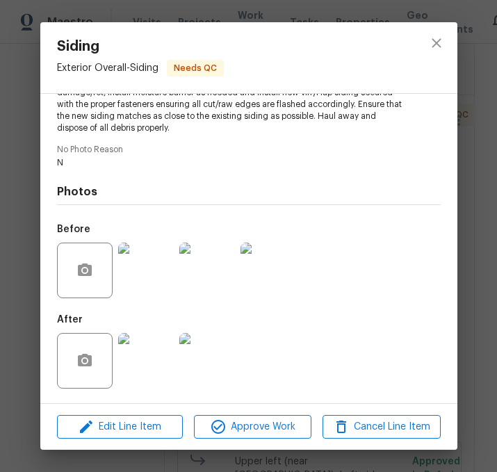
scroll to position [192, 0]
click at [264, 427] on span "Approve Work" at bounding box center [252, 426] width 109 height 17
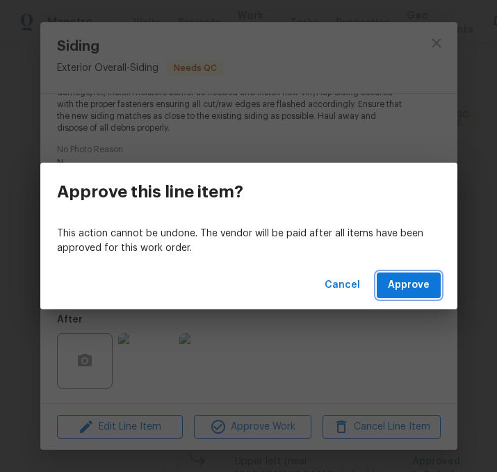
click at [422, 286] on span "Approve" at bounding box center [409, 285] width 42 height 17
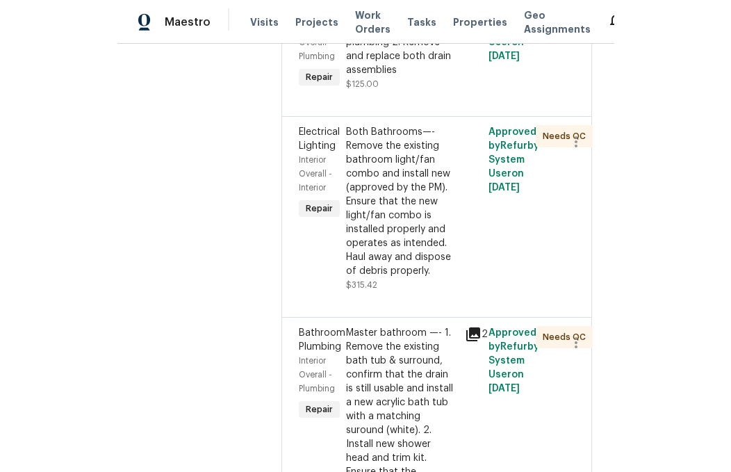
scroll to position [298, 0]
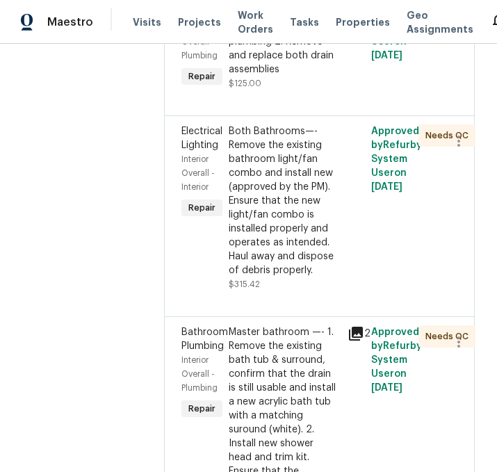
click at [321, 277] on div "Both Bathrooms—- Remove the existing bathroom light/fan combo and install new (…" at bounding box center [284, 200] width 110 height 153
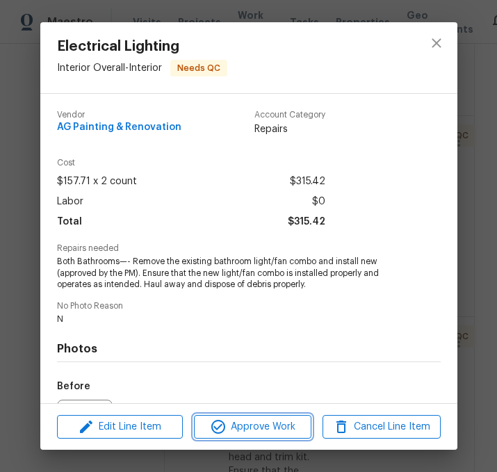
click at [267, 423] on span "Approve Work" at bounding box center [252, 426] width 109 height 17
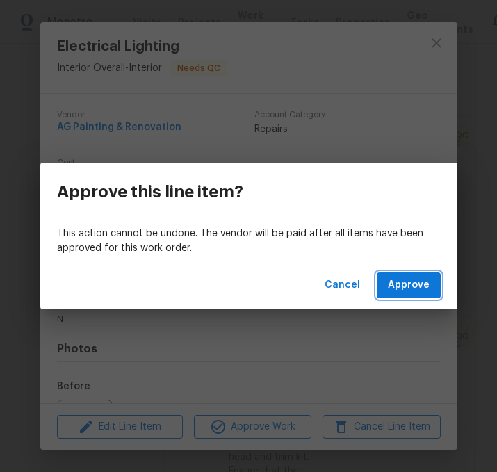
click at [416, 288] on span "Approve" at bounding box center [409, 285] width 42 height 17
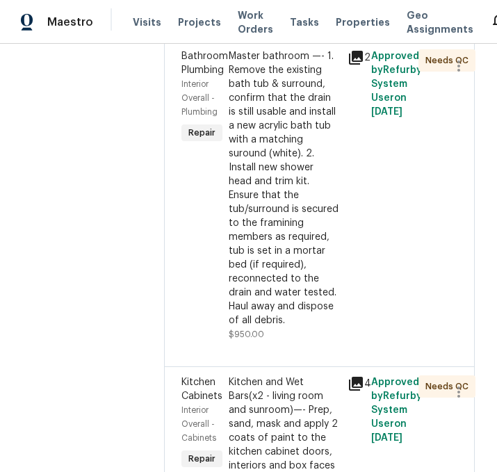
scroll to position [376, 1]
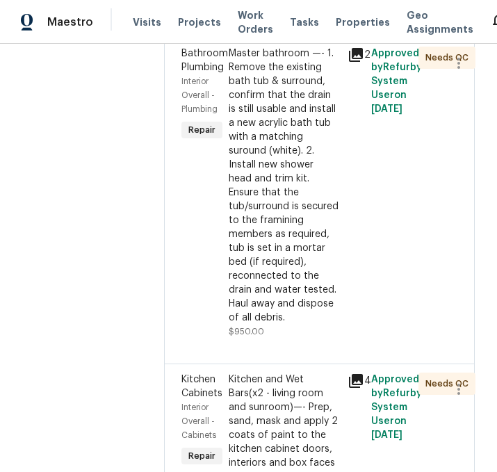
click at [309, 254] on div "Master bathroom —- 1. Remove the existing bath tub & surround, confirm that the…" at bounding box center [284, 186] width 110 height 278
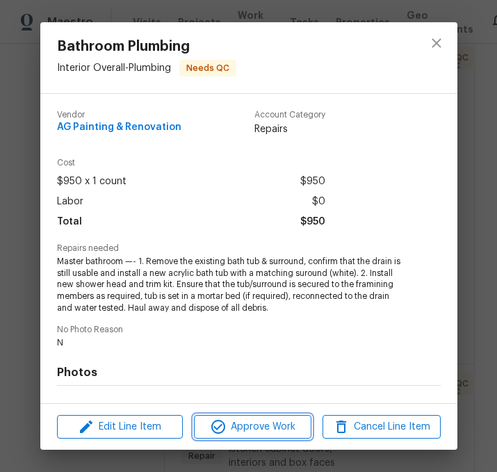
click at [284, 431] on span "Approve Work" at bounding box center [252, 426] width 109 height 17
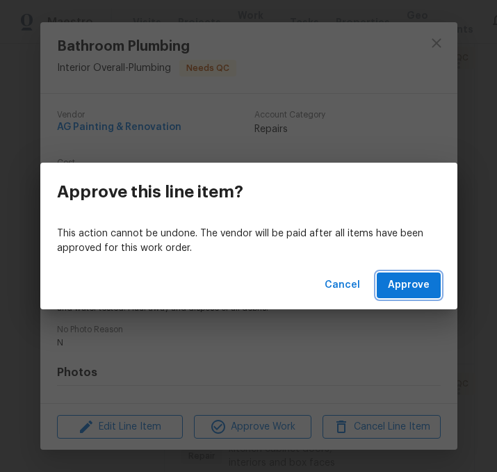
click at [420, 290] on span "Approve" at bounding box center [409, 285] width 42 height 17
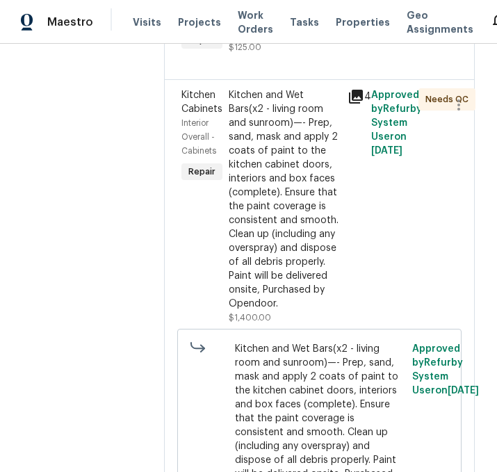
scroll to position [336, 0]
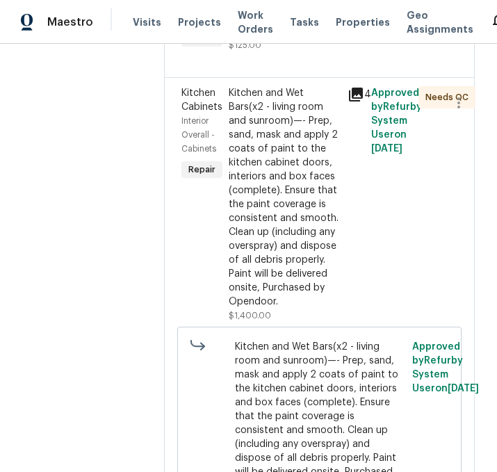
click at [304, 288] on div "Kitchen and Wet Bars(x2 - living room and sunroom)—- Prep, sand, mask and apply…" at bounding box center [284, 197] width 110 height 222
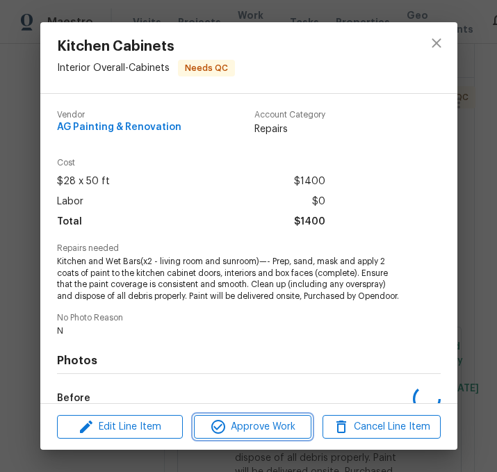
click at [288, 425] on span "Approve Work" at bounding box center [252, 426] width 109 height 17
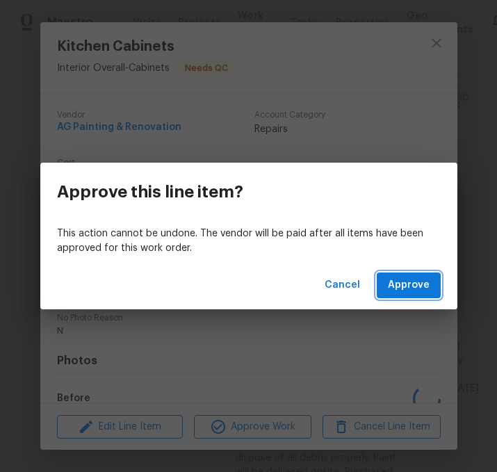
click at [426, 283] on span "Approve" at bounding box center [409, 285] width 42 height 17
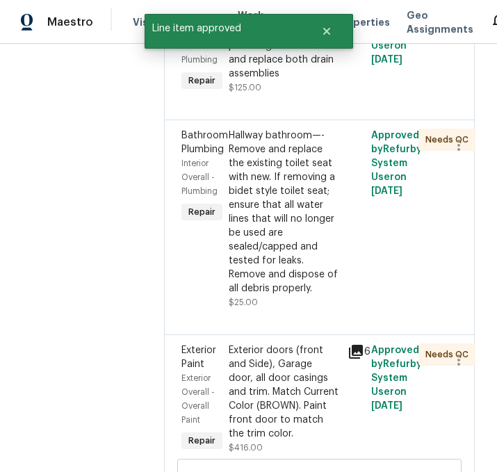
scroll to position [298, 1]
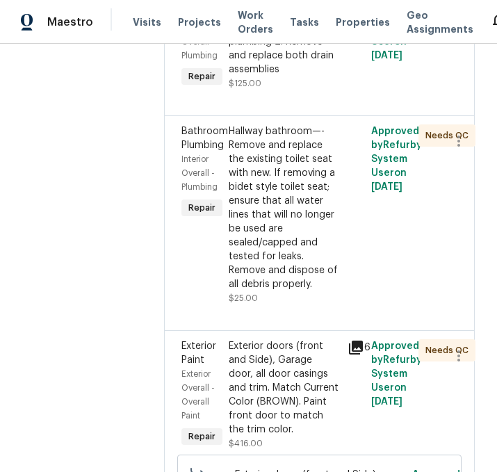
click at [303, 279] on div "Hallway bathroom—- Remove and replace the existing toilet seat with new. If rem…" at bounding box center [284, 207] width 110 height 167
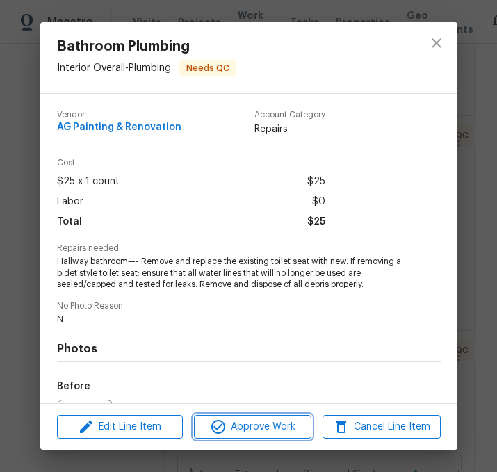
click at [273, 425] on span "Approve Work" at bounding box center [252, 426] width 109 height 17
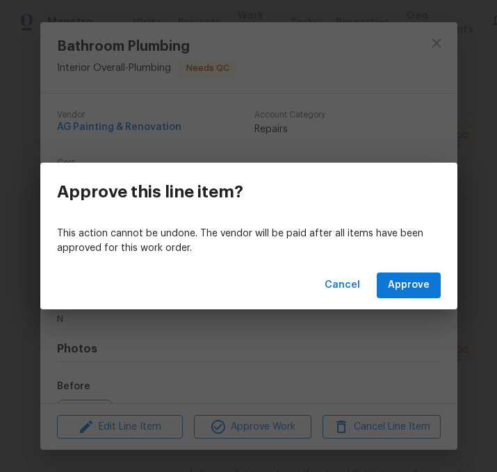
click at [418, 287] on span "Approve" at bounding box center [409, 285] width 42 height 17
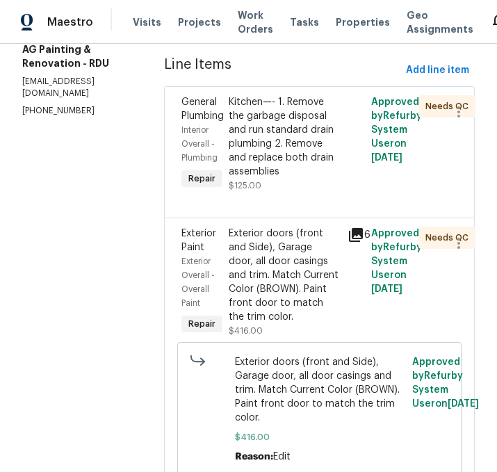
scroll to position [197, 1]
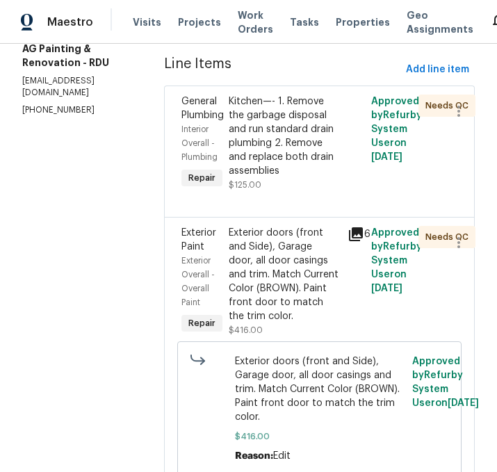
click at [305, 322] on div "Exterior doors (front and Side), Garage door, all door casings and trim. Match …" at bounding box center [284, 274] width 110 height 97
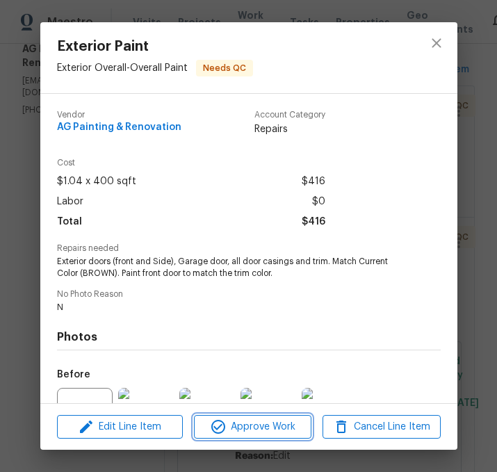
click at [254, 420] on span "Approve Work" at bounding box center [252, 426] width 109 height 17
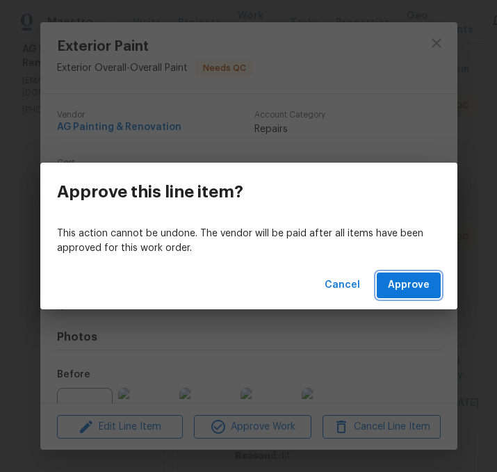
click at [411, 286] on span "Approve" at bounding box center [409, 285] width 42 height 17
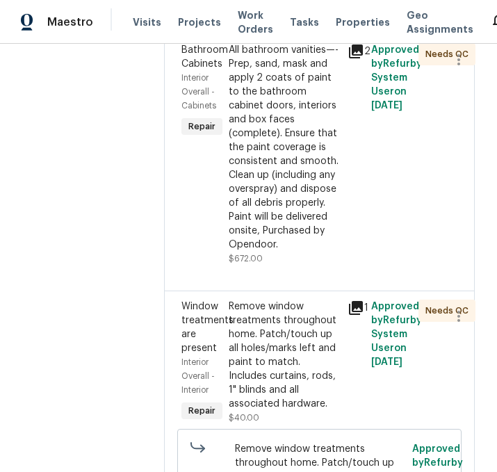
scroll to position [379, 1]
click at [311, 252] on div "All bathroom vanities—- Prep, sand, mask and apply 2 coats of paint to the bath…" at bounding box center [284, 147] width 110 height 208
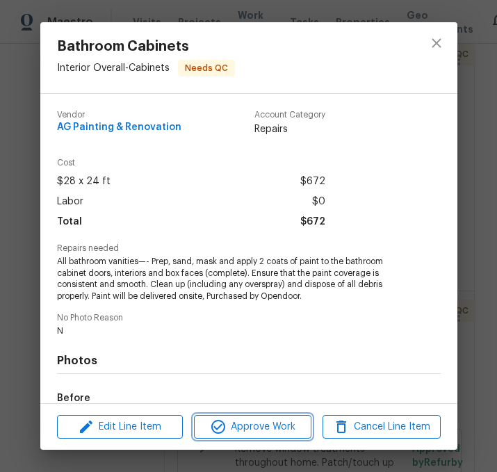
click at [276, 426] on span "Approve Work" at bounding box center [252, 426] width 109 height 17
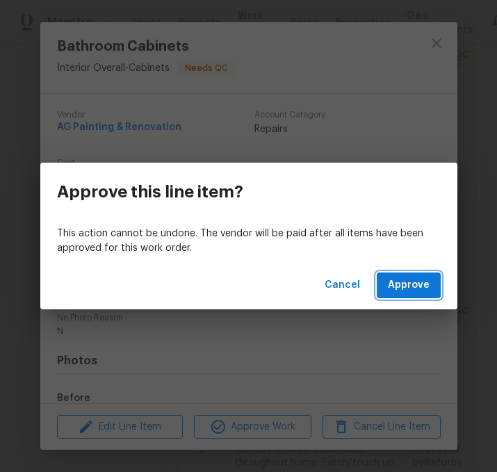
click at [412, 282] on span "Approve" at bounding box center [409, 285] width 42 height 17
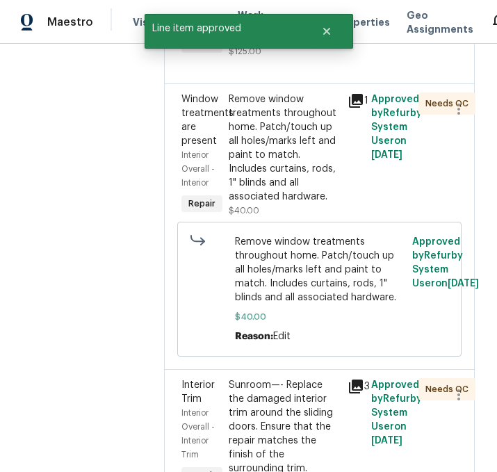
scroll to position [331, 0]
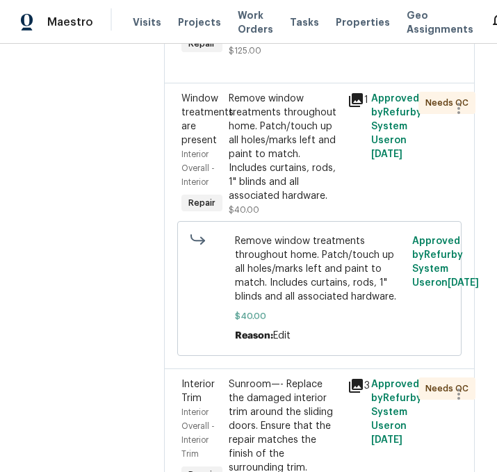
click at [313, 203] on div "Remove window treatments throughout home. Patch/touch up all holes/marks left a…" at bounding box center [284, 147] width 110 height 111
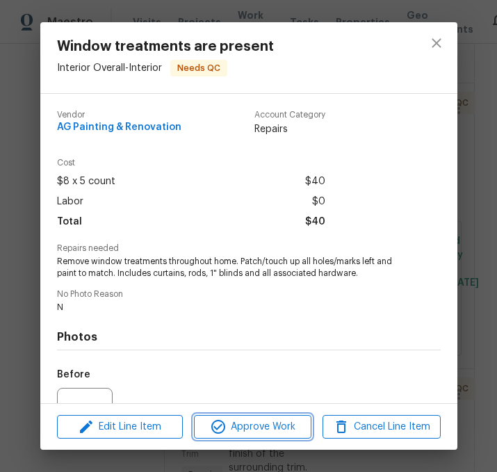
click at [265, 427] on span "Approve Work" at bounding box center [252, 426] width 109 height 17
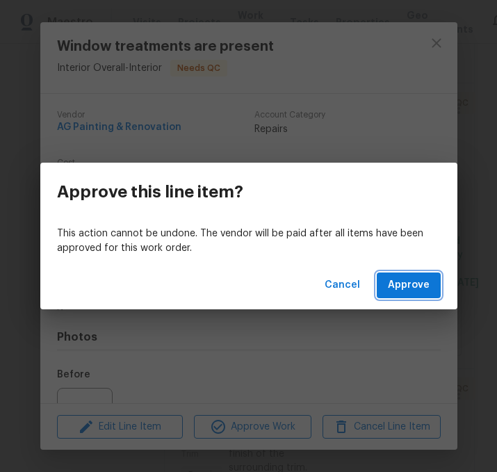
click at [406, 288] on span "Approve" at bounding box center [409, 285] width 42 height 17
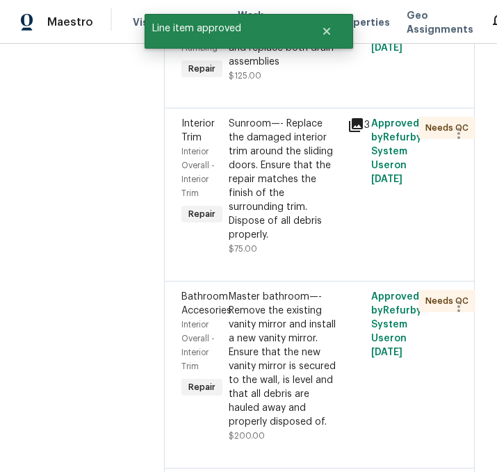
scroll to position [306, 0]
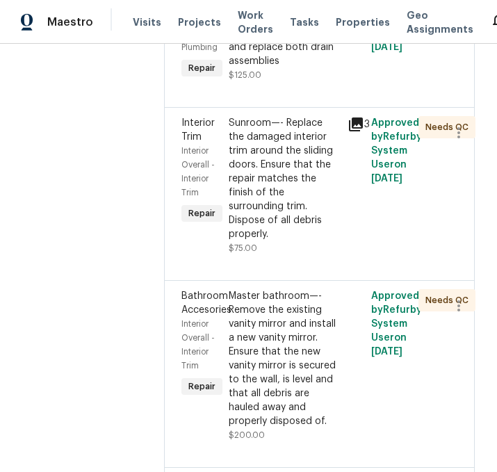
click at [304, 241] on div "Sunroom—- Replace the damaged interior trim around the sliding doors. Ensure th…" at bounding box center [284, 178] width 110 height 125
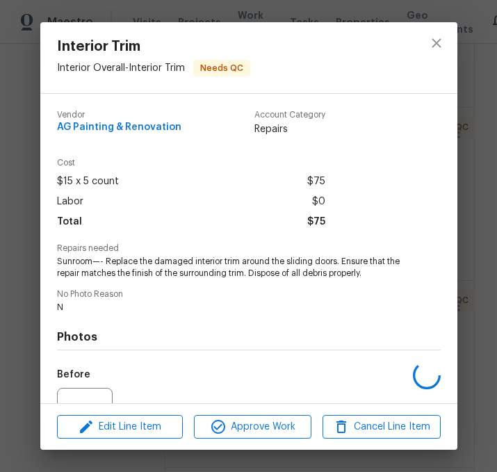
click at [274, 420] on span "Approve Work" at bounding box center [252, 426] width 109 height 17
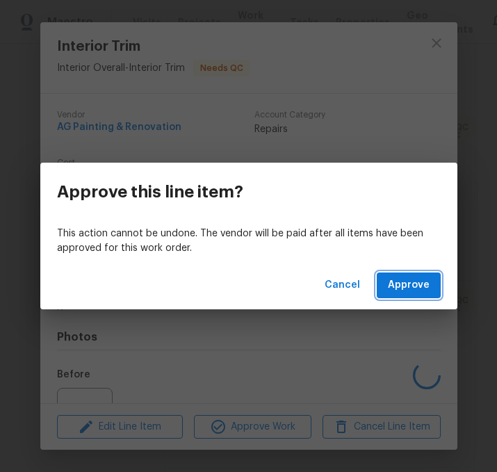
click at [408, 287] on span "Approve" at bounding box center [409, 285] width 42 height 17
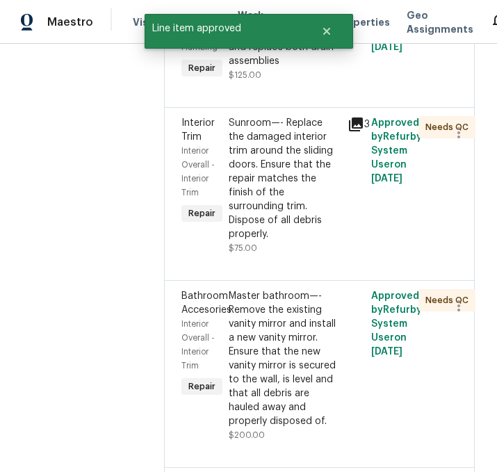
click at [311, 241] on div "Sunroom—- Replace the damaged interior trim around the sliding doors. Ensure th…" at bounding box center [284, 178] width 110 height 125
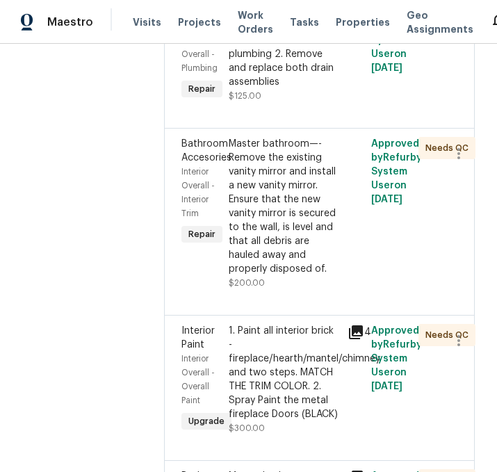
scroll to position [286, 0]
click at [304, 249] on div "Master bathroom—- Remove the existing vanity mirror and install a new vanity mi…" at bounding box center [284, 206] width 110 height 139
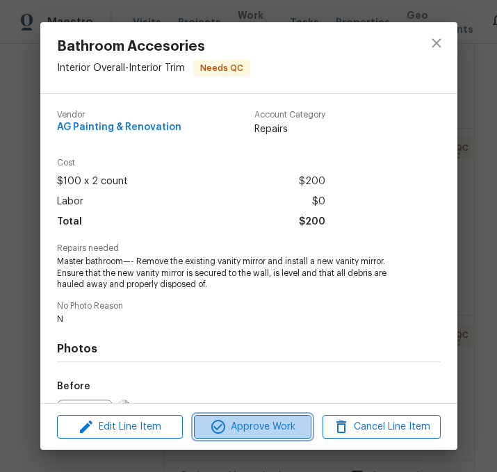
click at [277, 425] on span "Approve Work" at bounding box center [252, 426] width 109 height 17
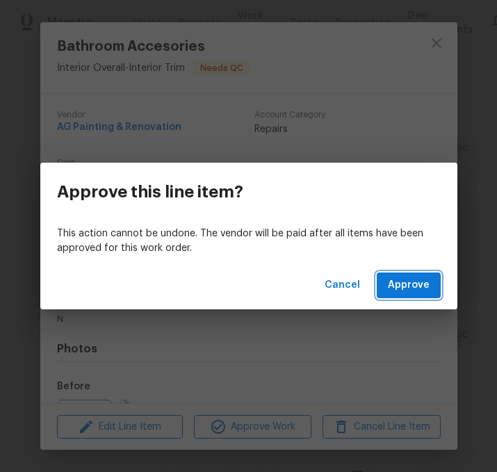
click at [408, 281] on span "Approve" at bounding box center [409, 285] width 42 height 17
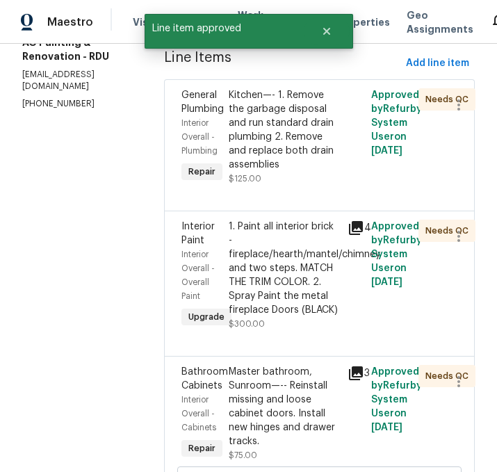
scroll to position [204, 0]
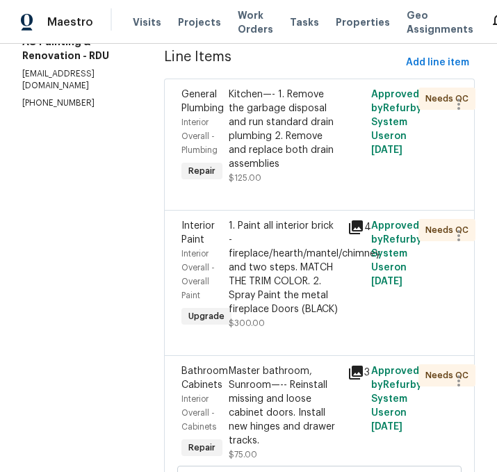
click at [308, 316] on div "1. Paint all interior brick - fireplace/hearth/mantel/chimney and two steps. MA…" at bounding box center [284, 267] width 110 height 97
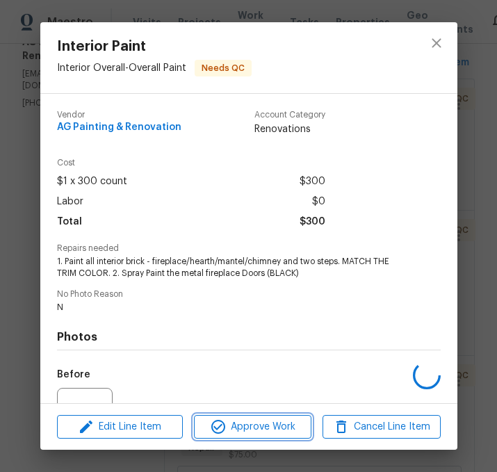
click at [284, 422] on span "Approve Work" at bounding box center [252, 426] width 109 height 17
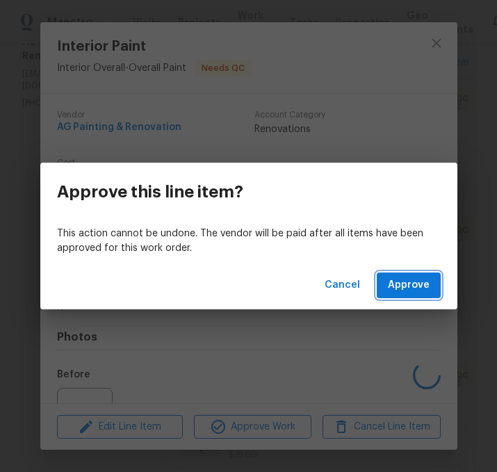
click at [420, 283] on span "Approve" at bounding box center [409, 285] width 42 height 17
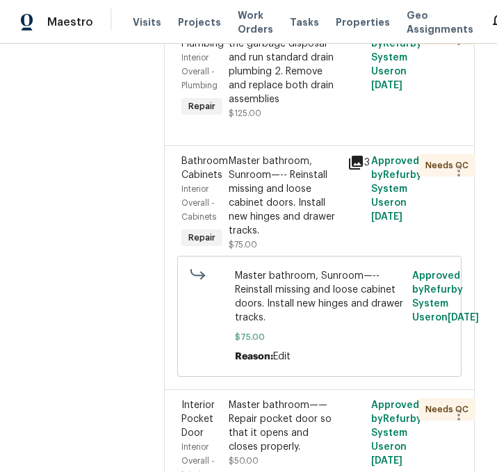
scroll to position [269, 0]
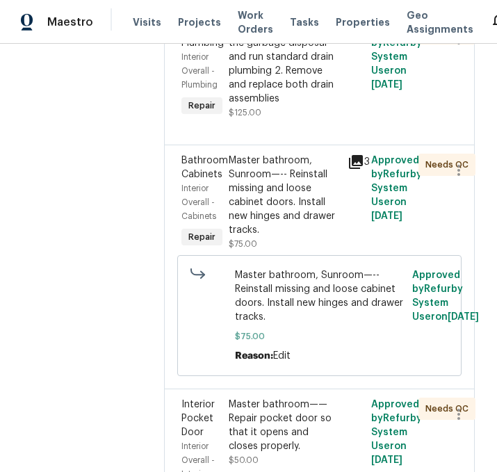
click at [304, 237] on div "Master bathroom, Sunroom—-- Reinstall missing and loose cabinet doors. Install …" at bounding box center [284, 195] width 110 height 83
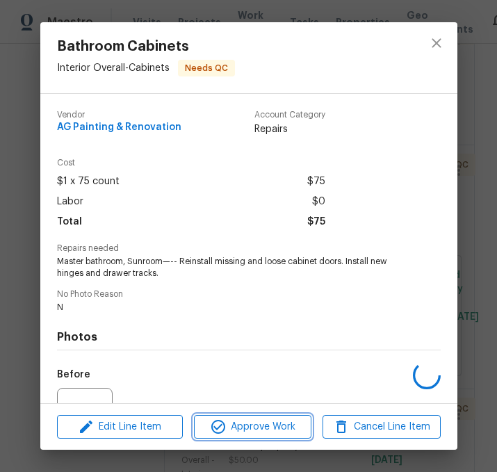
click at [257, 427] on span "Approve Work" at bounding box center [252, 426] width 109 height 17
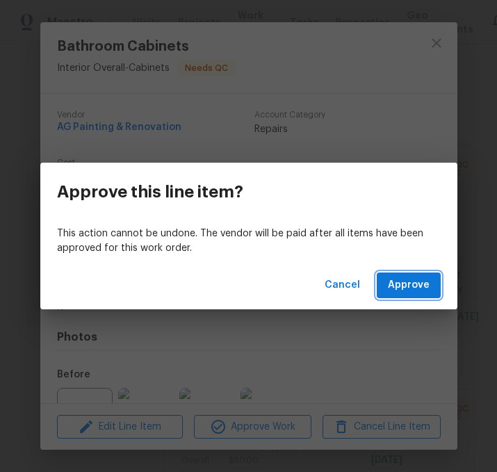
click at [412, 283] on span "Approve" at bounding box center [409, 285] width 42 height 17
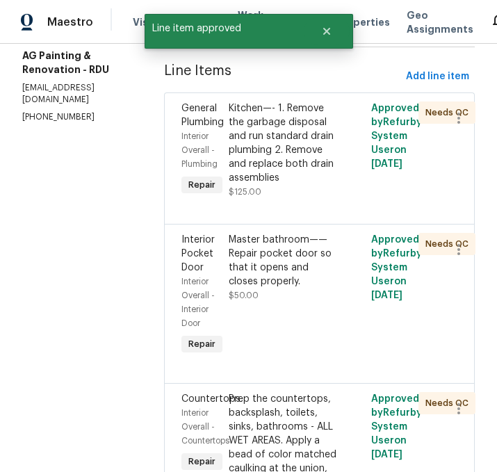
scroll to position [190, 1]
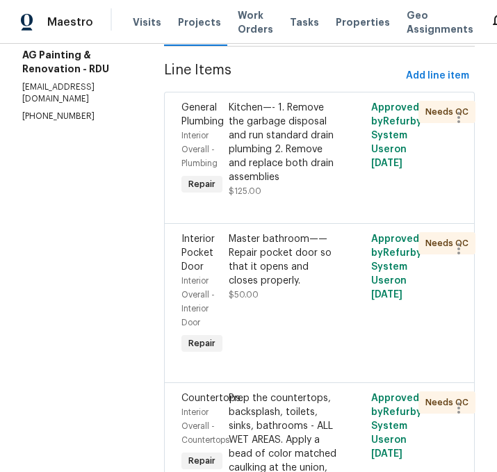
click at [308, 288] on div "Master bathroom—— Repair pocket door so that it opens and closes properly." at bounding box center [284, 260] width 110 height 56
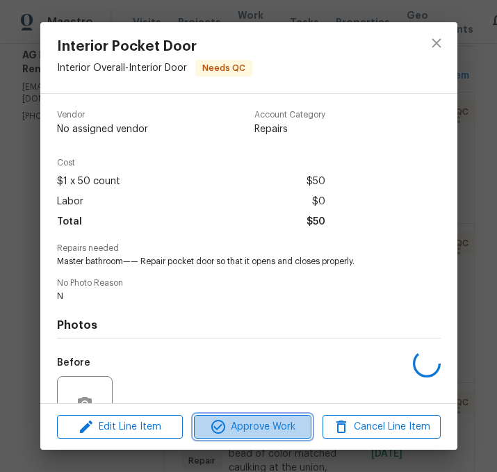
click at [281, 420] on span "Approve Work" at bounding box center [252, 426] width 109 height 17
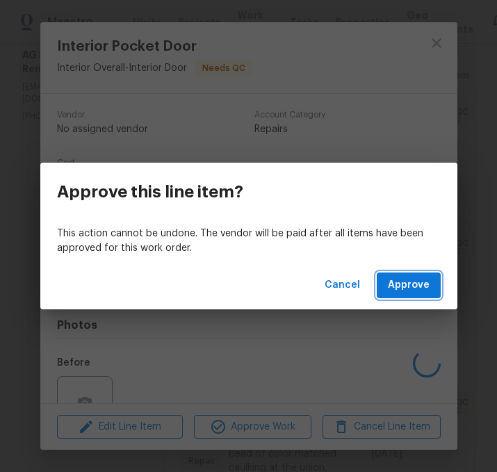
click at [414, 284] on span "Approve" at bounding box center [409, 285] width 42 height 17
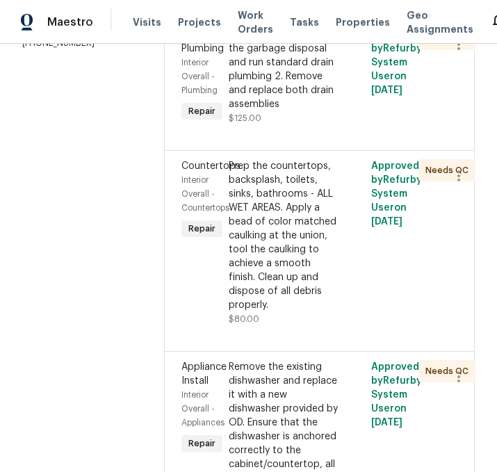
scroll to position [263, 0]
click at [309, 277] on div "Prep the countertops, backsplash, toilets, sinks, bathrooms - ALL WET AREAS. Ap…" at bounding box center [284, 235] width 110 height 153
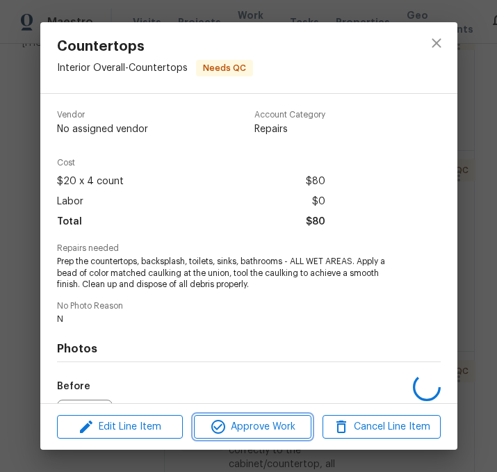
click at [277, 418] on button "Approve Work" at bounding box center [252, 427] width 117 height 24
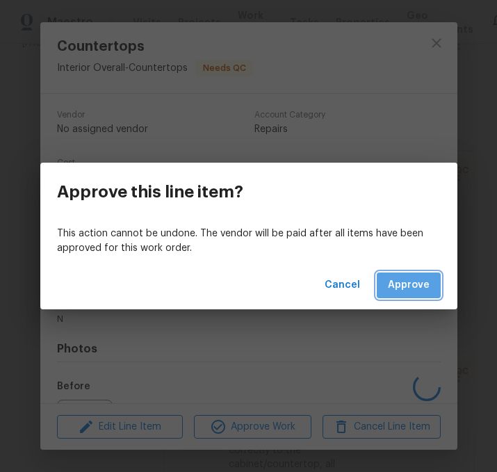
click at [410, 286] on span "Approve" at bounding box center [409, 285] width 42 height 17
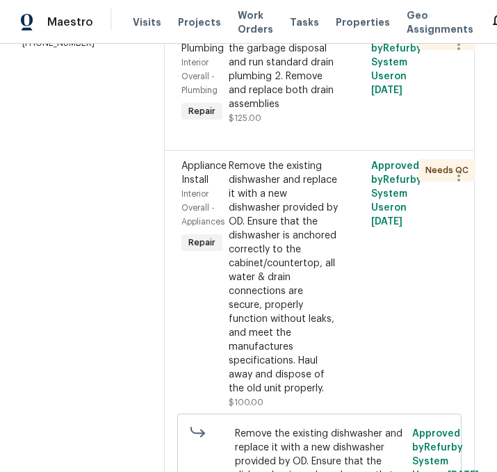
scroll to position [267, 1]
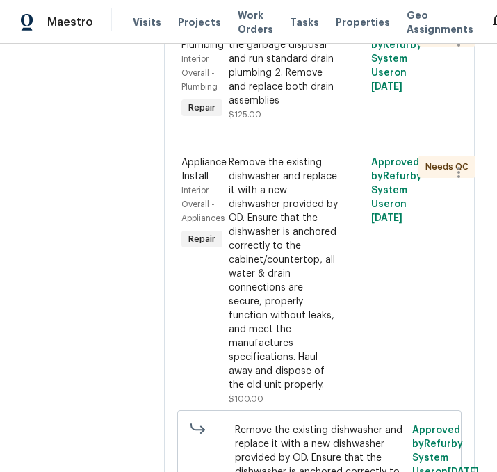
click at [306, 350] on div "Remove the existing dishwasher and replace it with a new dishwasher provided by…" at bounding box center [284, 274] width 110 height 236
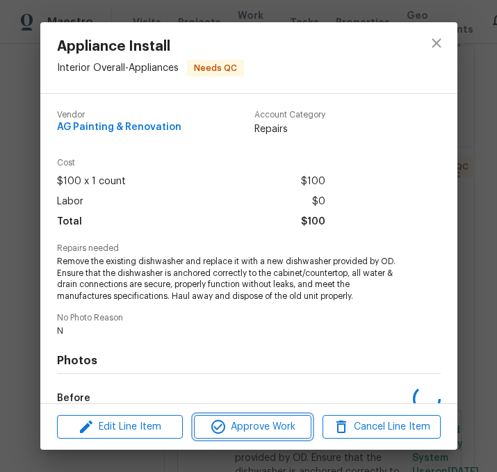
click at [281, 423] on span "Approve Work" at bounding box center [252, 426] width 109 height 17
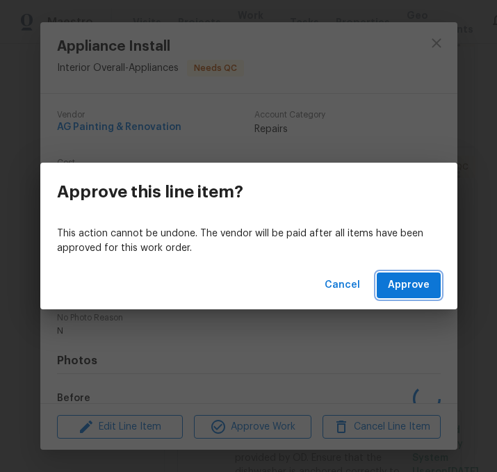
click at [424, 287] on span "Approve" at bounding box center [409, 285] width 42 height 17
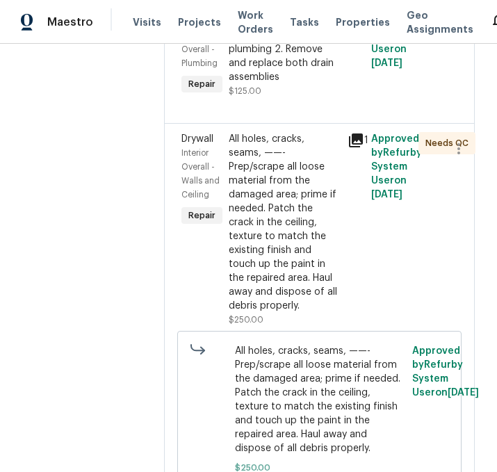
scroll to position [291, 0]
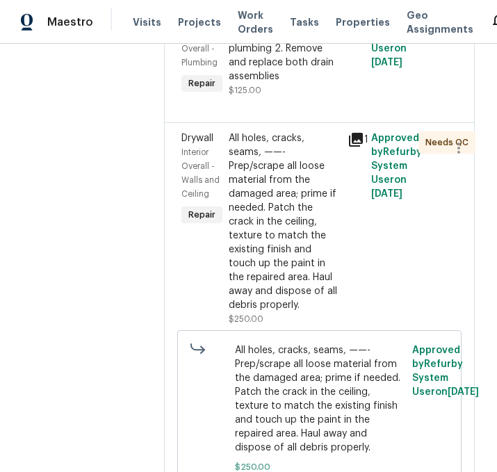
click at [293, 307] on div "All holes, cracks, seams, ——- Prep/scrape all loose material from the damaged a…" at bounding box center [284, 221] width 110 height 181
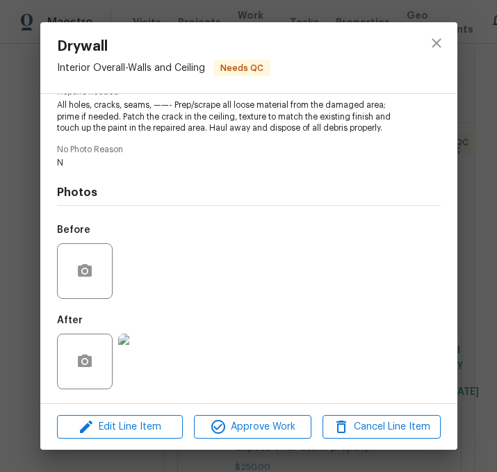
scroll to position [159, 0]
click at [263, 427] on span "Approve Work" at bounding box center [252, 426] width 109 height 17
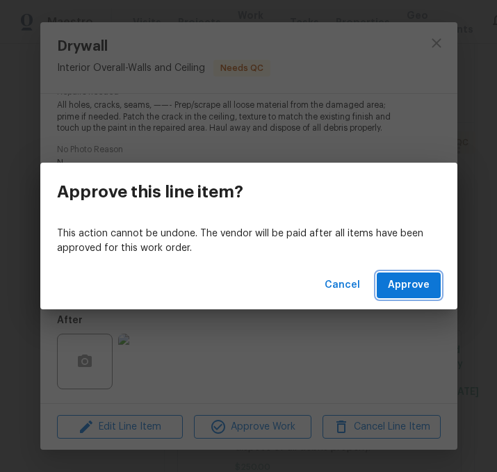
click at [431, 286] on button "Approve" at bounding box center [409, 285] width 64 height 26
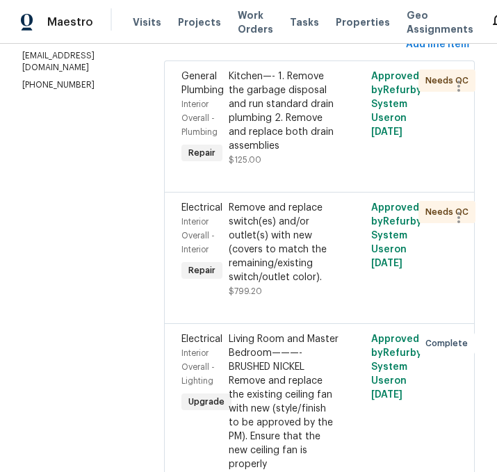
scroll to position [222, 1]
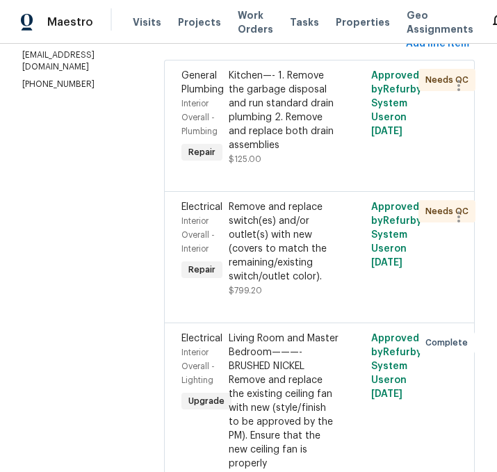
click at [314, 283] on div "Remove and replace switch(es) and/or outlet(s) with new (covers to match the re…" at bounding box center [284, 241] width 110 height 83
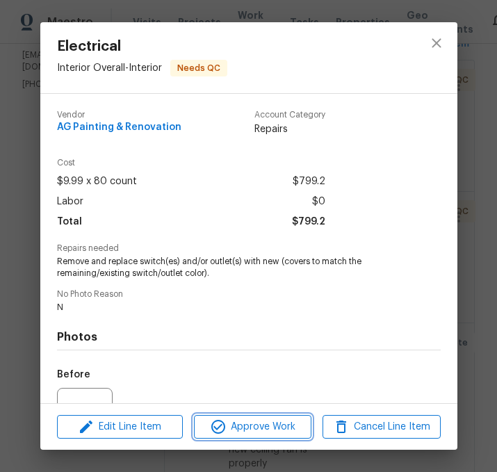
click at [287, 423] on span "Approve Work" at bounding box center [252, 426] width 109 height 17
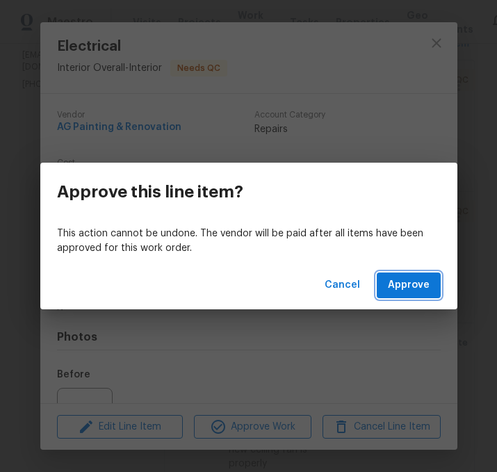
click at [422, 283] on span "Approve" at bounding box center [409, 285] width 42 height 17
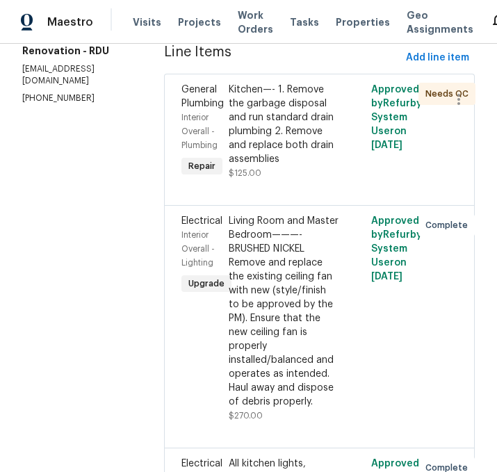
scroll to position [208, 0]
